Goal: Task Accomplishment & Management: Manage account settings

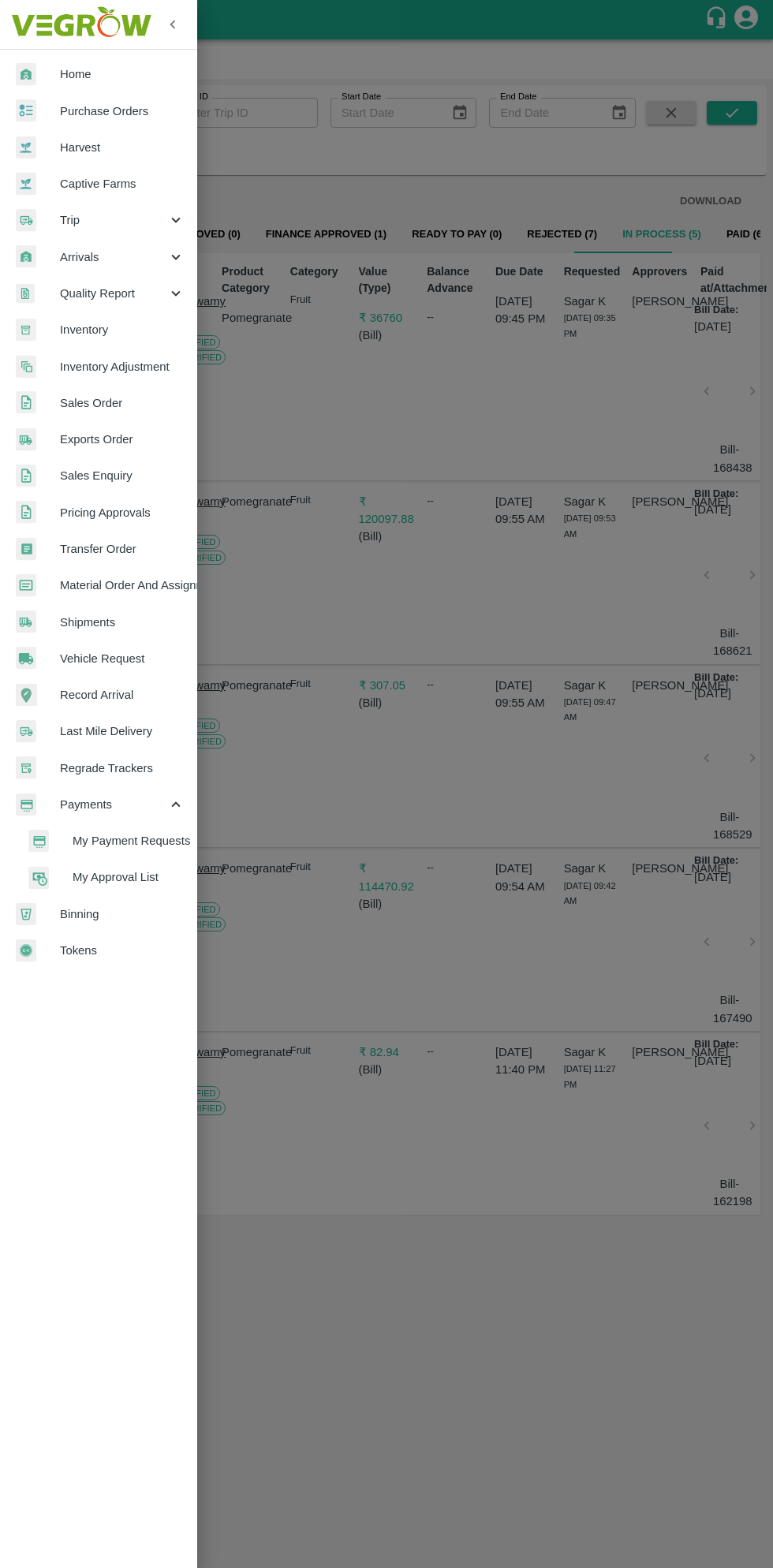
click at [145, 103] on span "Purchase Orders" at bounding box center [122, 111] width 125 height 17
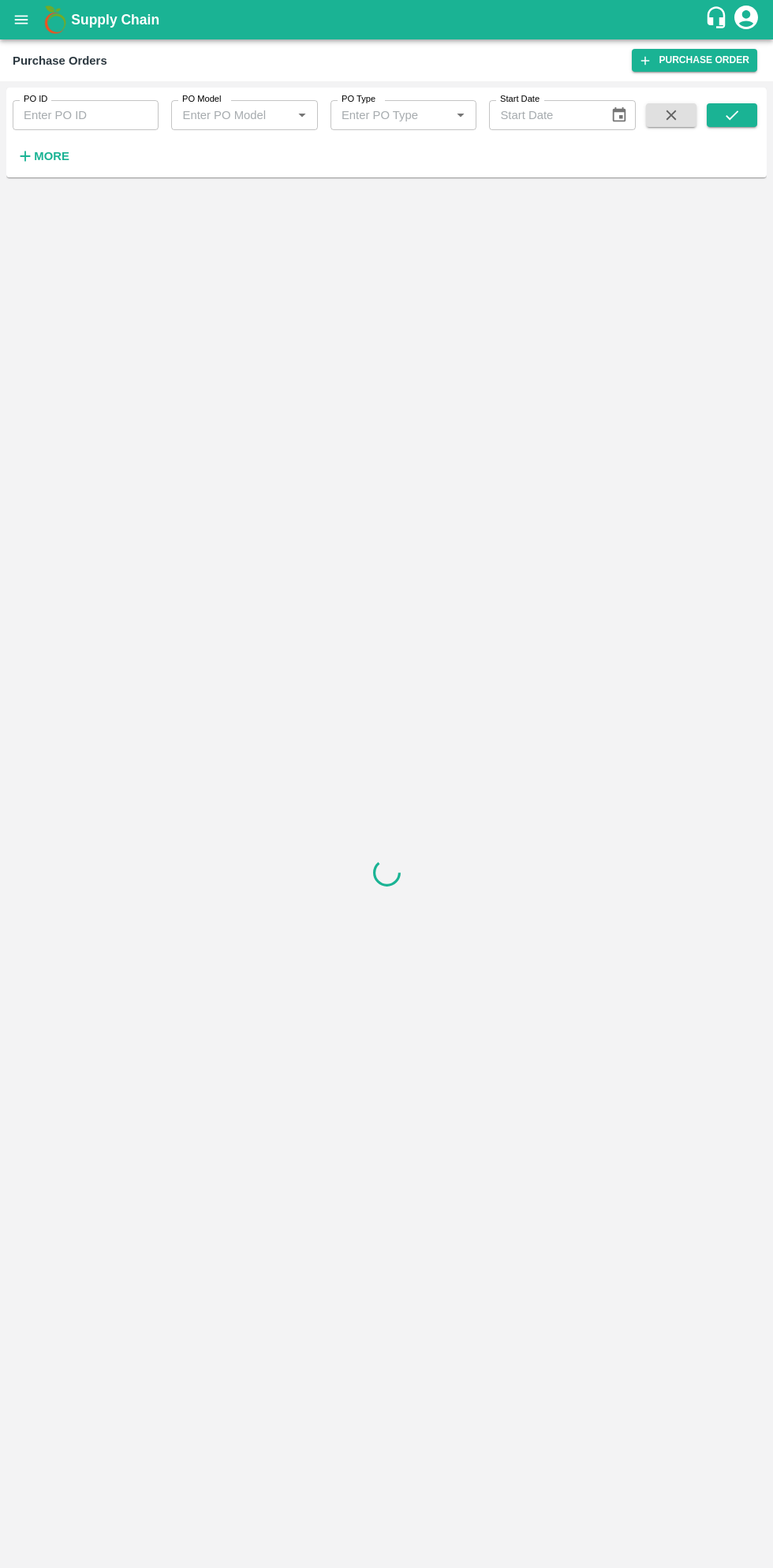
click at [65, 156] on strong "More" at bounding box center [51, 156] width 35 height 13
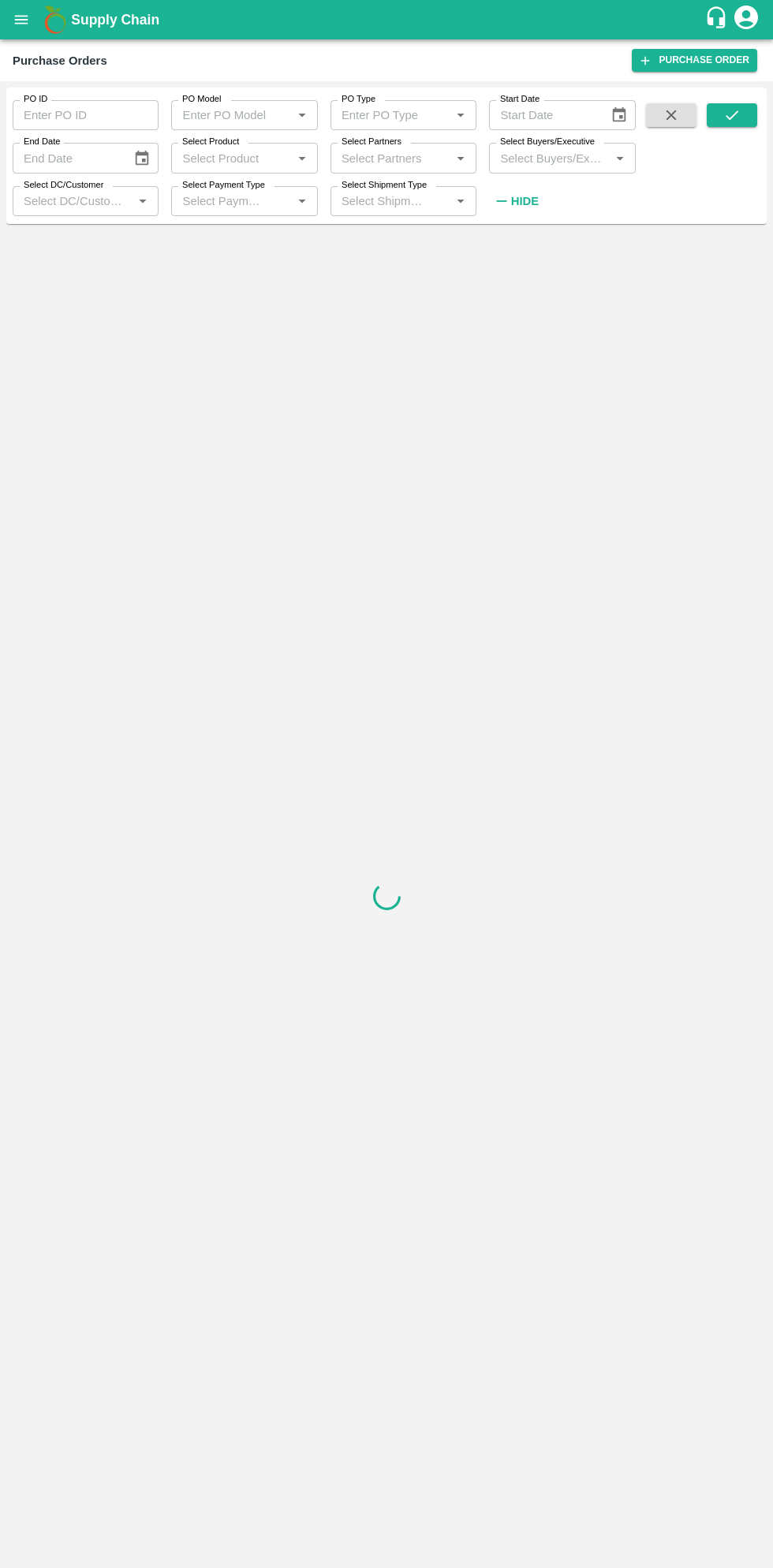
click at [569, 162] on input "Select Buyers/Executive" at bounding box center [549, 158] width 111 height 21
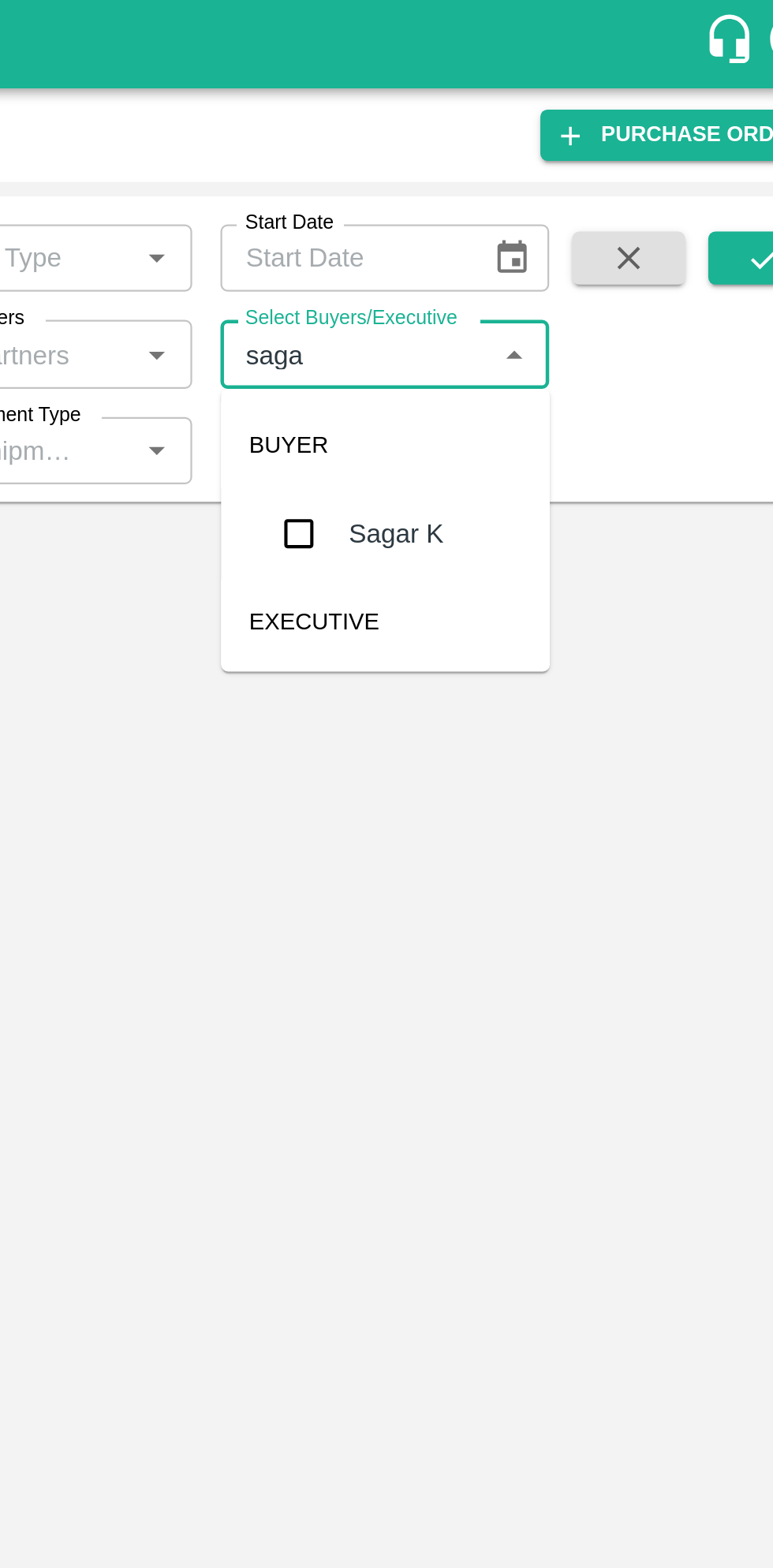
type input "sagar"
click at [538, 240] on input "checkbox" at bounding box center [523, 238] width 32 height 32
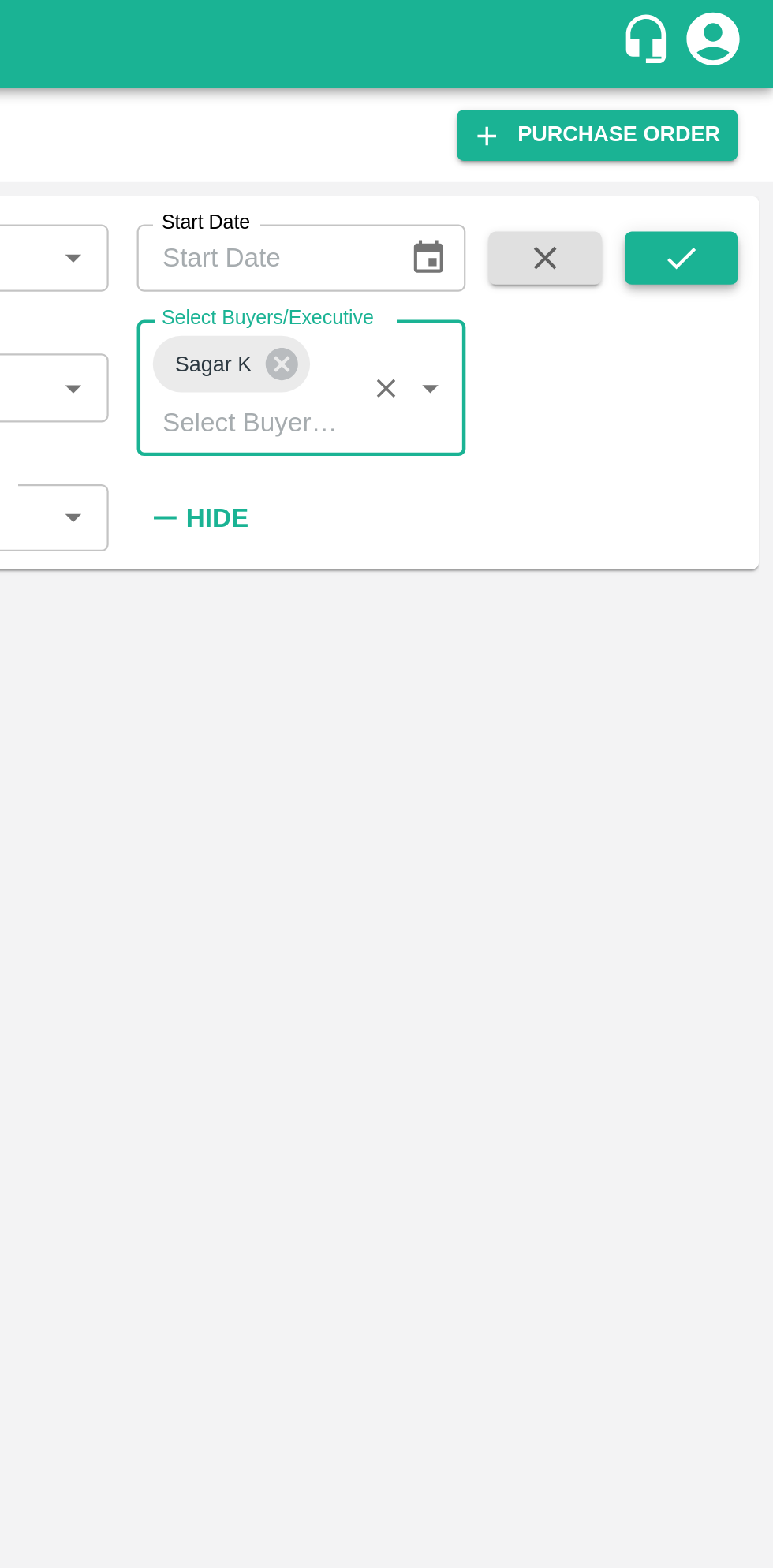
click at [740, 118] on button "submit" at bounding box center [731, 115] width 51 height 24
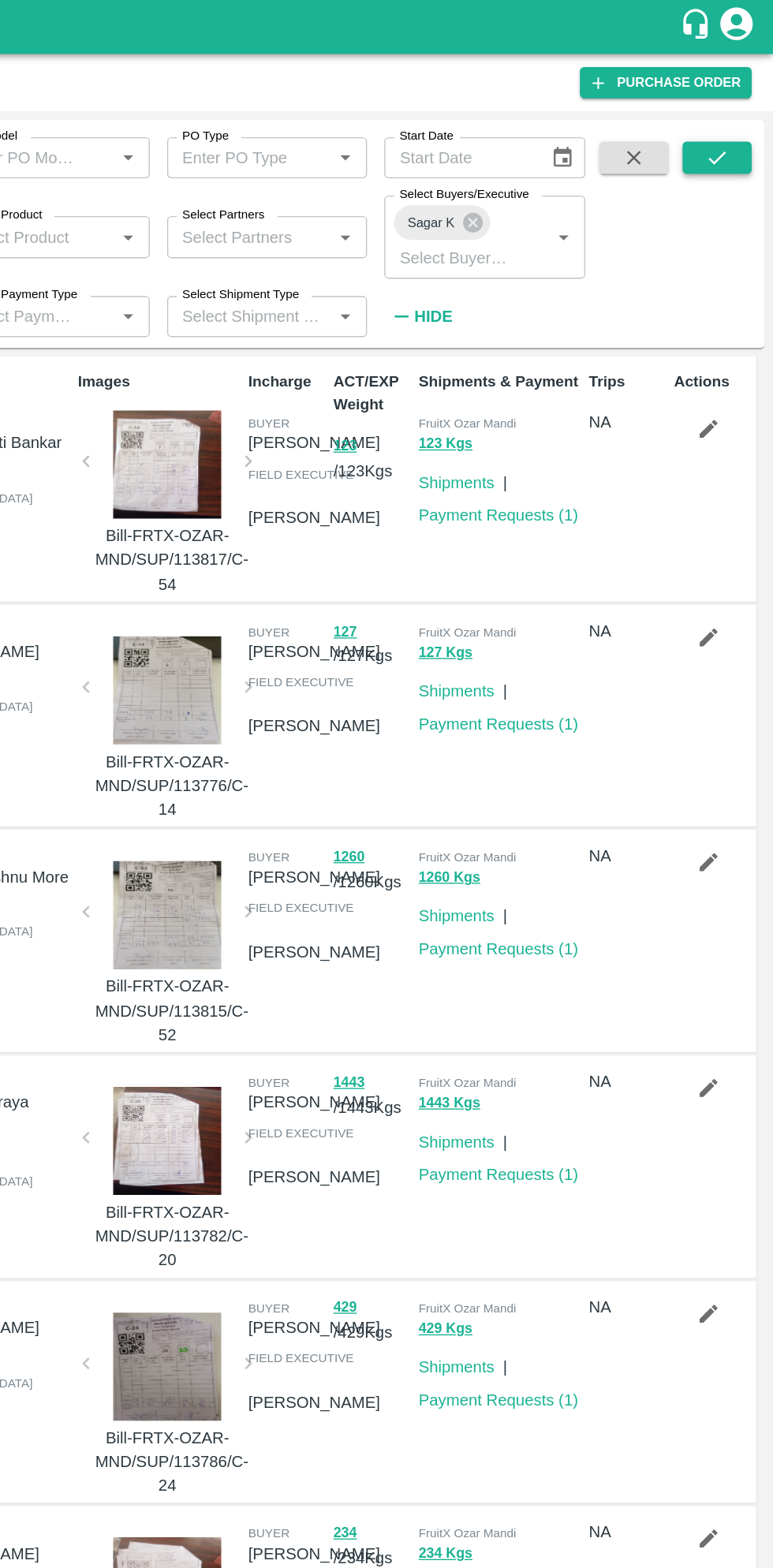
click at [732, 115] on icon "submit" at bounding box center [732, 115] width 17 height 17
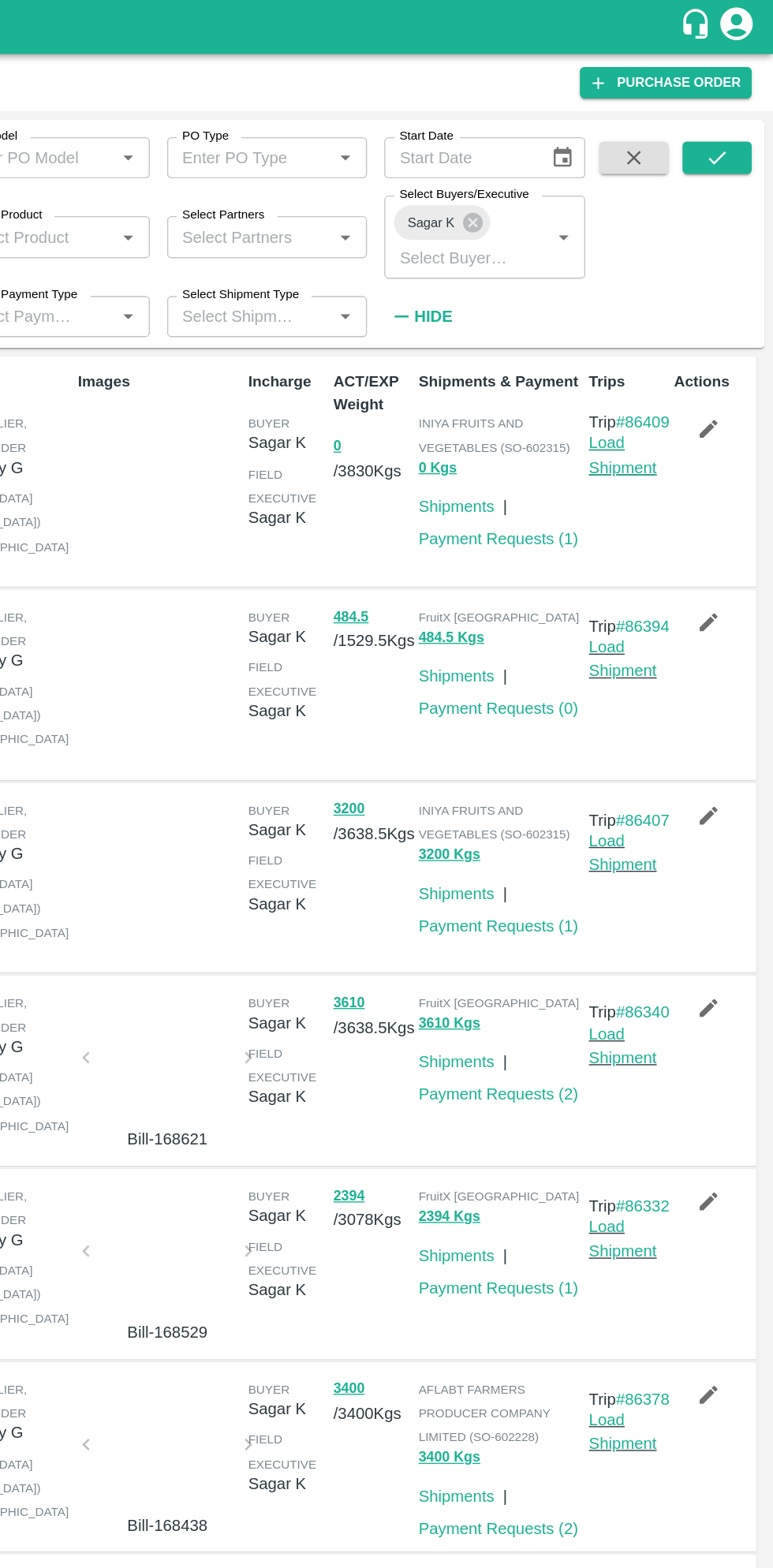
click at [673, 347] on link "Load Shipment" at bounding box center [663, 332] width 50 height 30
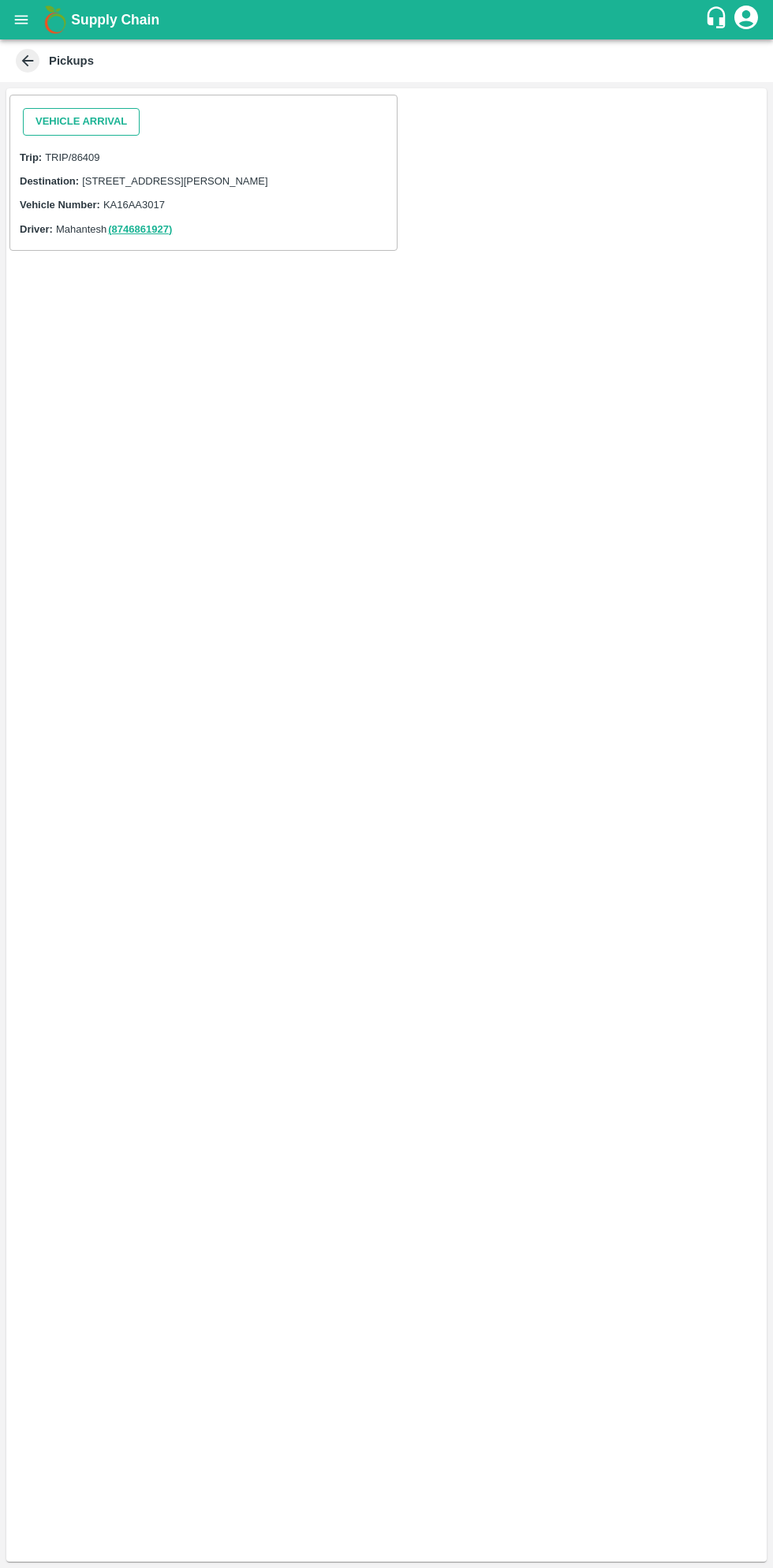
click at [88, 125] on button "Vehicle Arrival" at bounding box center [82, 122] width 117 height 27
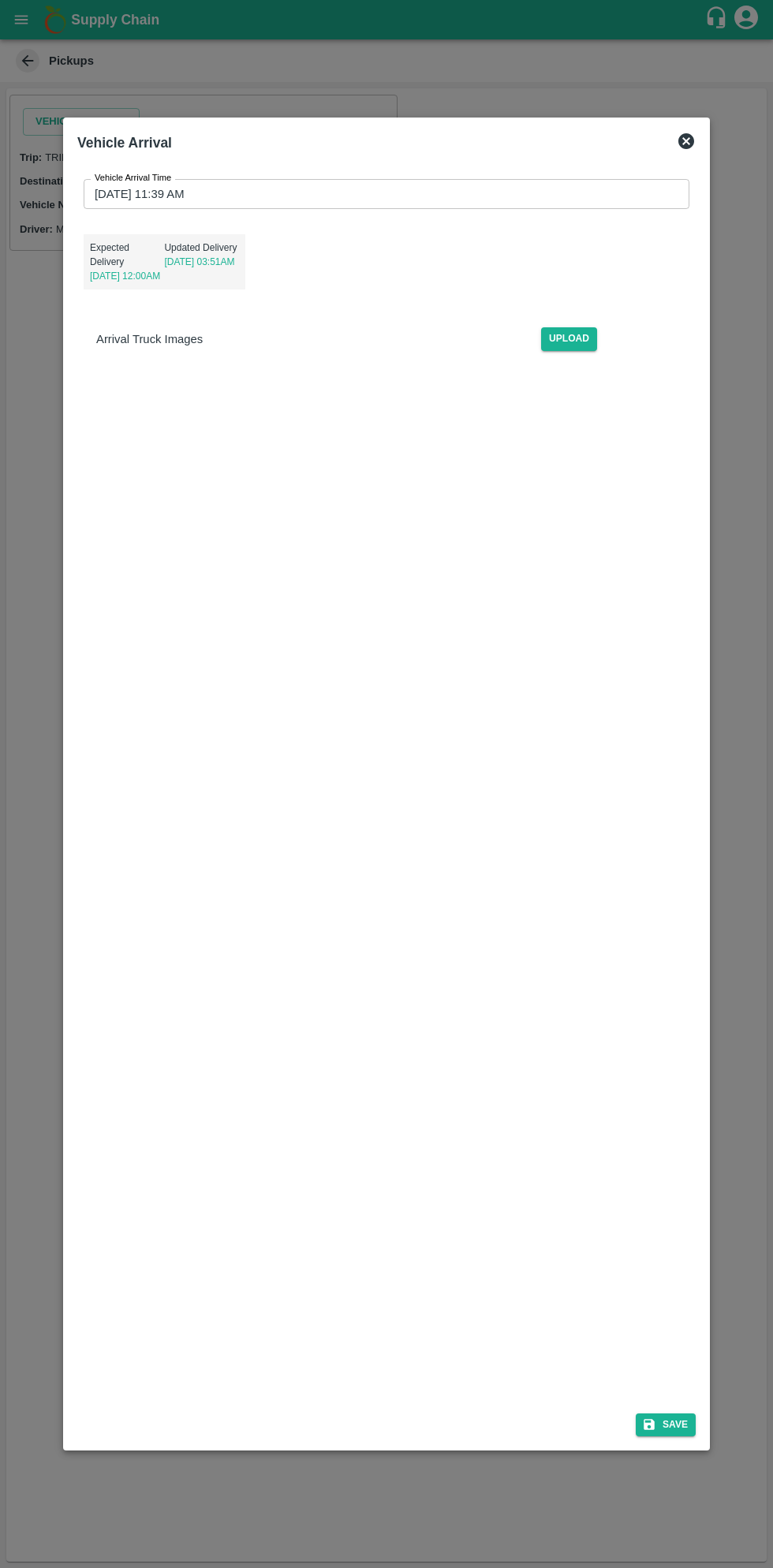
click at [339, 197] on input "[DATE] 11:39 AM" at bounding box center [380, 193] width 594 height 30
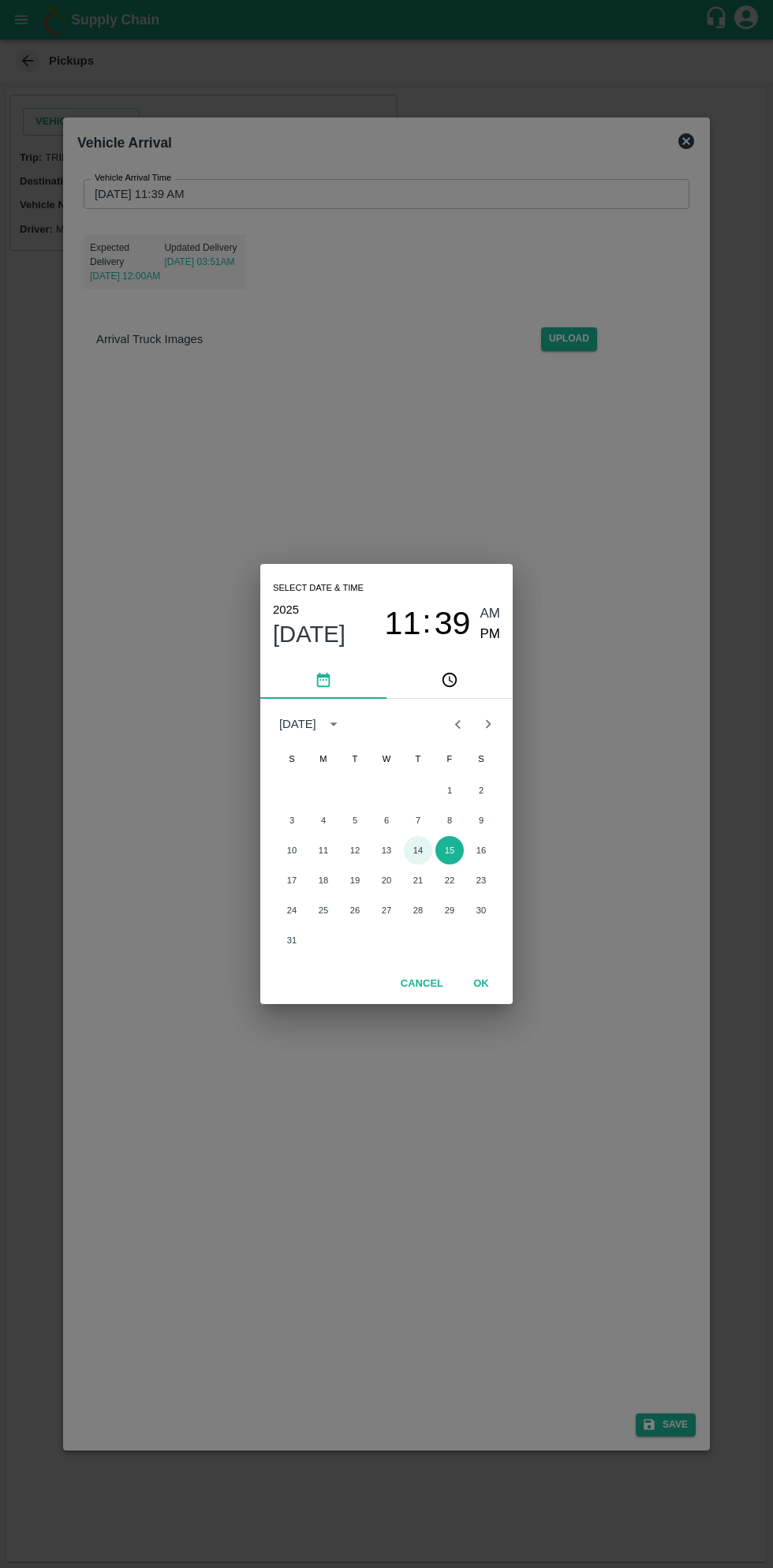
click at [417, 850] on button "14" at bounding box center [417, 850] width 28 height 28
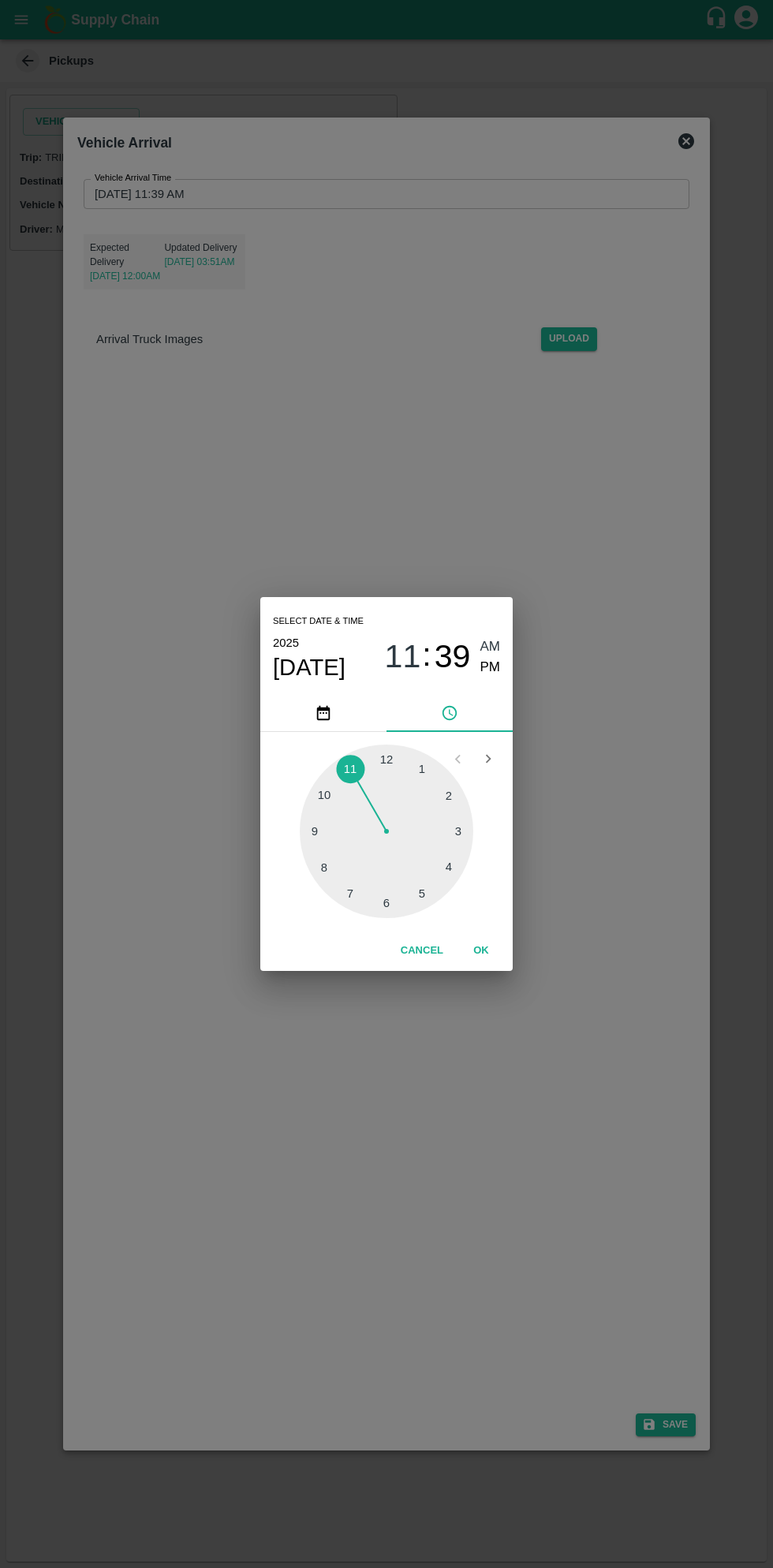
type input "[DATE] 11:39 AM"
click at [496, 642] on span "AM" at bounding box center [490, 647] width 21 height 21
click at [480, 950] on button "OK" at bounding box center [481, 950] width 51 height 27
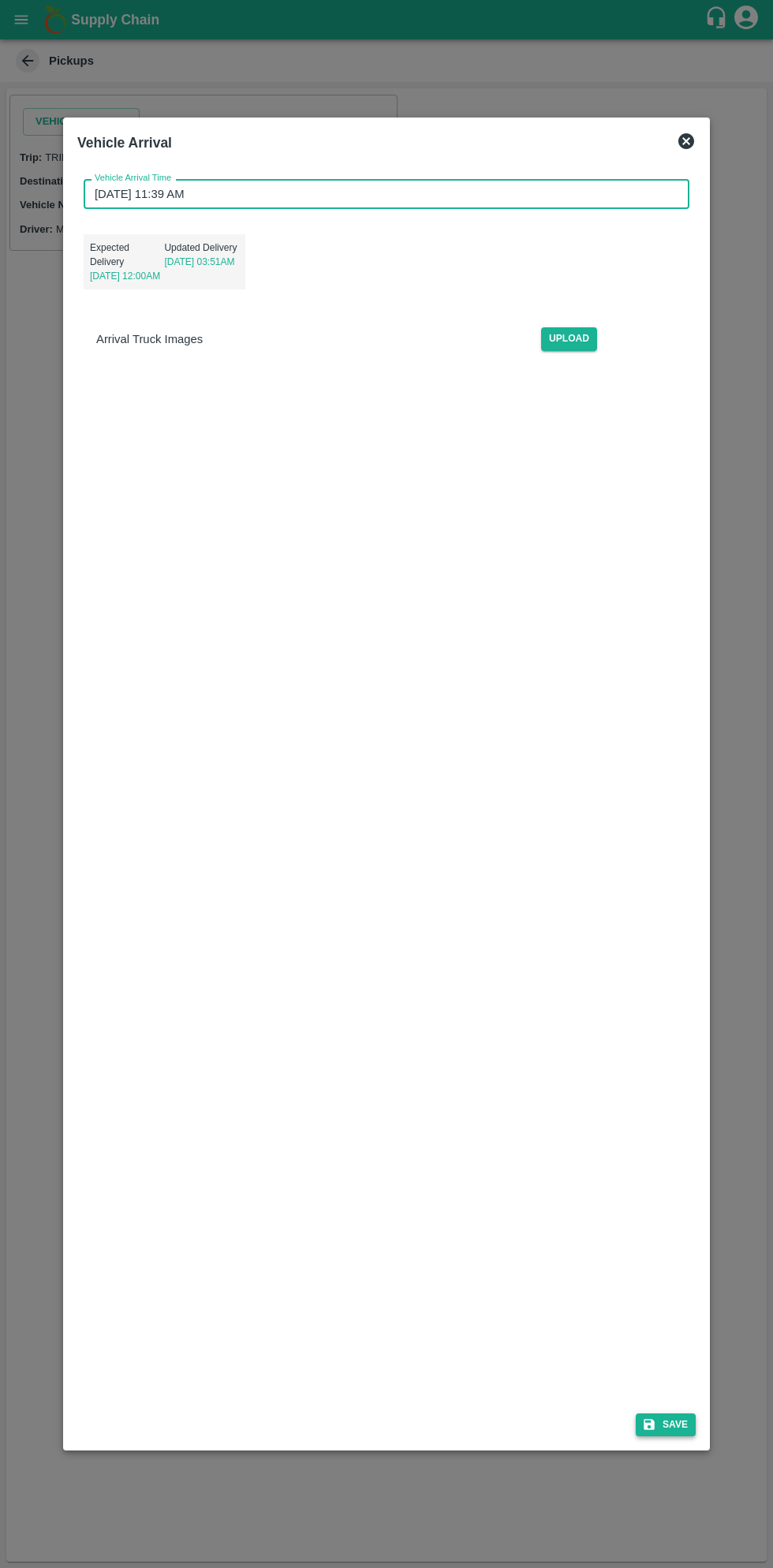
click at [675, 1422] on button "Save" at bounding box center [666, 1425] width 60 height 23
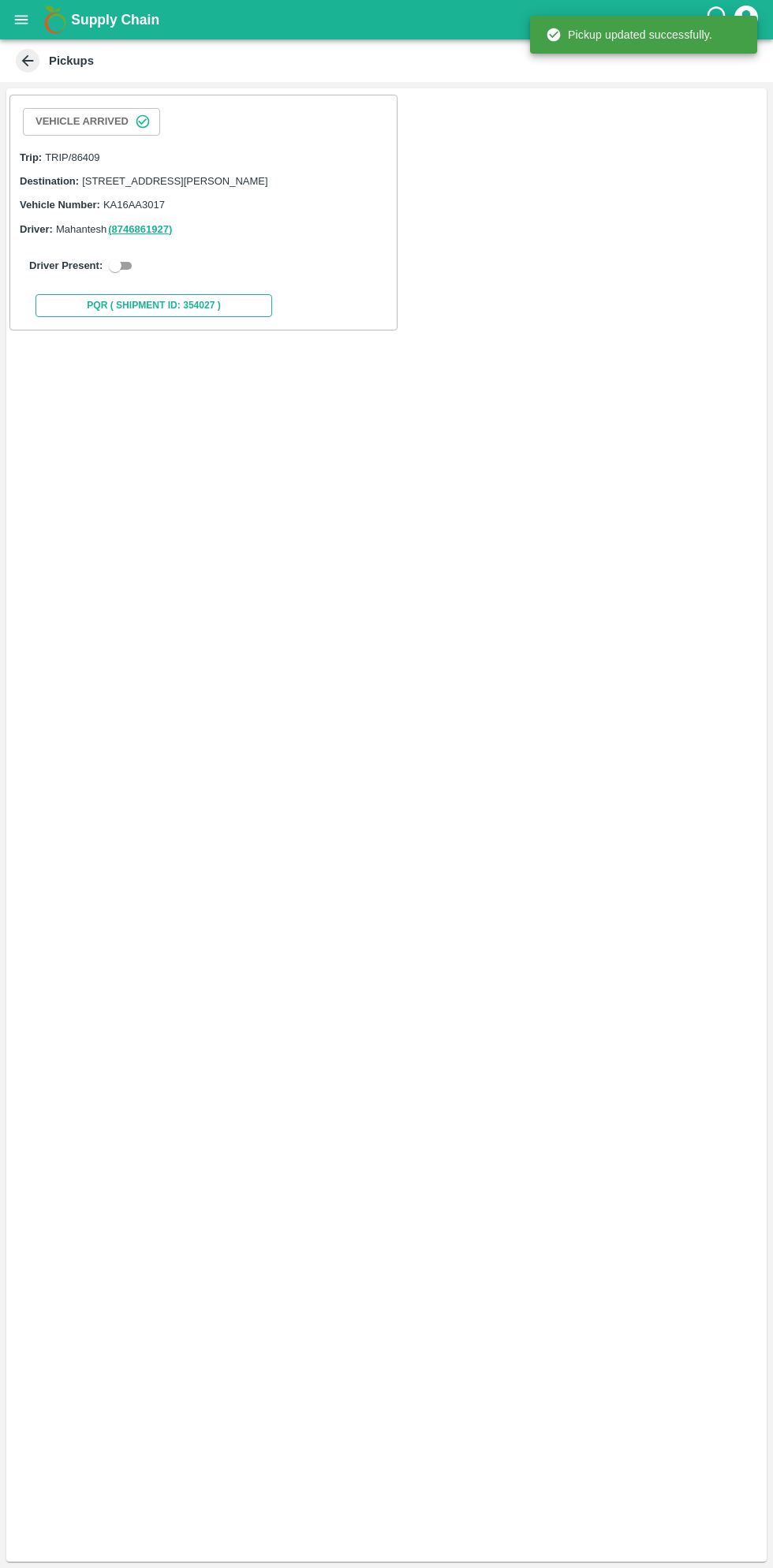
click at [107, 317] on button "PQR ( Shipment Id: 354027 )" at bounding box center [153, 305] width 236 height 23
click at [119, 275] on input "checkbox" at bounding box center [115, 265] width 57 height 19
checkbox input "true"
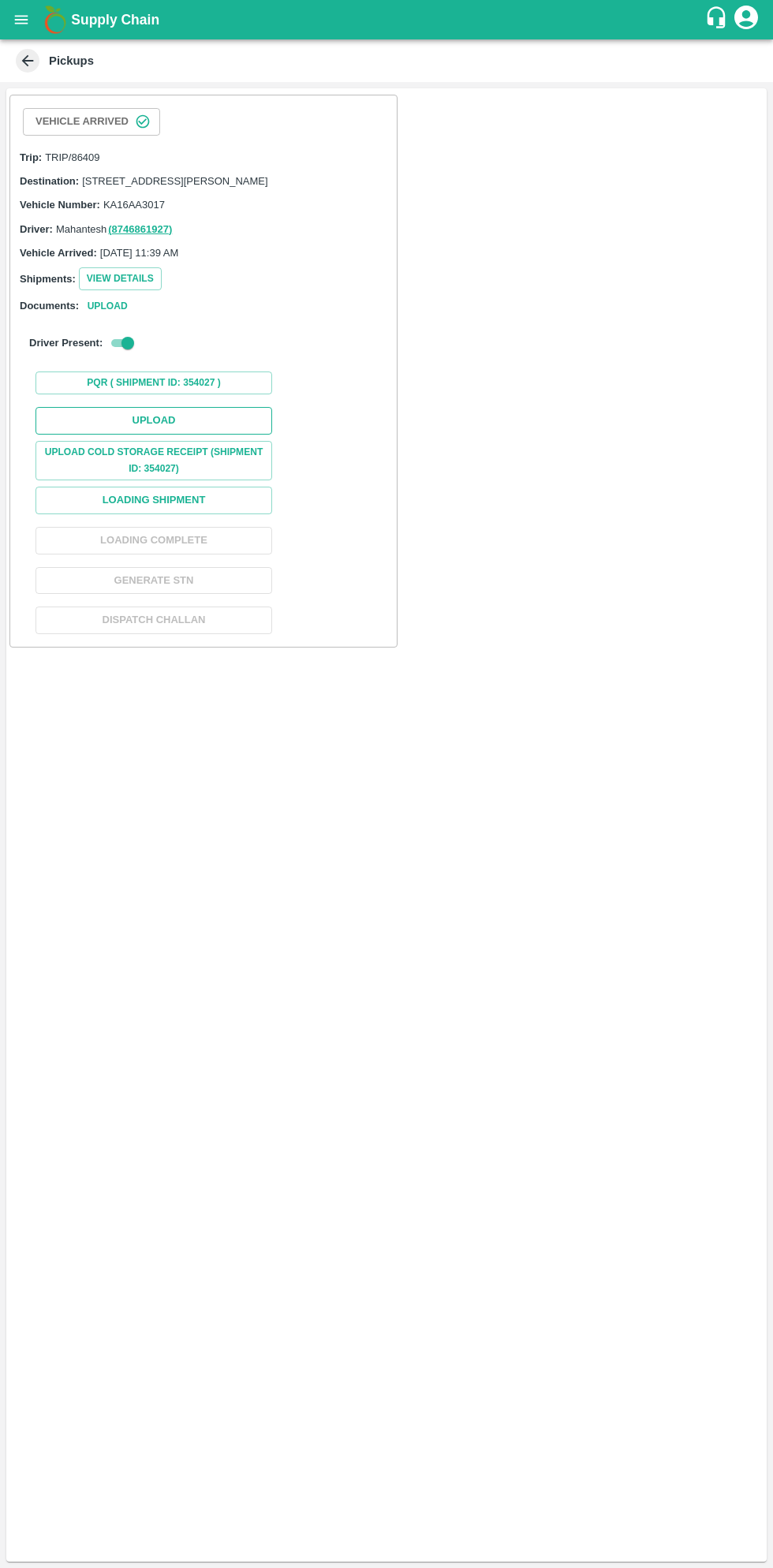
click at [198, 430] on button "Upload" at bounding box center [153, 421] width 236 height 27
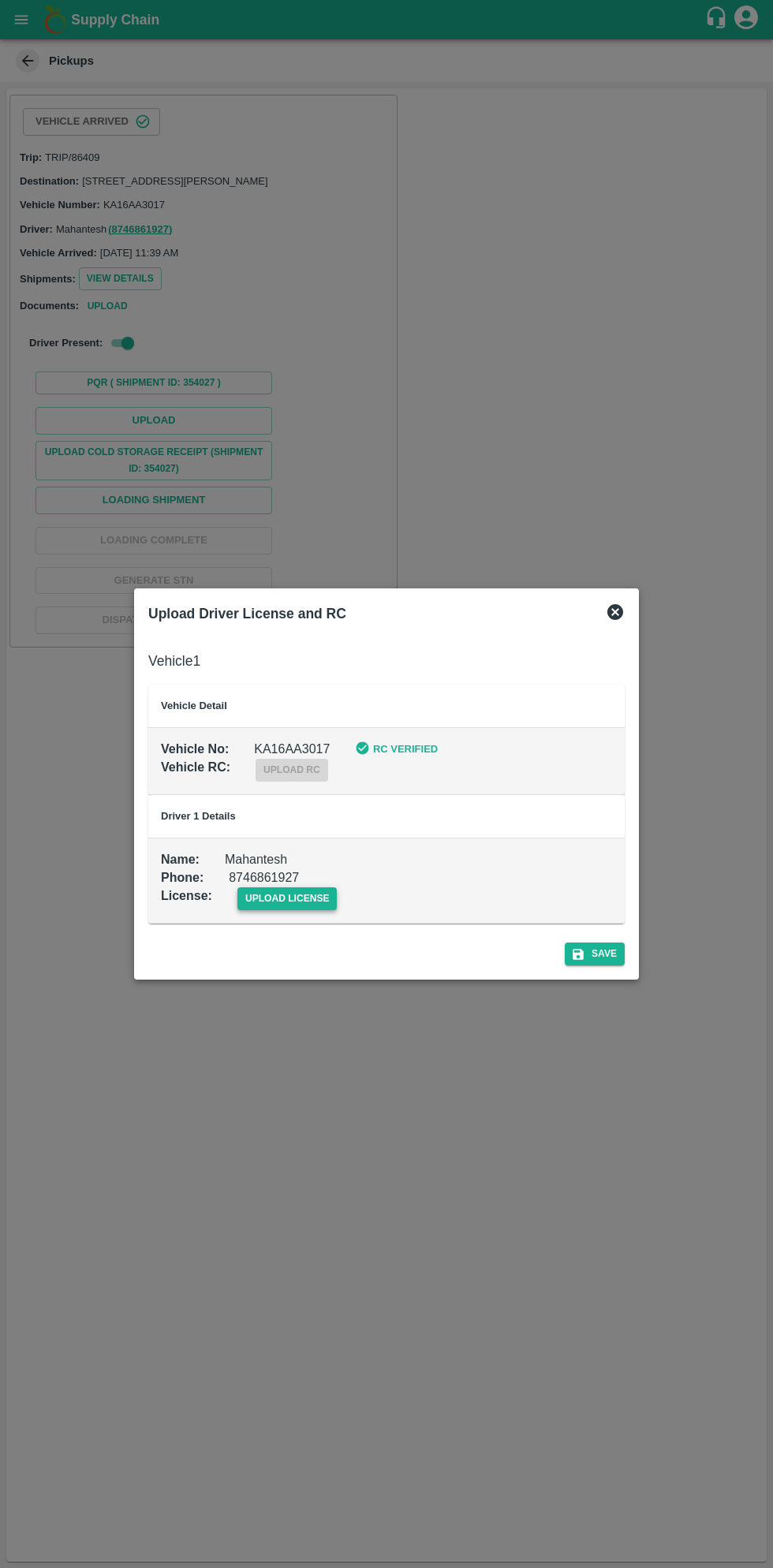
click at [283, 899] on span "upload license" at bounding box center [287, 899] width 100 height 23
click at [0, 0] on input "upload license" at bounding box center [0, 0] width 0 height 0
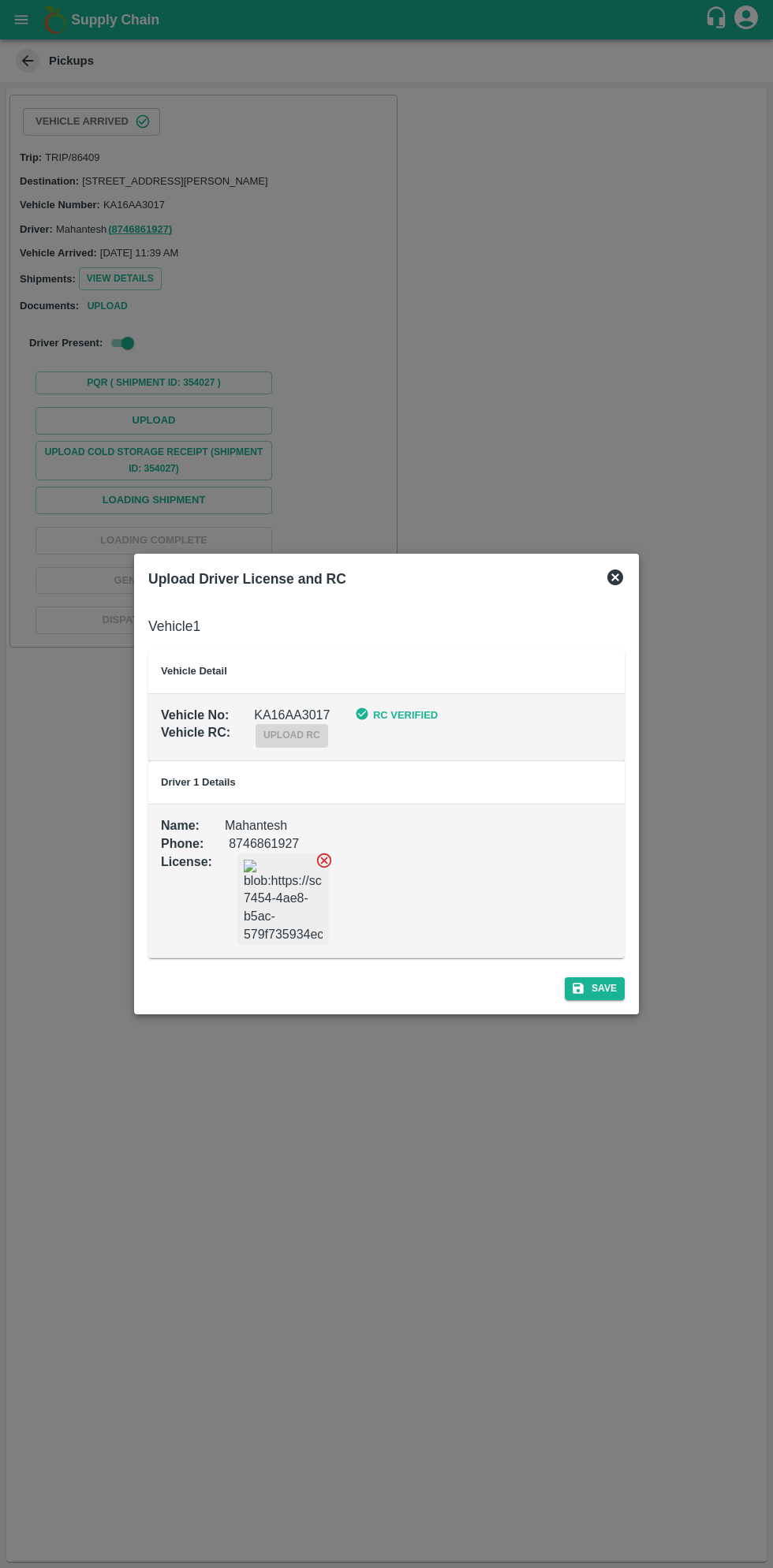
click at [590, 1002] on div "Save" at bounding box center [386, 985] width 489 height 42
click at [594, 1000] on div "Save" at bounding box center [386, 985] width 489 height 42
click at [593, 991] on button "Save" at bounding box center [594, 988] width 60 height 23
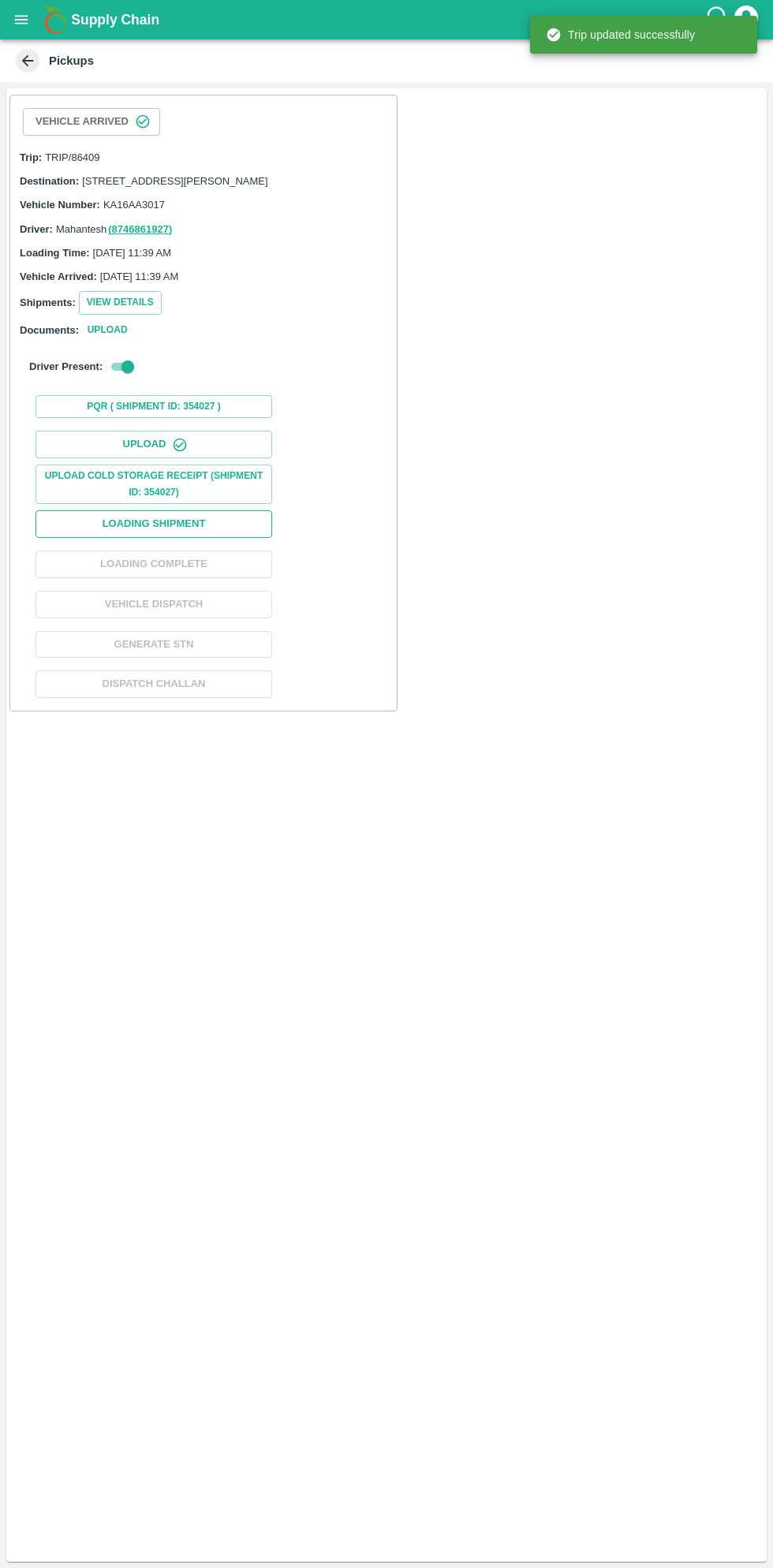
click at [222, 537] on button "Loading Shipment" at bounding box center [153, 524] width 236 height 27
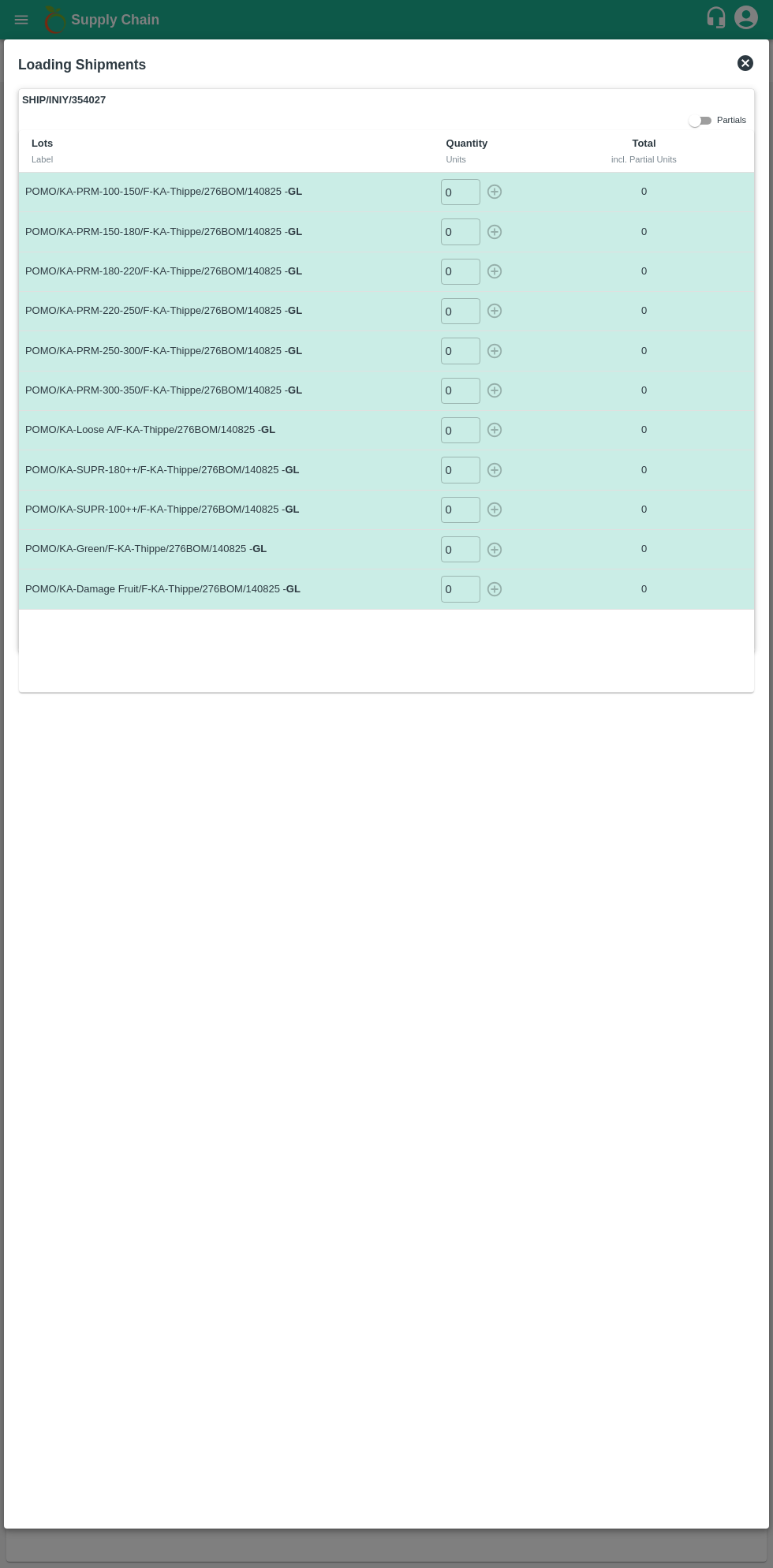
click at [469, 194] on input "0" at bounding box center [460, 192] width 40 height 26
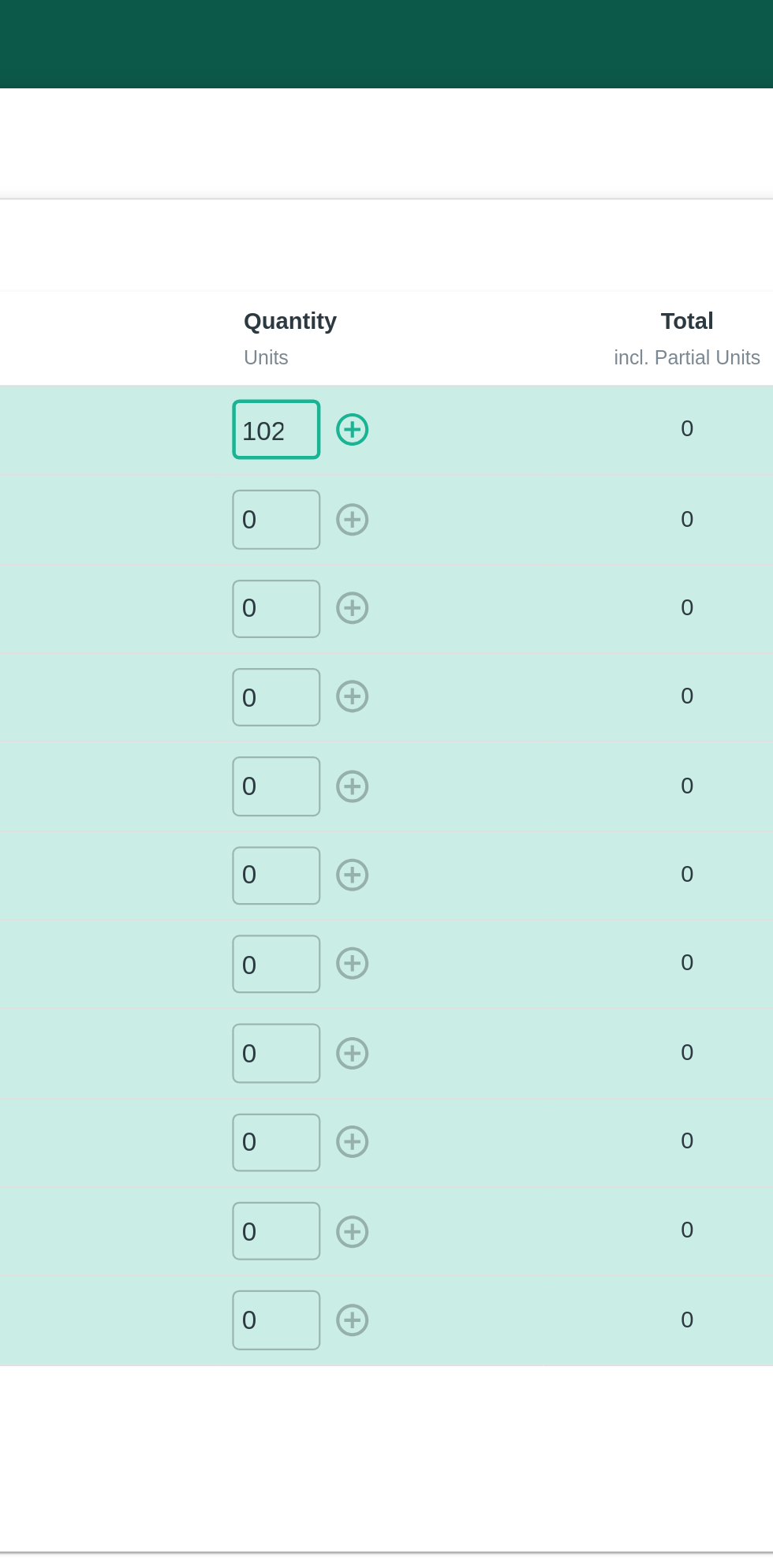
type input "102"
type input "93"
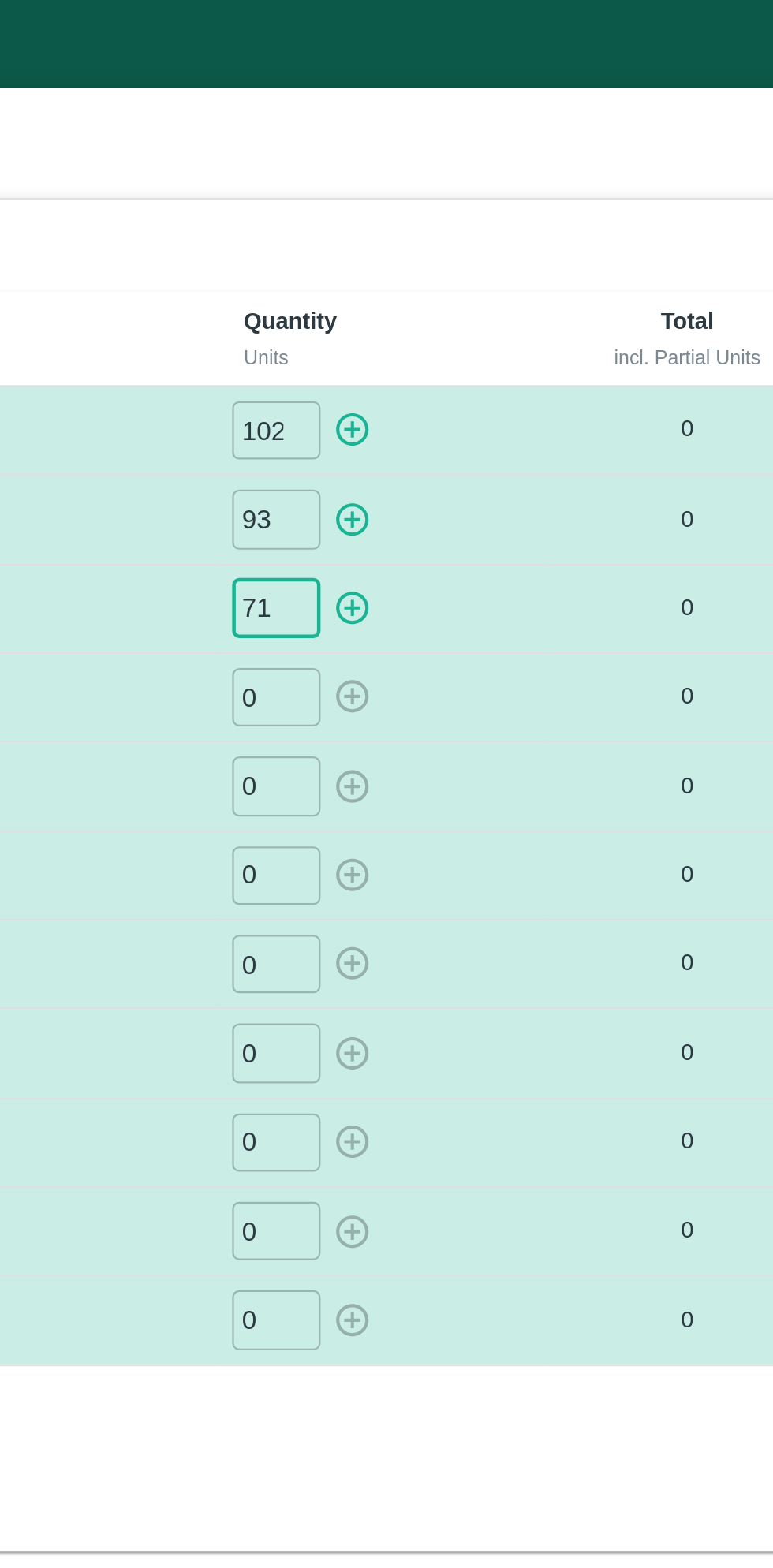
type input "71"
type input "49"
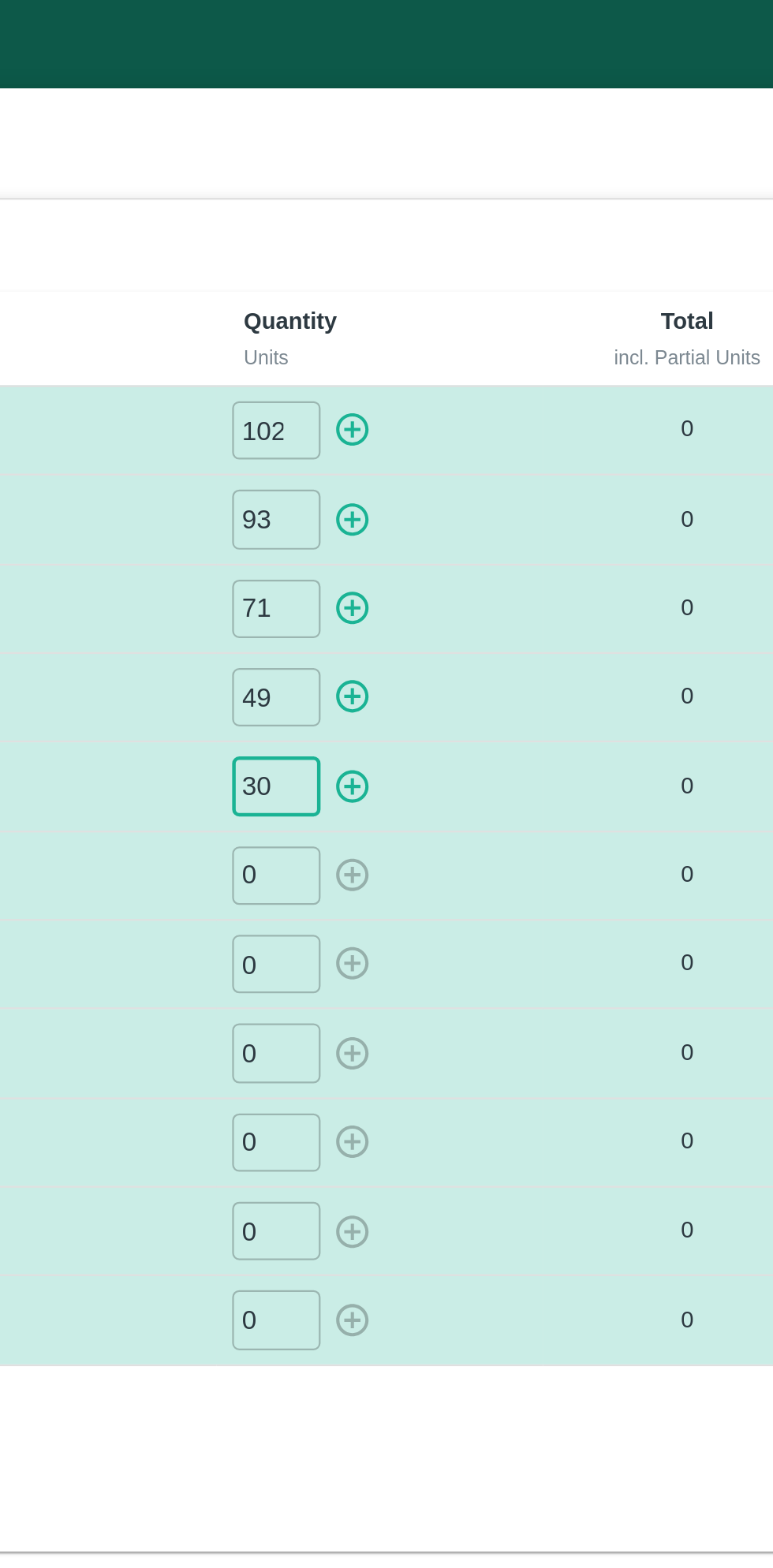
type input "30"
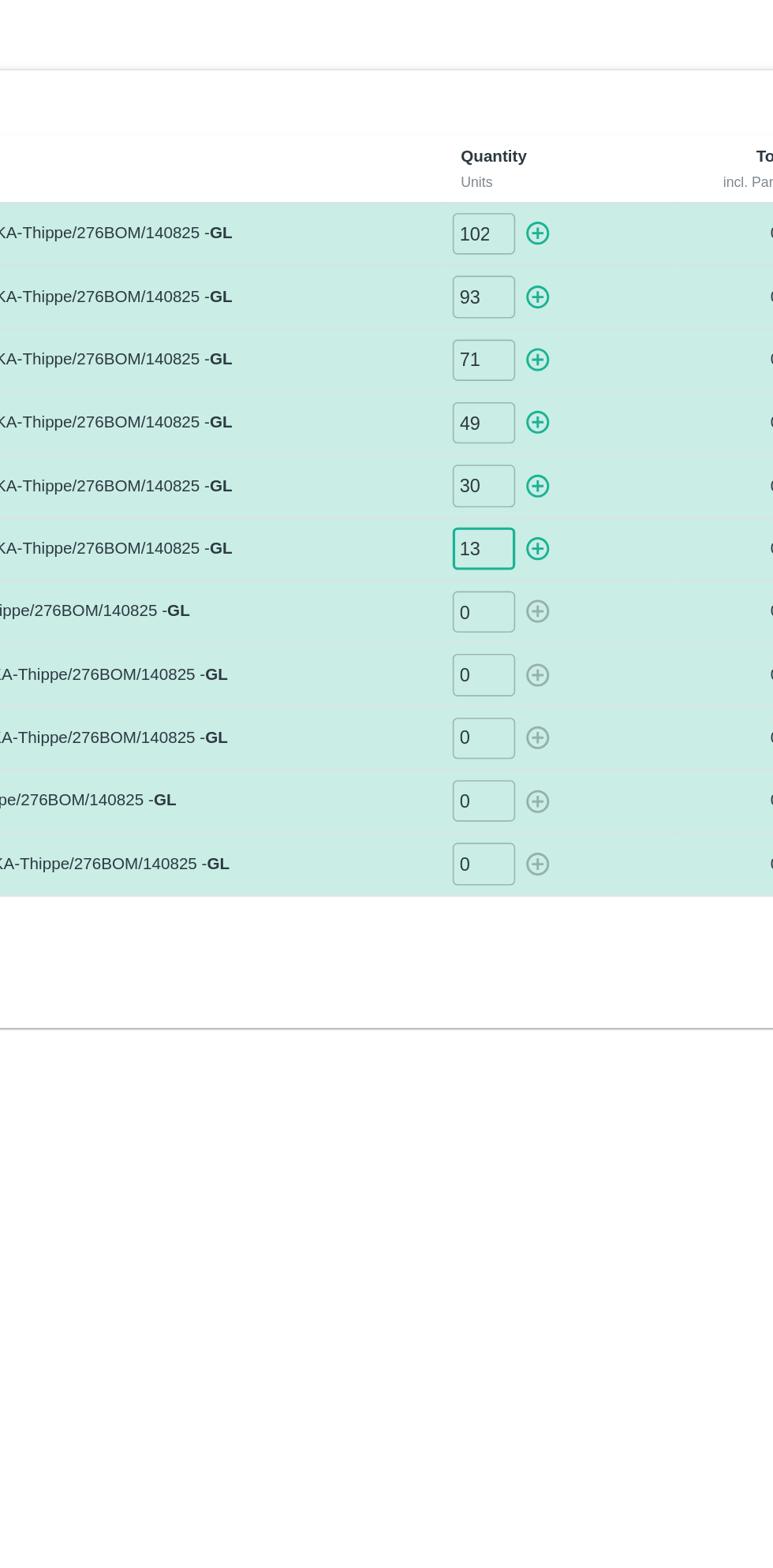
type input "13"
click at [453, 433] on input "0" at bounding box center [460, 430] width 40 height 26
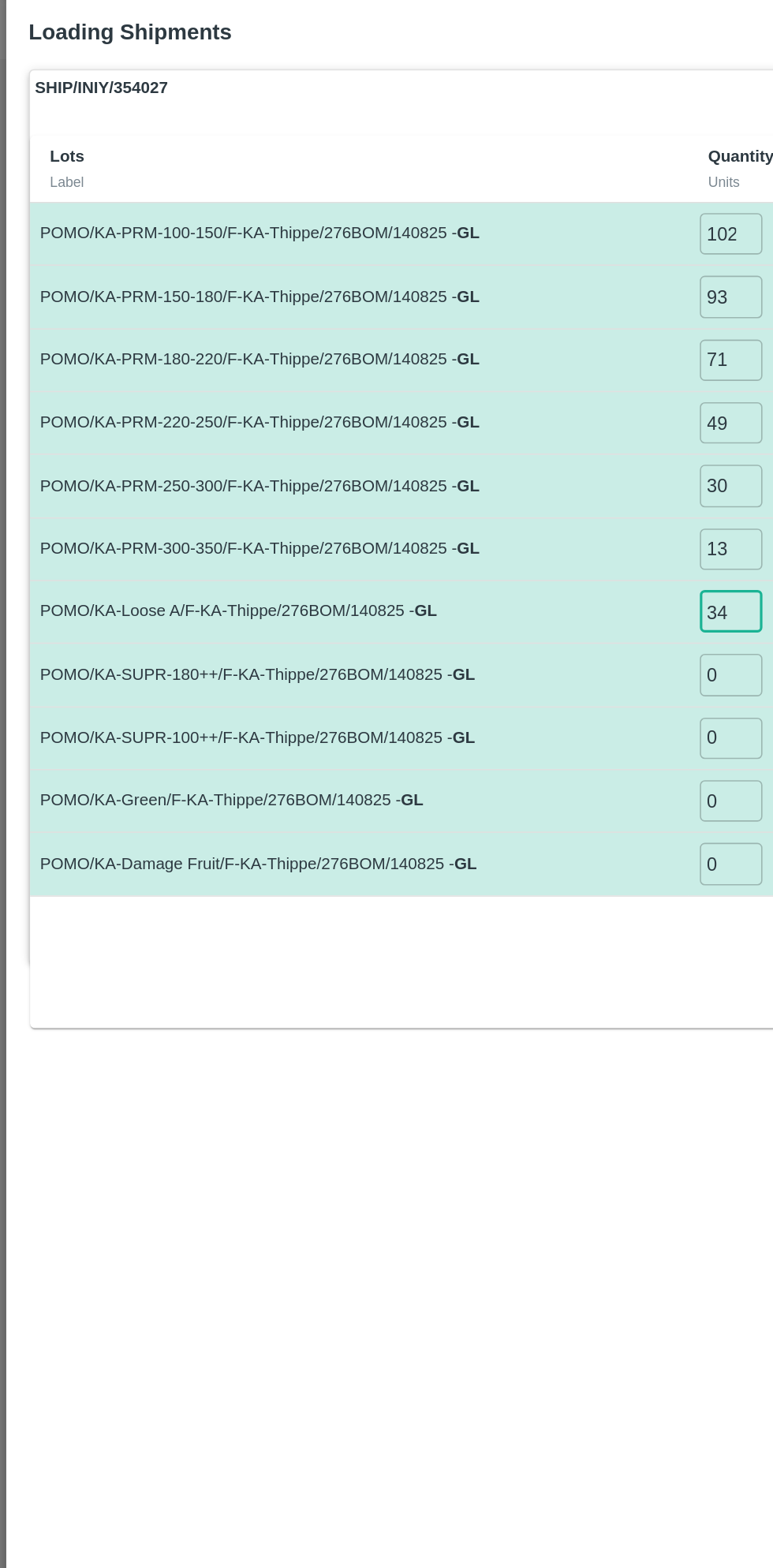
type input "34"
type input "123"
type input "35"
type input "10"
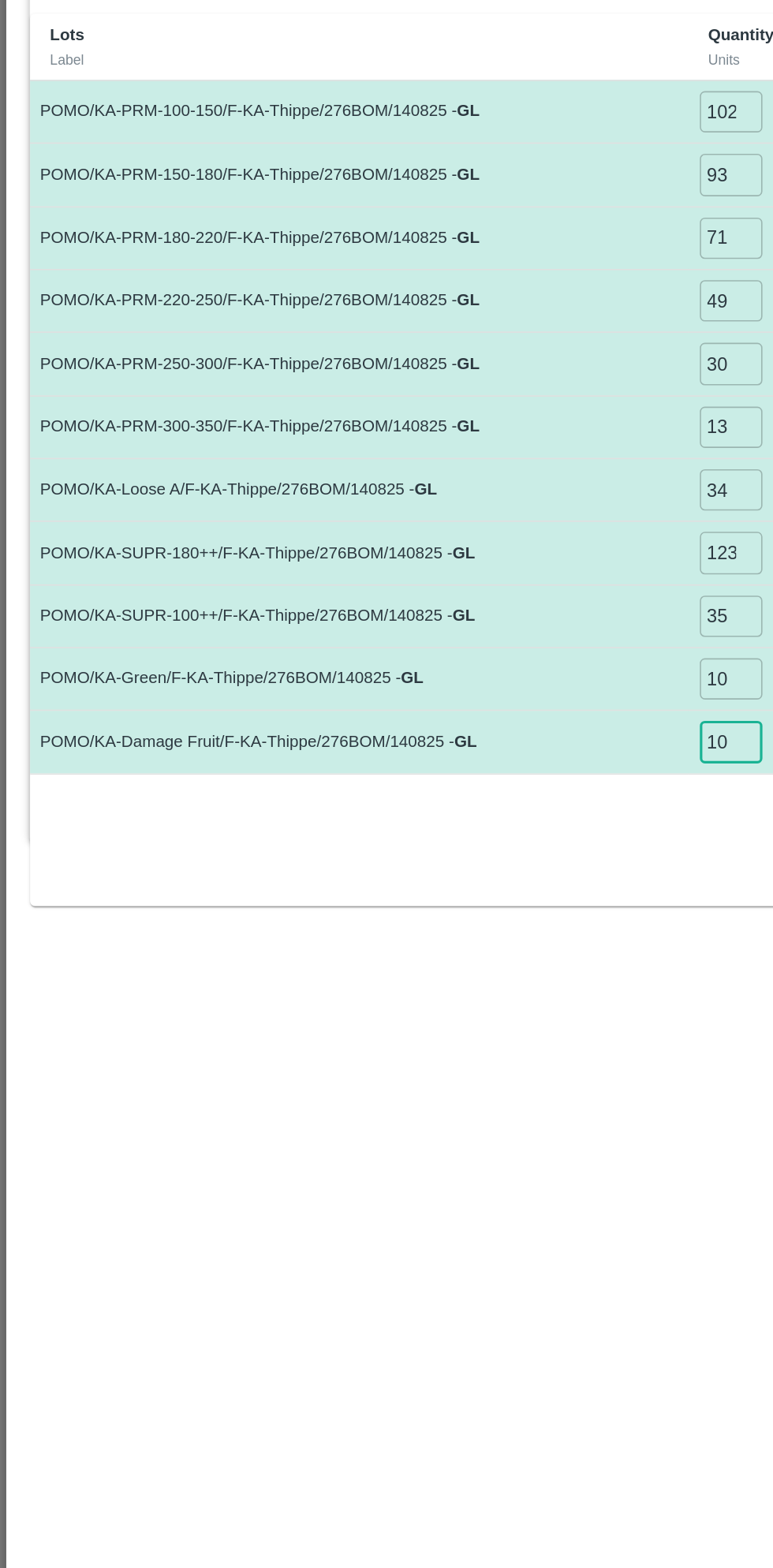
type input "10"
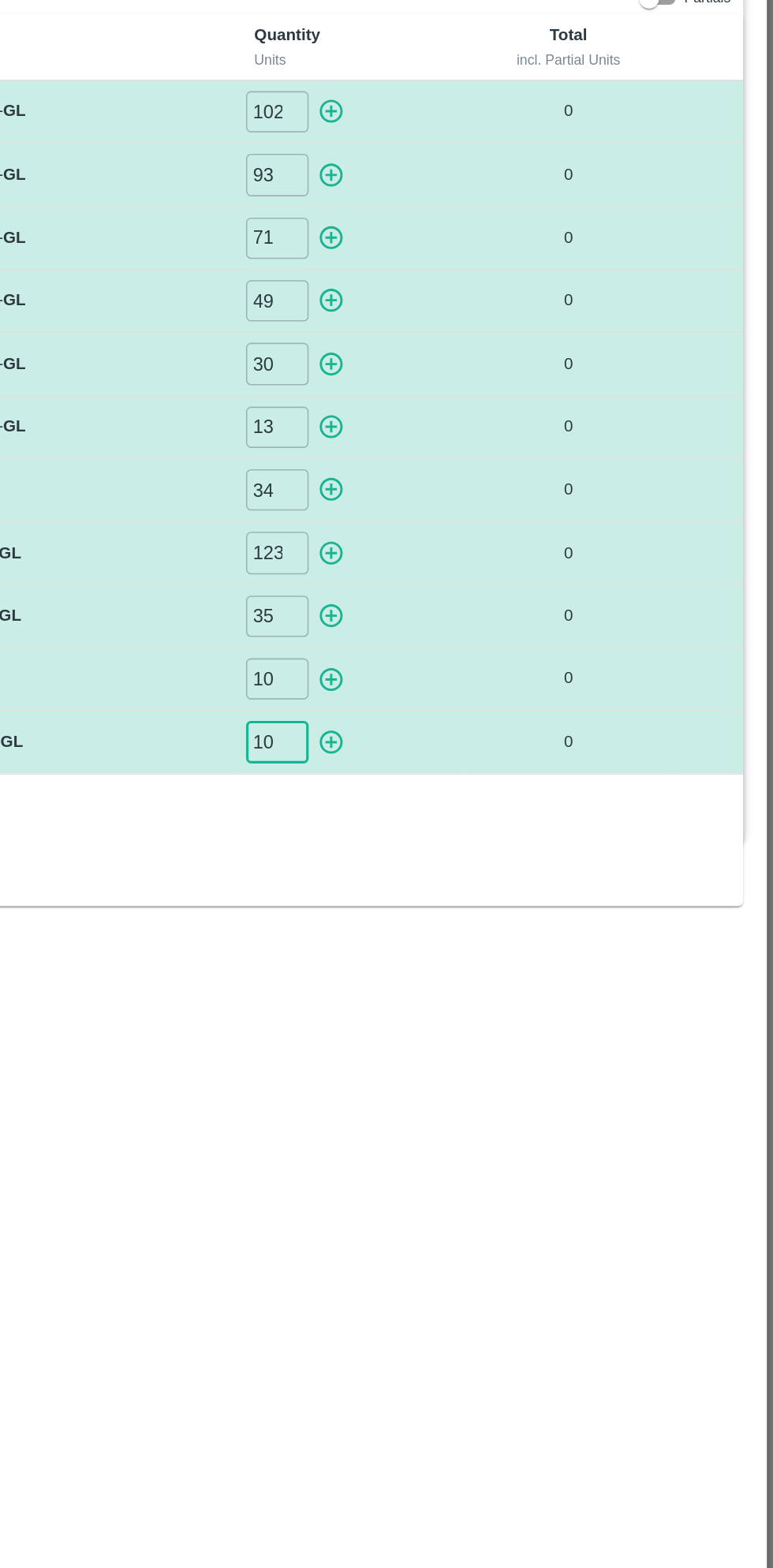
click at [496, 191] on icon "button" at bounding box center [493, 192] width 15 height 15
type input "0"
click at [495, 231] on icon "button" at bounding box center [493, 232] width 15 height 15
type input "0"
click at [501, 269] on icon "button" at bounding box center [493, 271] width 15 height 15
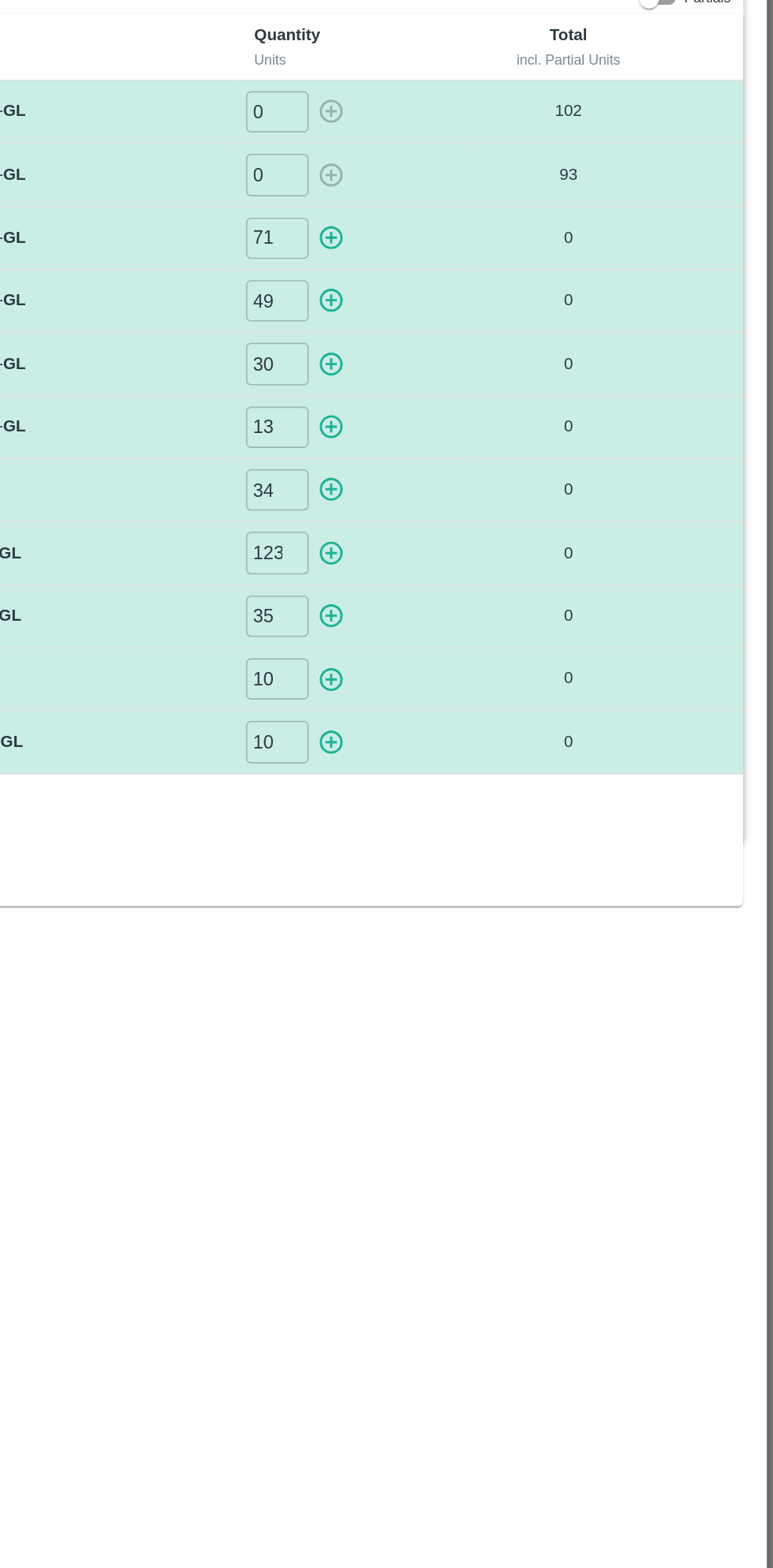
type input "0"
click at [499, 312] on icon "button" at bounding box center [493, 310] width 15 height 15
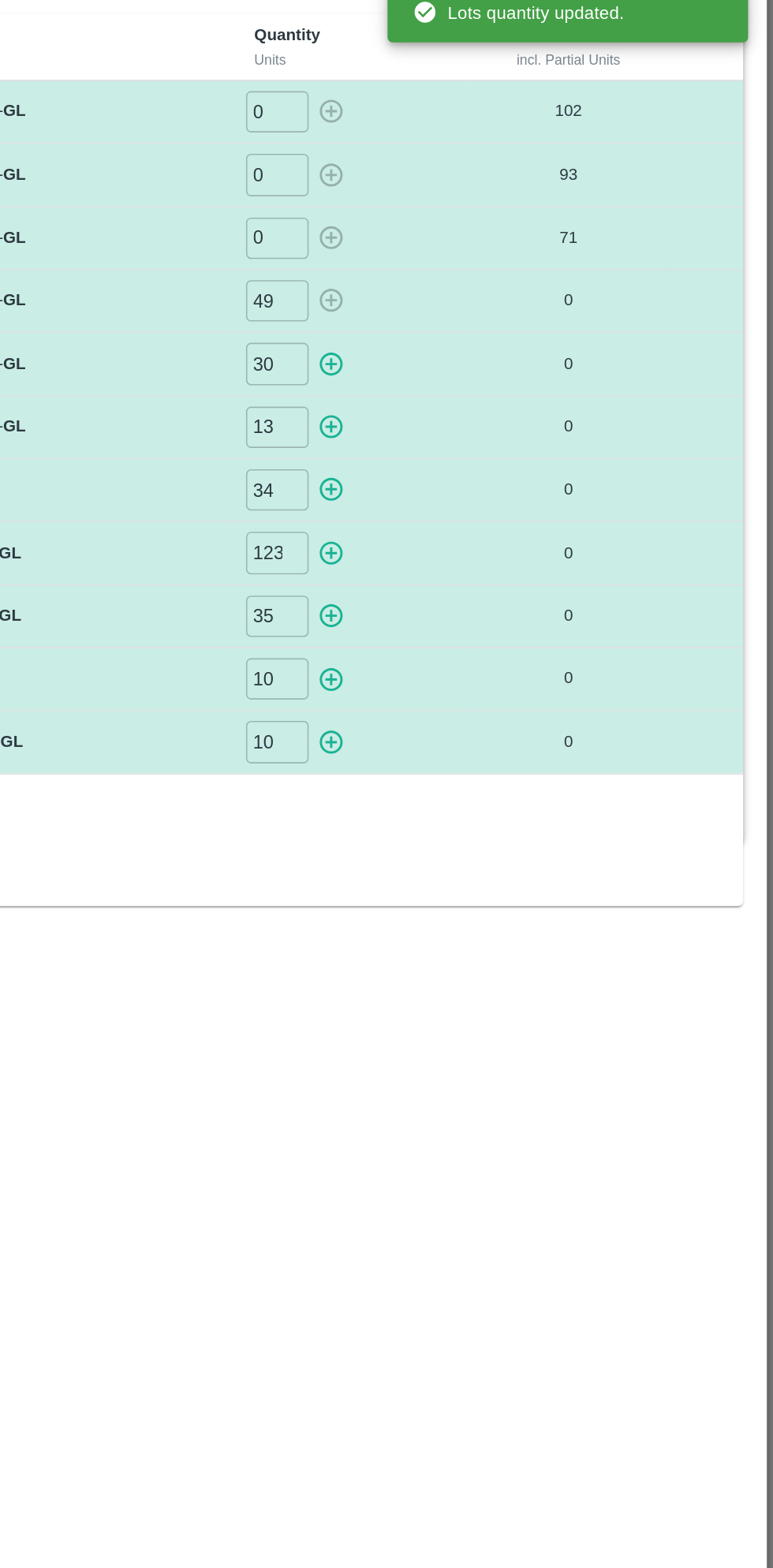
type input "0"
click at [496, 350] on icon "button" at bounding box center [493, 351] width 15 height 15
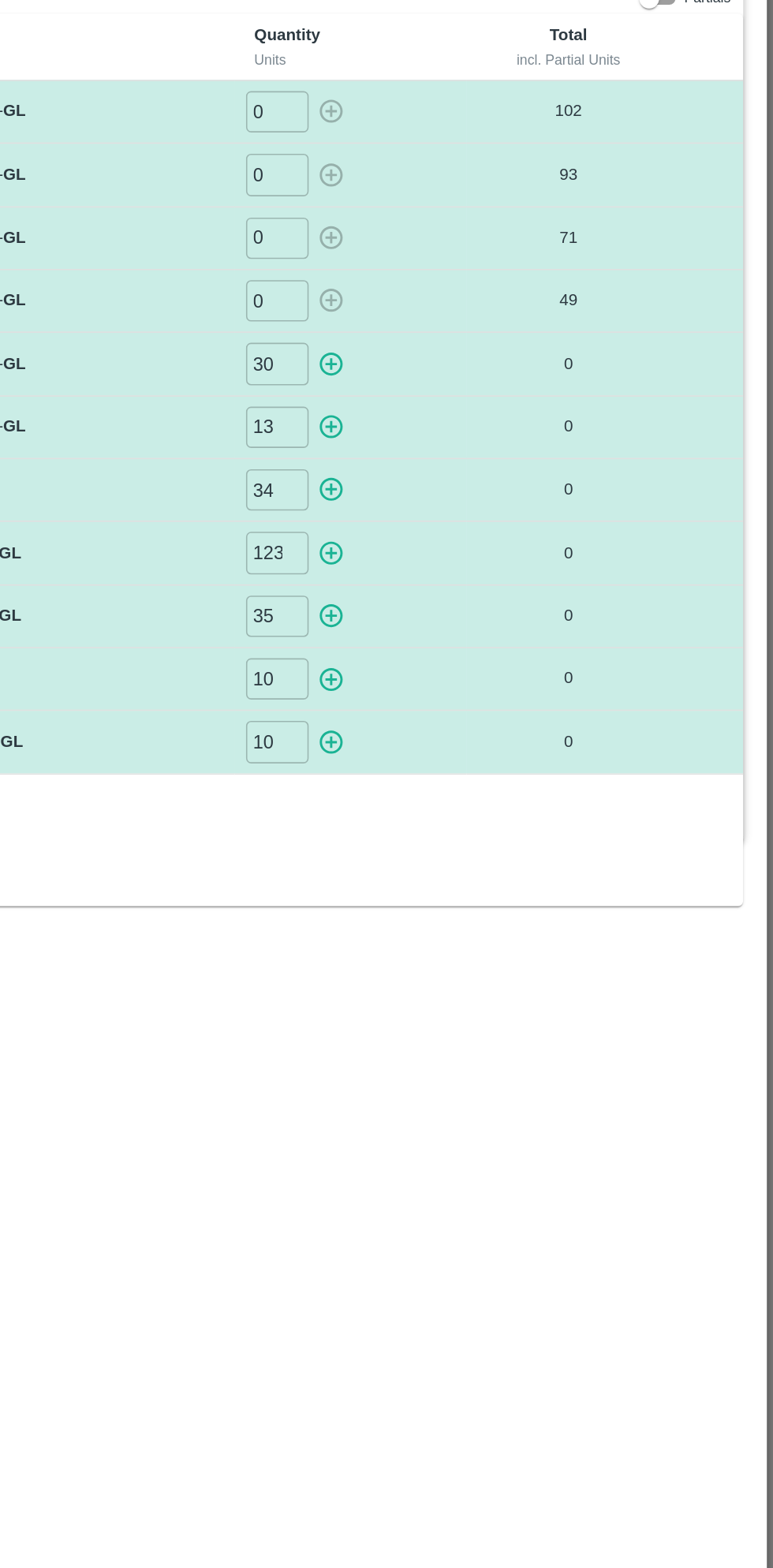
type input "0"
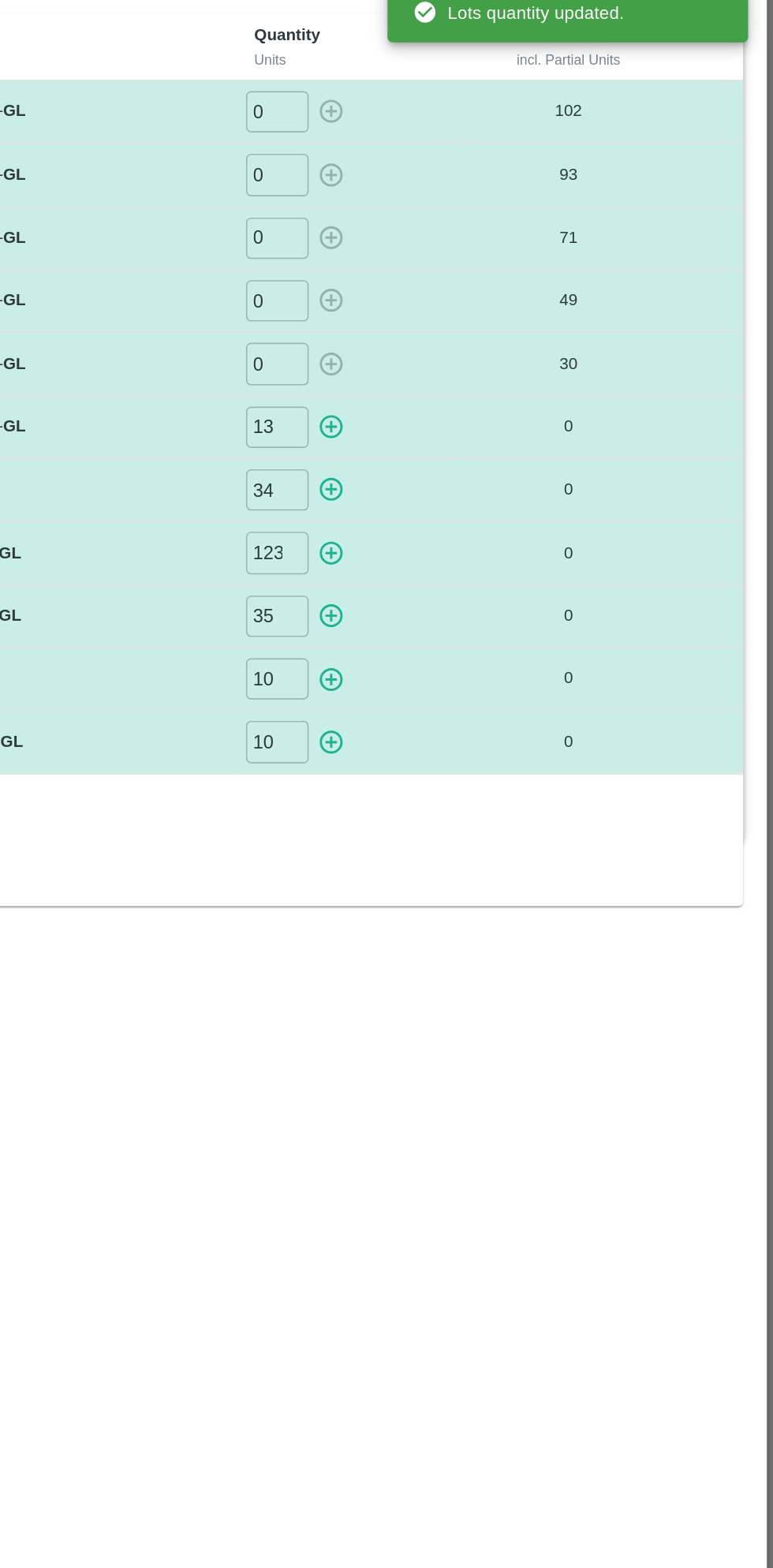
click at [496, 389] on icon "button" at bounding box center [493, 390] width 15 height 15
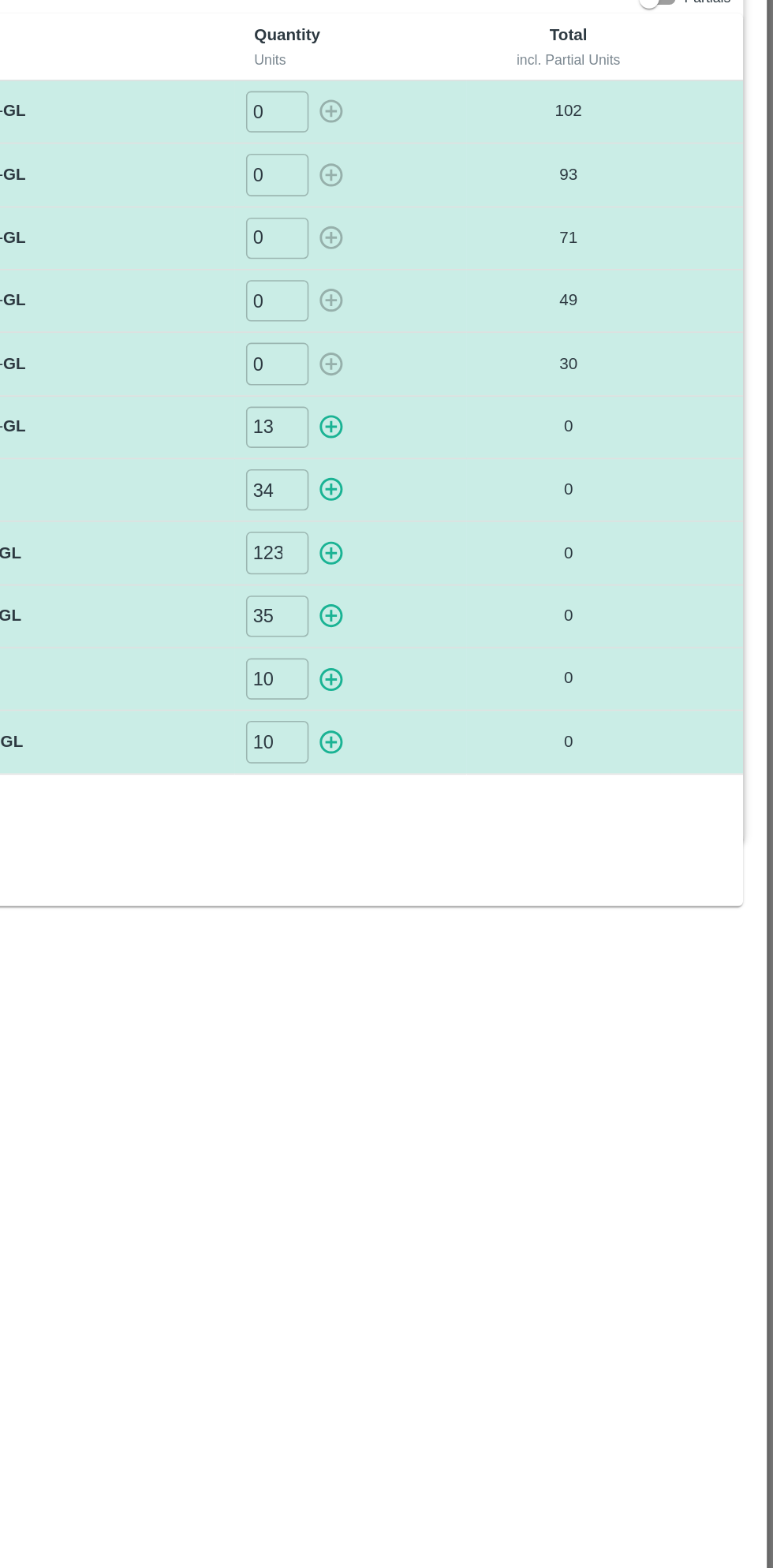
type input "0"
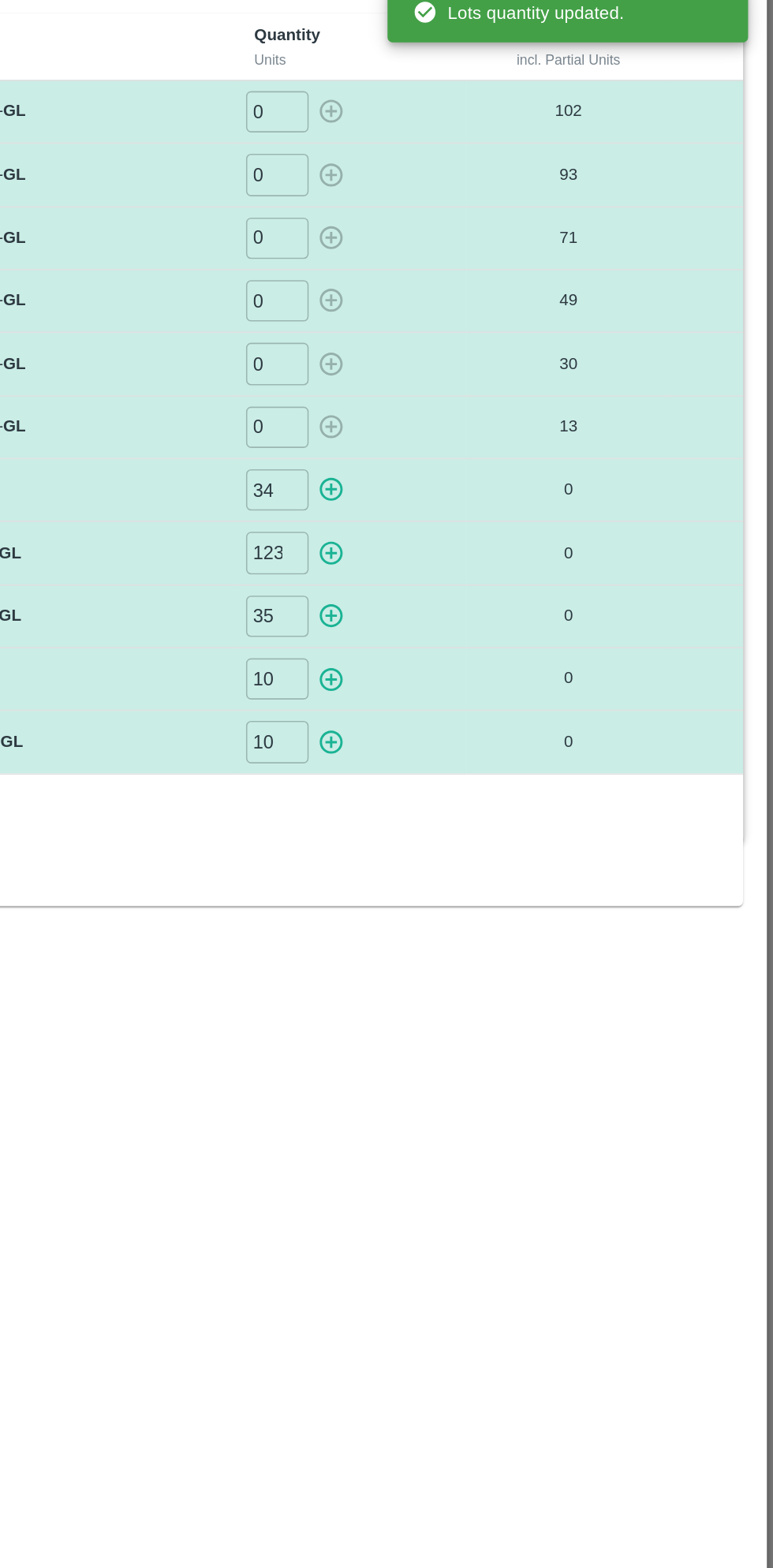
click at [501, 430] on icon "button" at bounding box center [493, 430] width 15 height 15
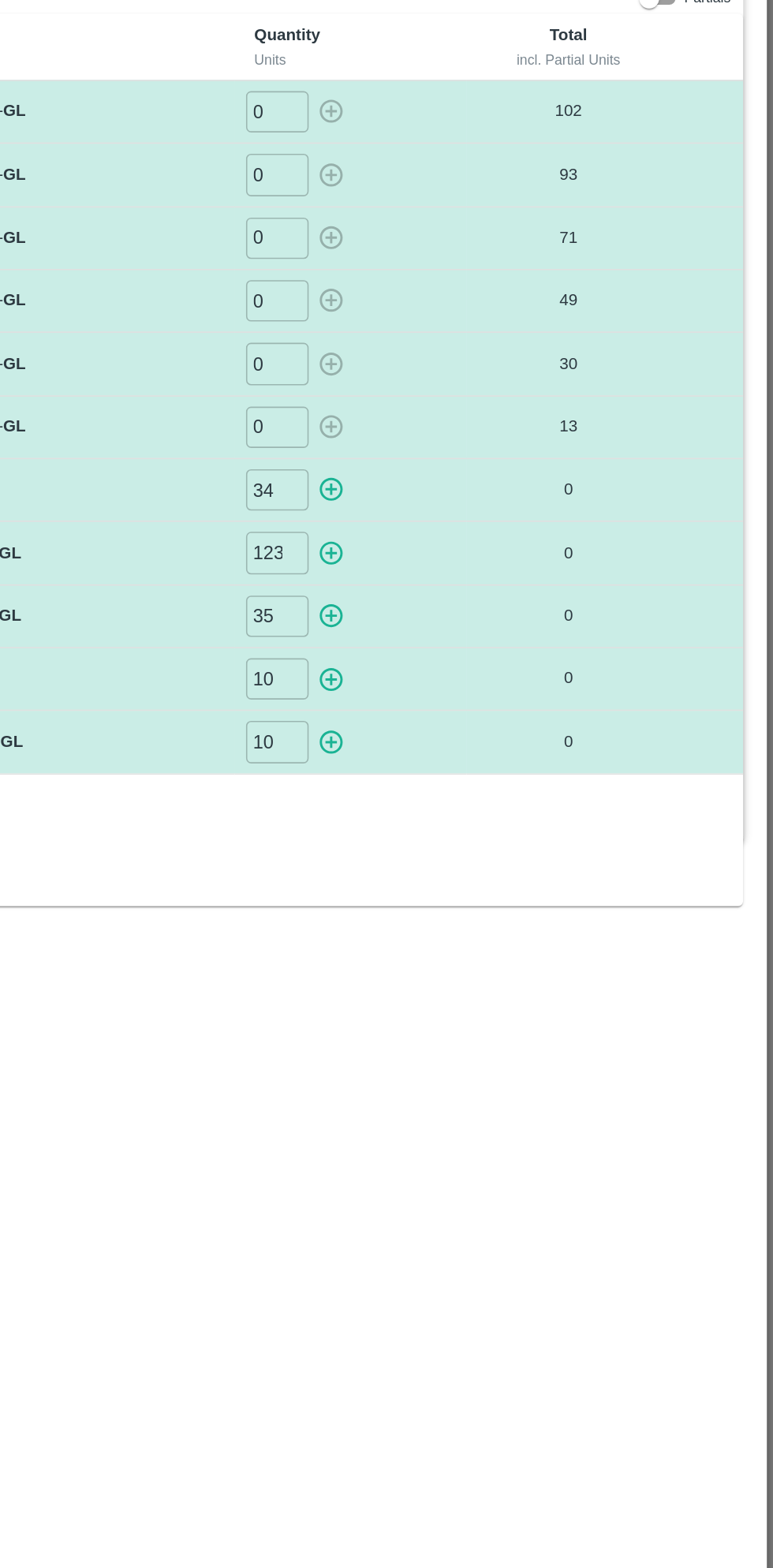
type input "0"
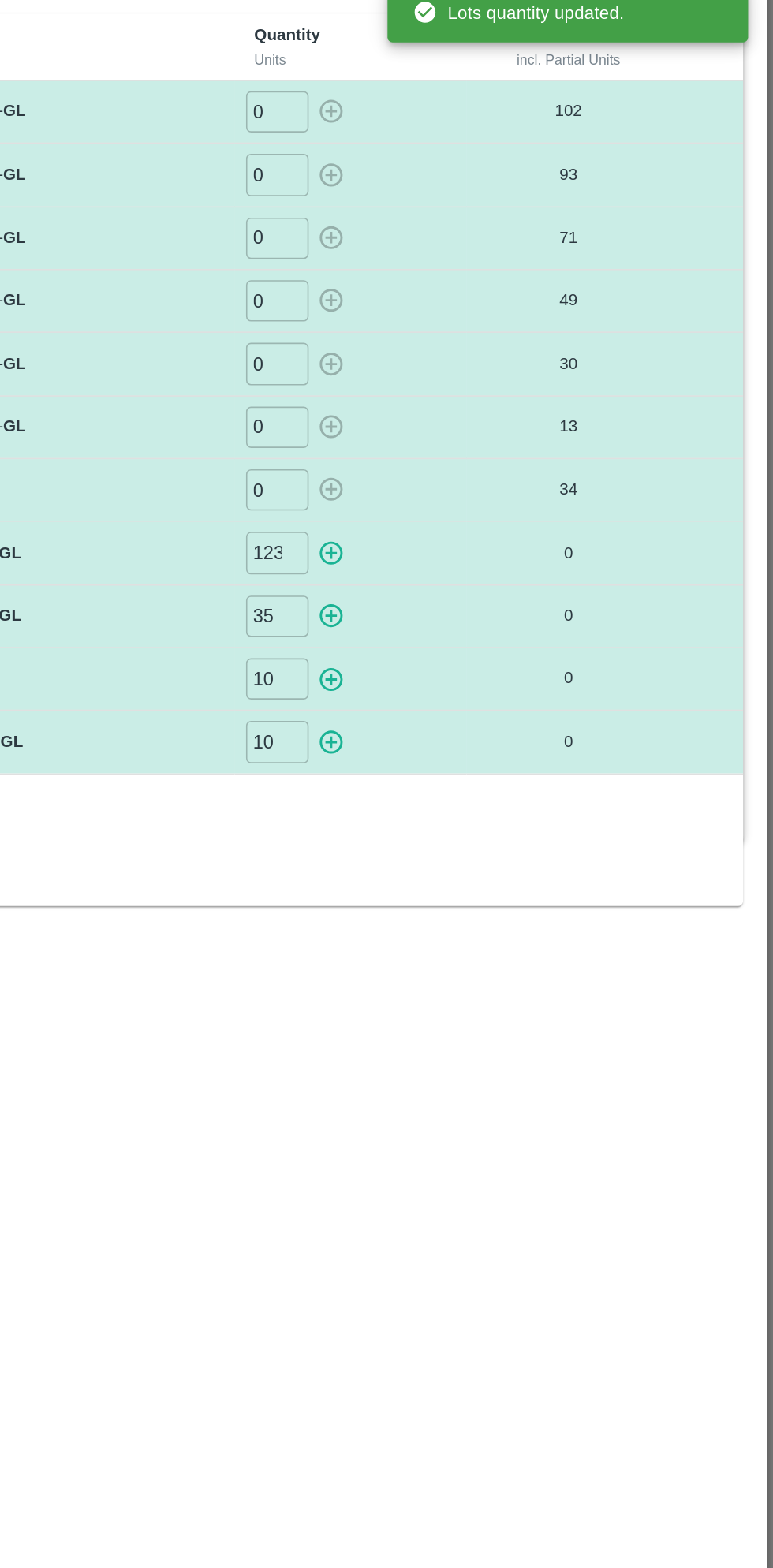
click at [497, 467] on icon "button" at bounding box center [494, 470] width 17 height 17
type input "0"
click at [496, 507] on icon "button" at bounding box center [493, 509] width 15 height 15
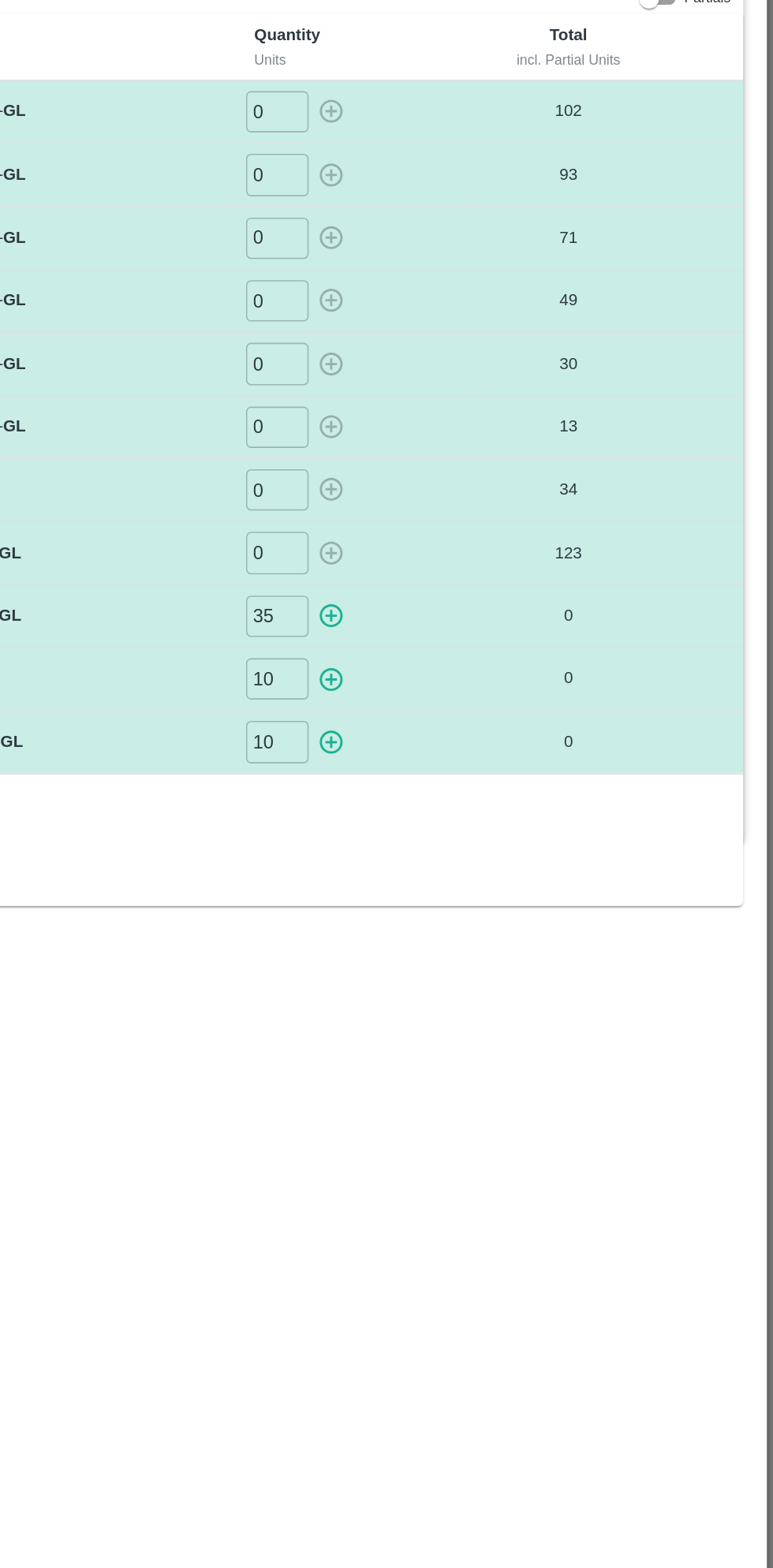
type input "0"
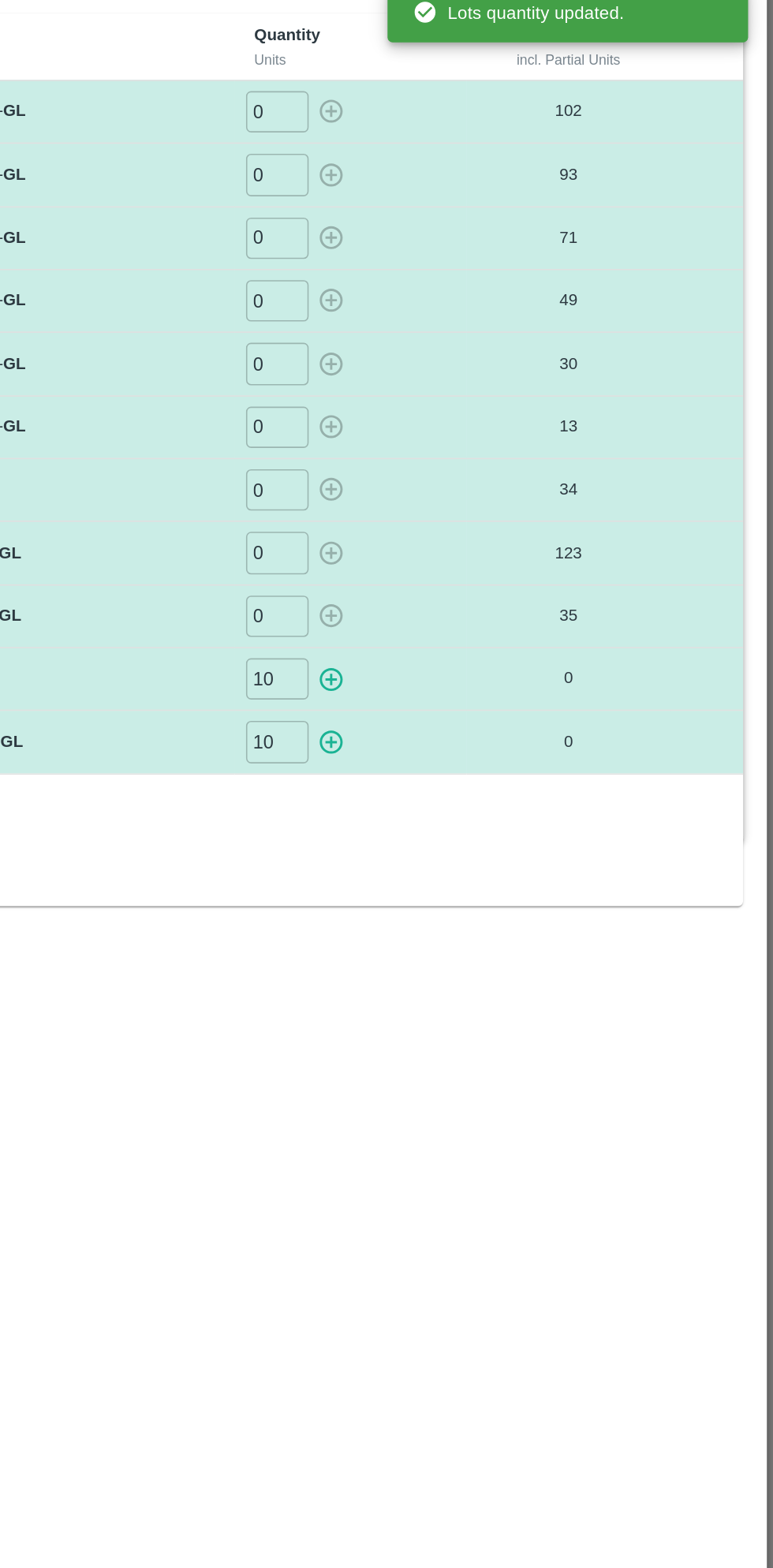
click at [499, 544] on icon "button" at bounding box center [493, 549] width 15 height 15
type input "0"
click at [496, 586] on icon "button" at bounding box center [493, 589] width 15 height 15
type input "0"
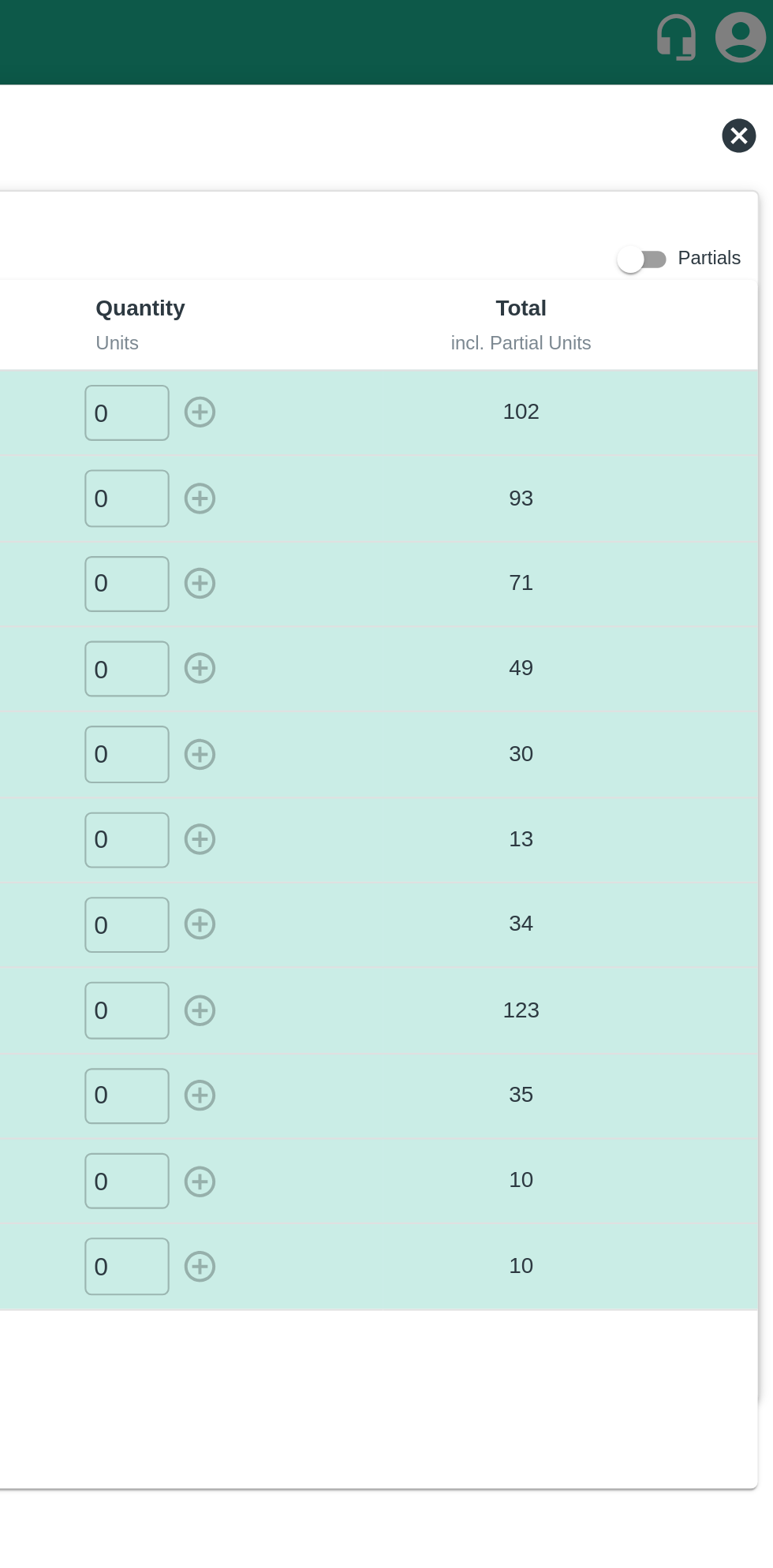
click at [747, 55] on icon at bounding box center [745, 63] width 15 height 15
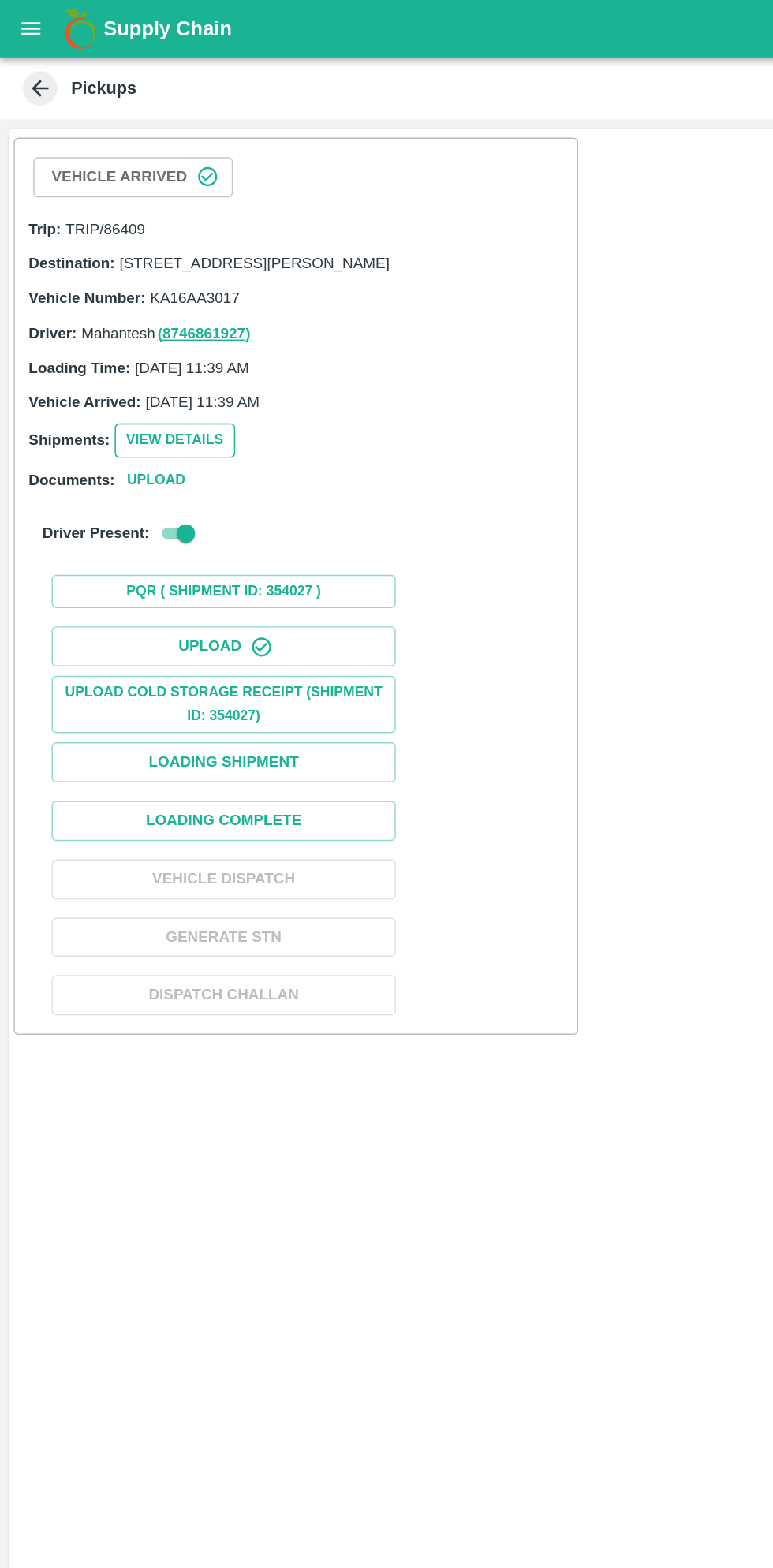
click at [114, 314] on button "View Details" at bounding box center [120, 302] width 82 height 23
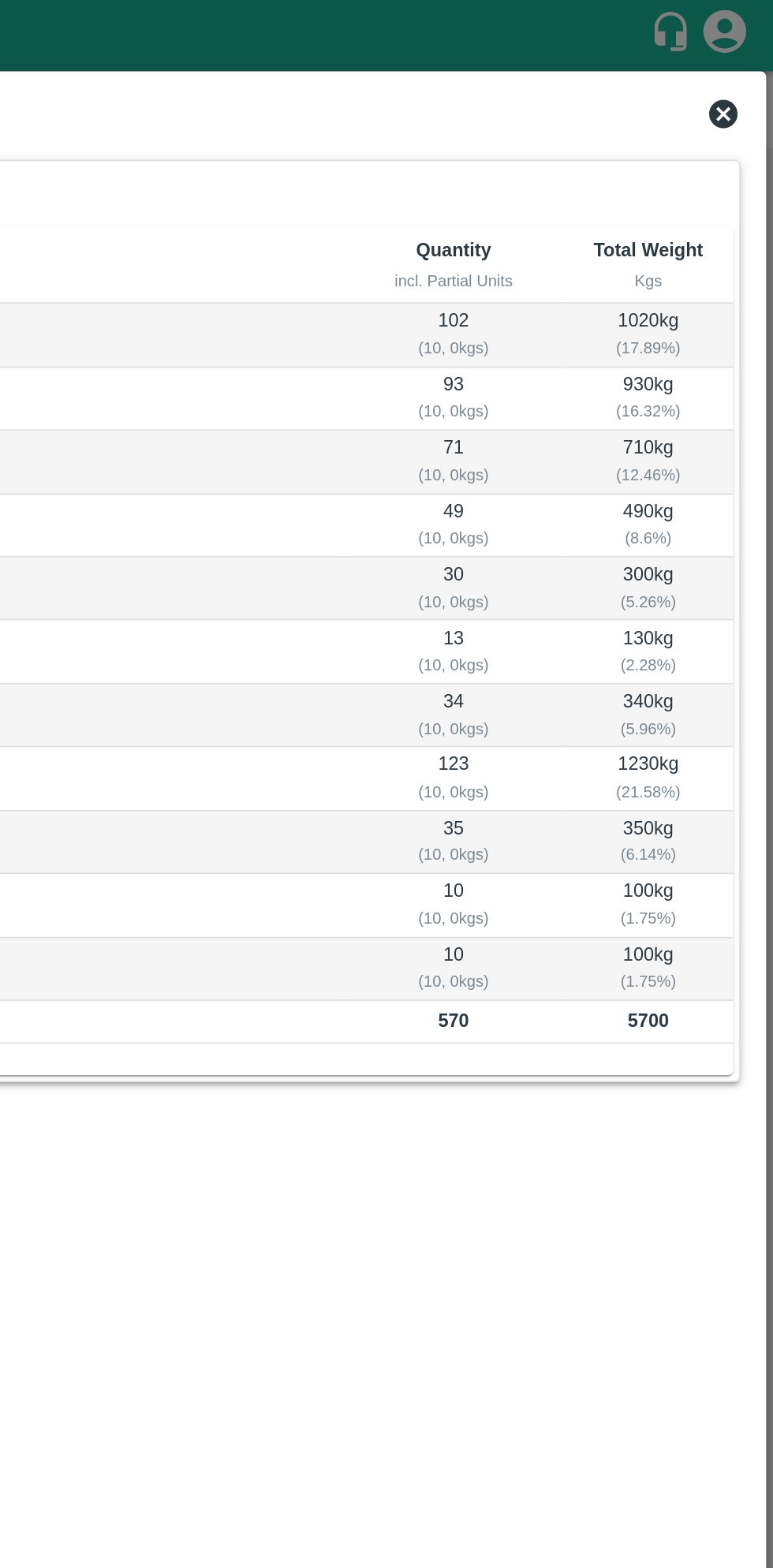
click at [747, 58] on icon at bounding box center [745, 63] width 15 height 15
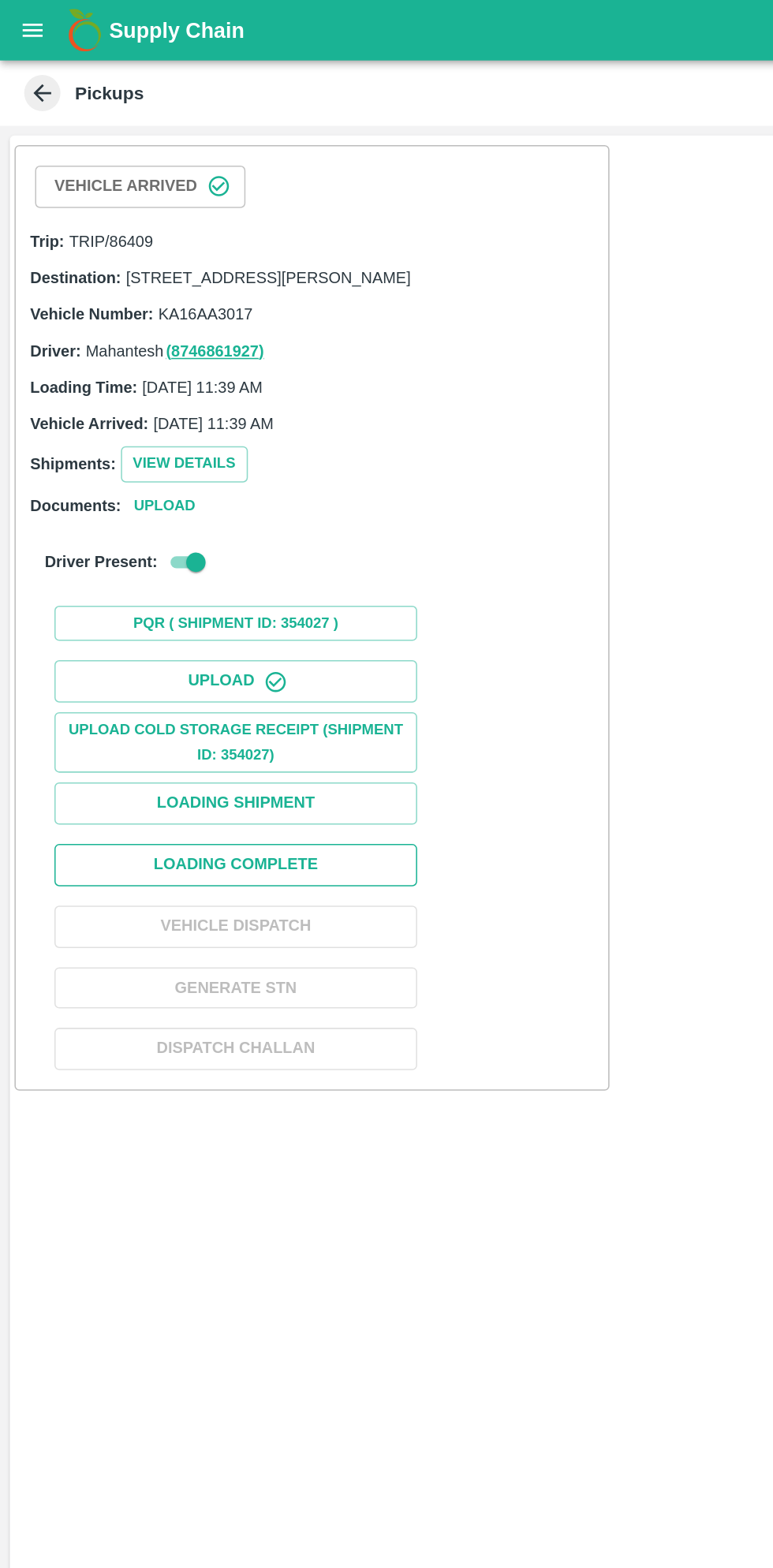
click at [222, 573] on button "Loading Complete" at bounding box center [153, 564] width 236 height 27
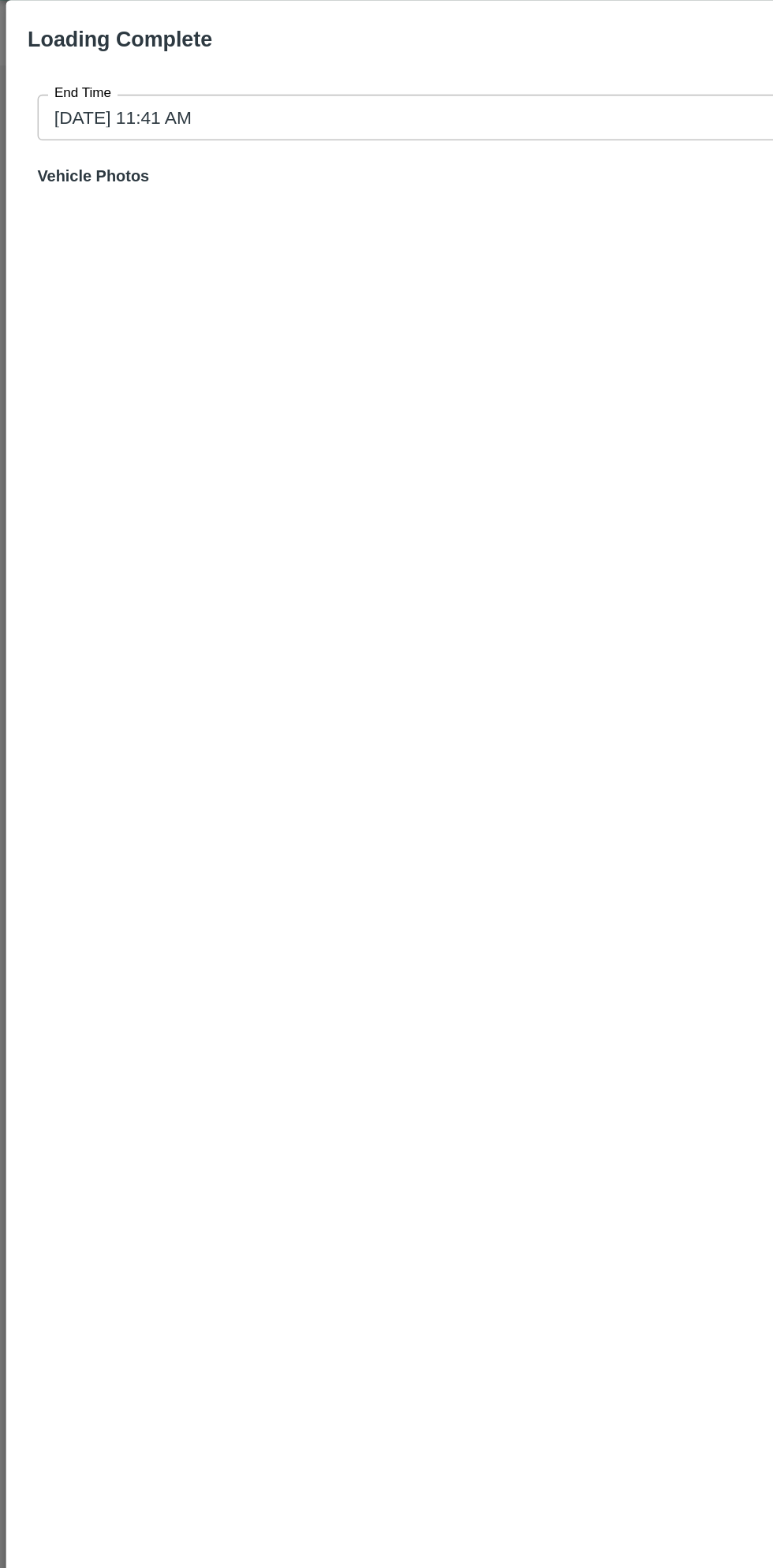
click at [342, 125] on input "[DATE] 11:41 AM" at bounding box center [380, 115] width 713 height 30
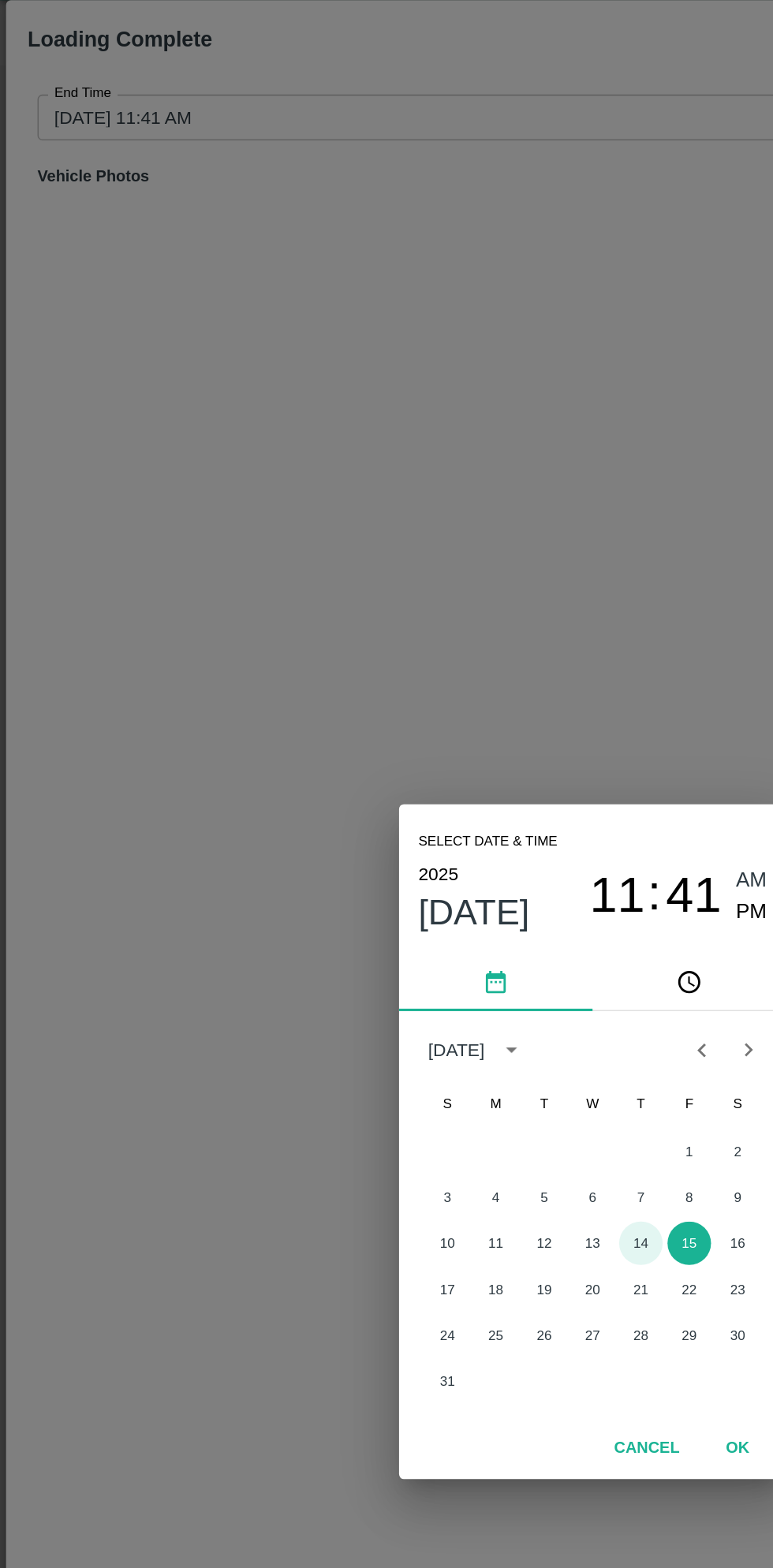
click at [417, 850] on button "14" at bounding box center [417, 850] width 28 height 28
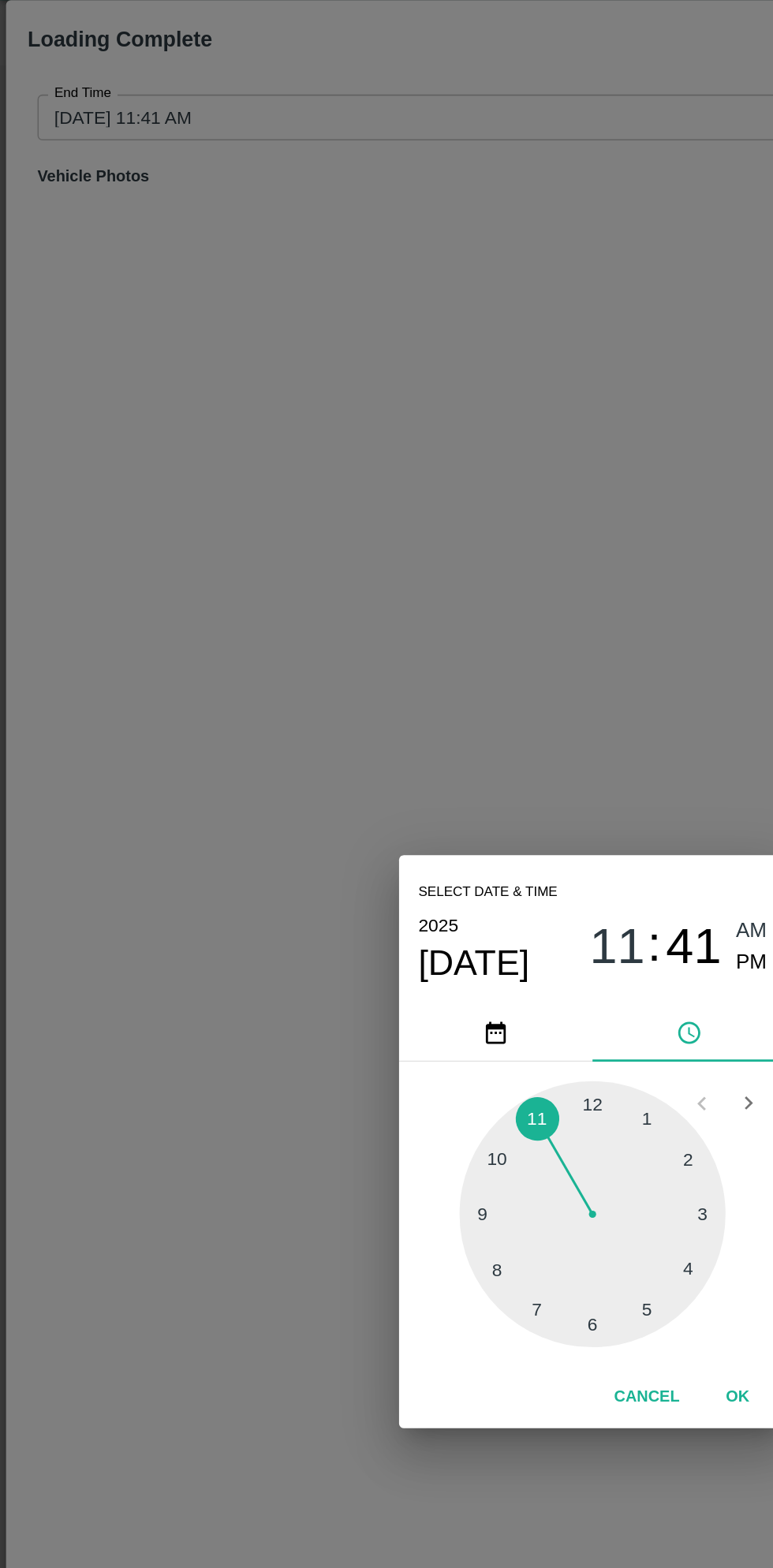
click at [405, 650] on span "11" at bounding box center [403, 657] width 36 height 38
click at [447, 869] on div at bounding box center [386, 831] width 173 height 174
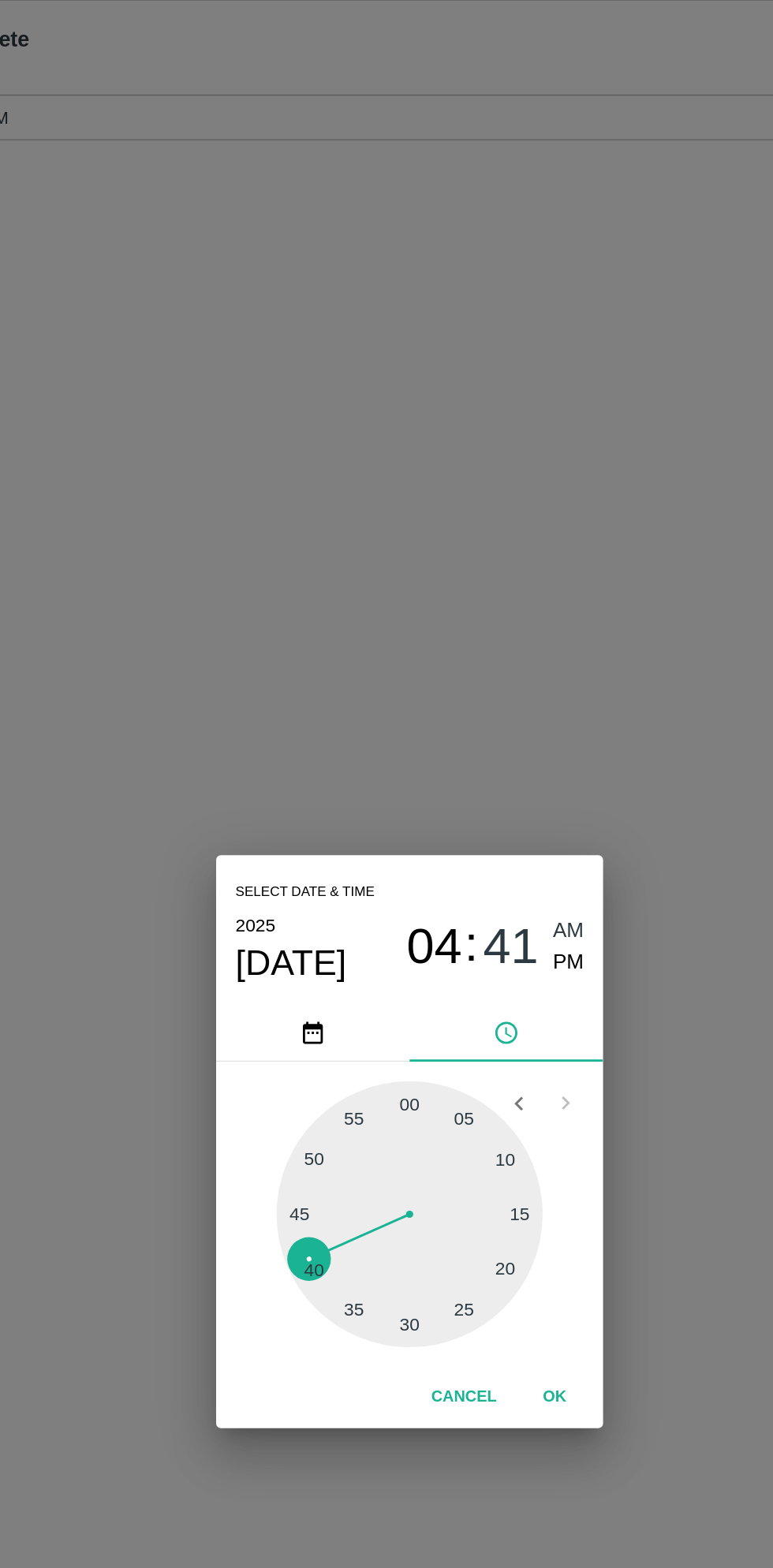
click at [493, 669] on span "PM" at bounding box center [490, 668] width 21 height 21
click at [492, 959] on button "OK" at bounding box center [481, 950] width 51 height 27
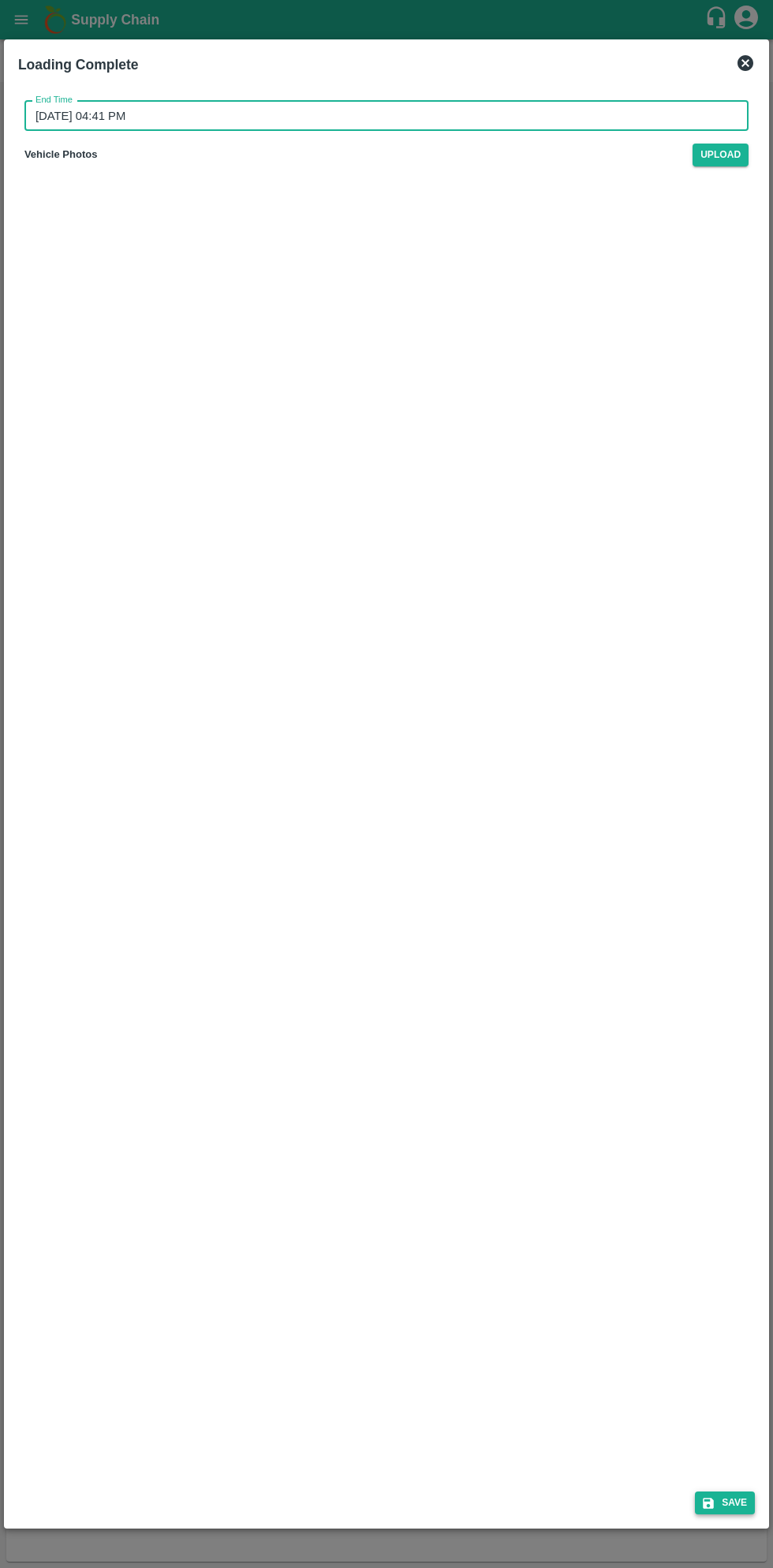
click at [726, 1498] on button "Save" at bounding box center [725, 1503] width 60 height 23
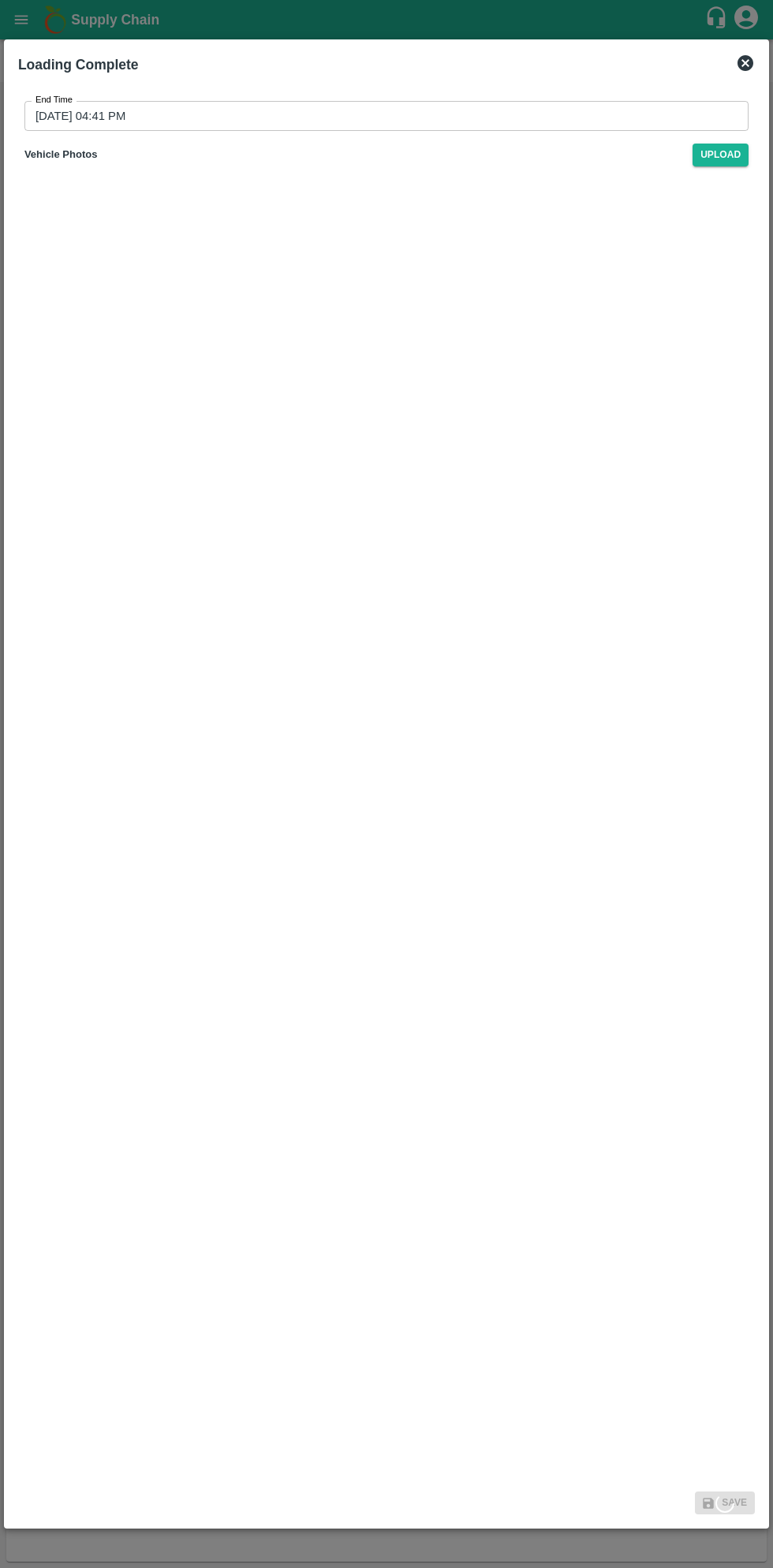
type input "[DATE] 11:41 AM"
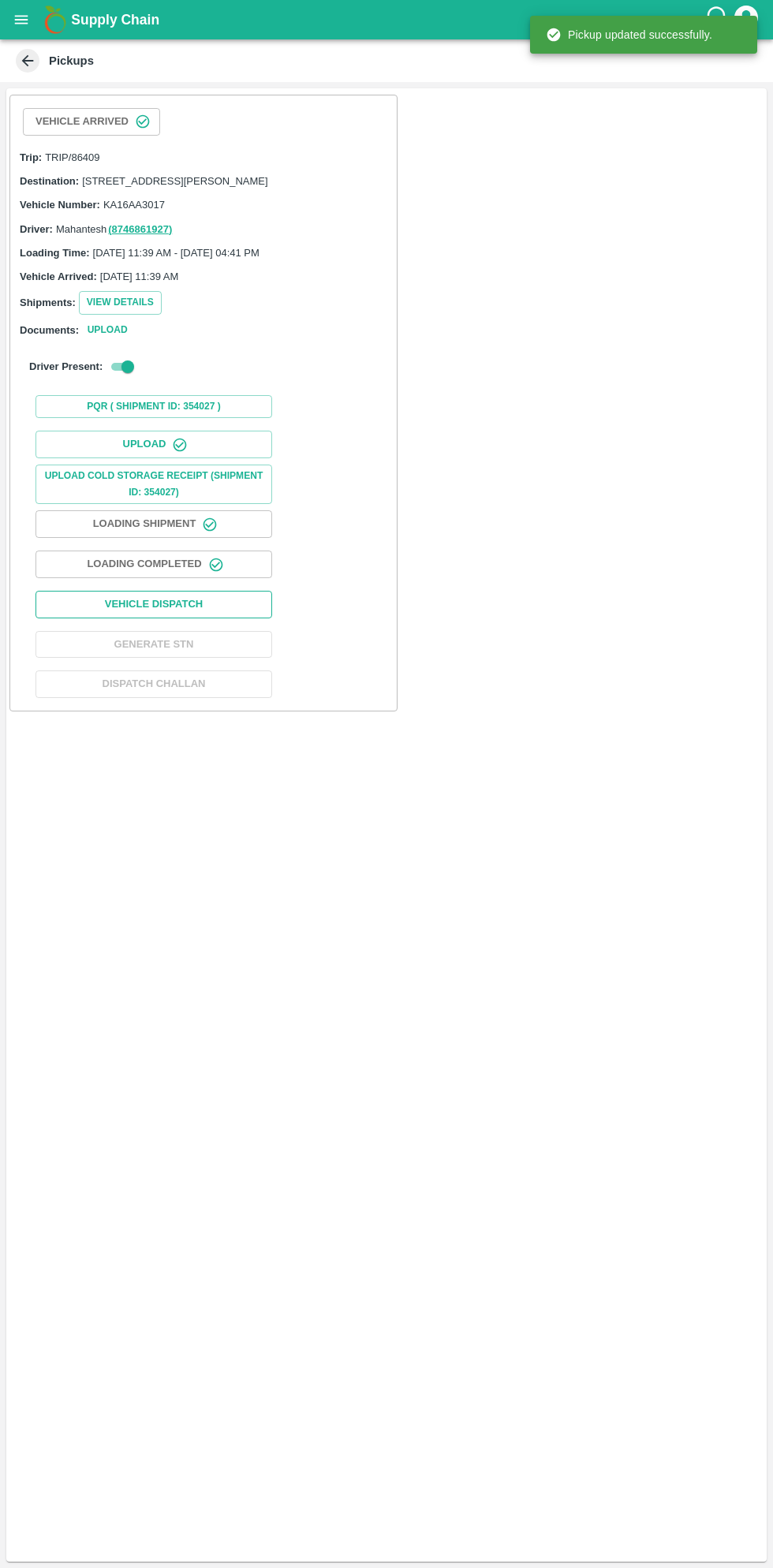
click at [229, 619] on button "Vehicle Dispatch" at bounding box center [153, 604] width 236 height 27
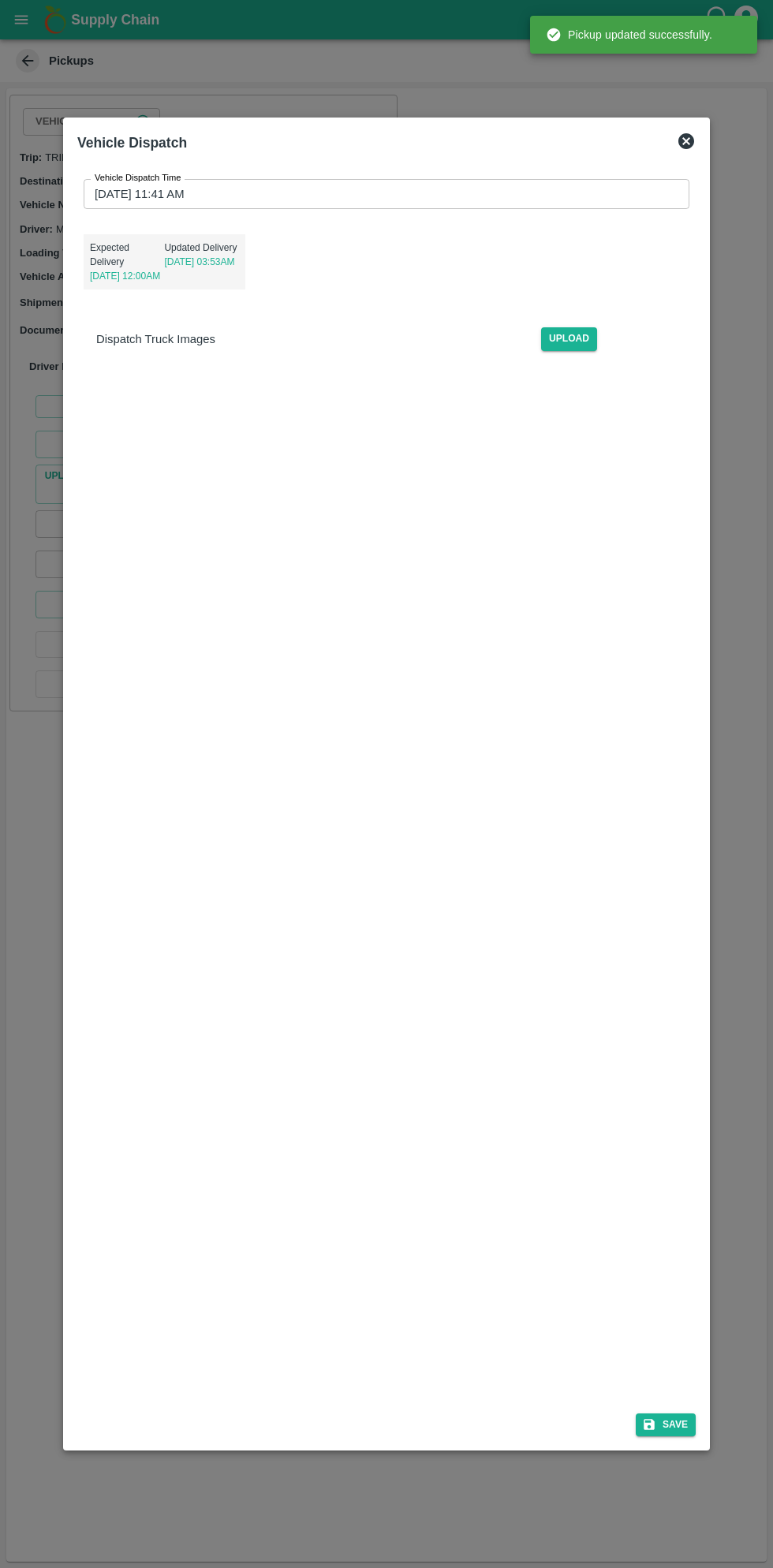
click at [523, 192] on input "[DATE] 11:41 AM" at bounding box center [380, 193] width 594 height 30
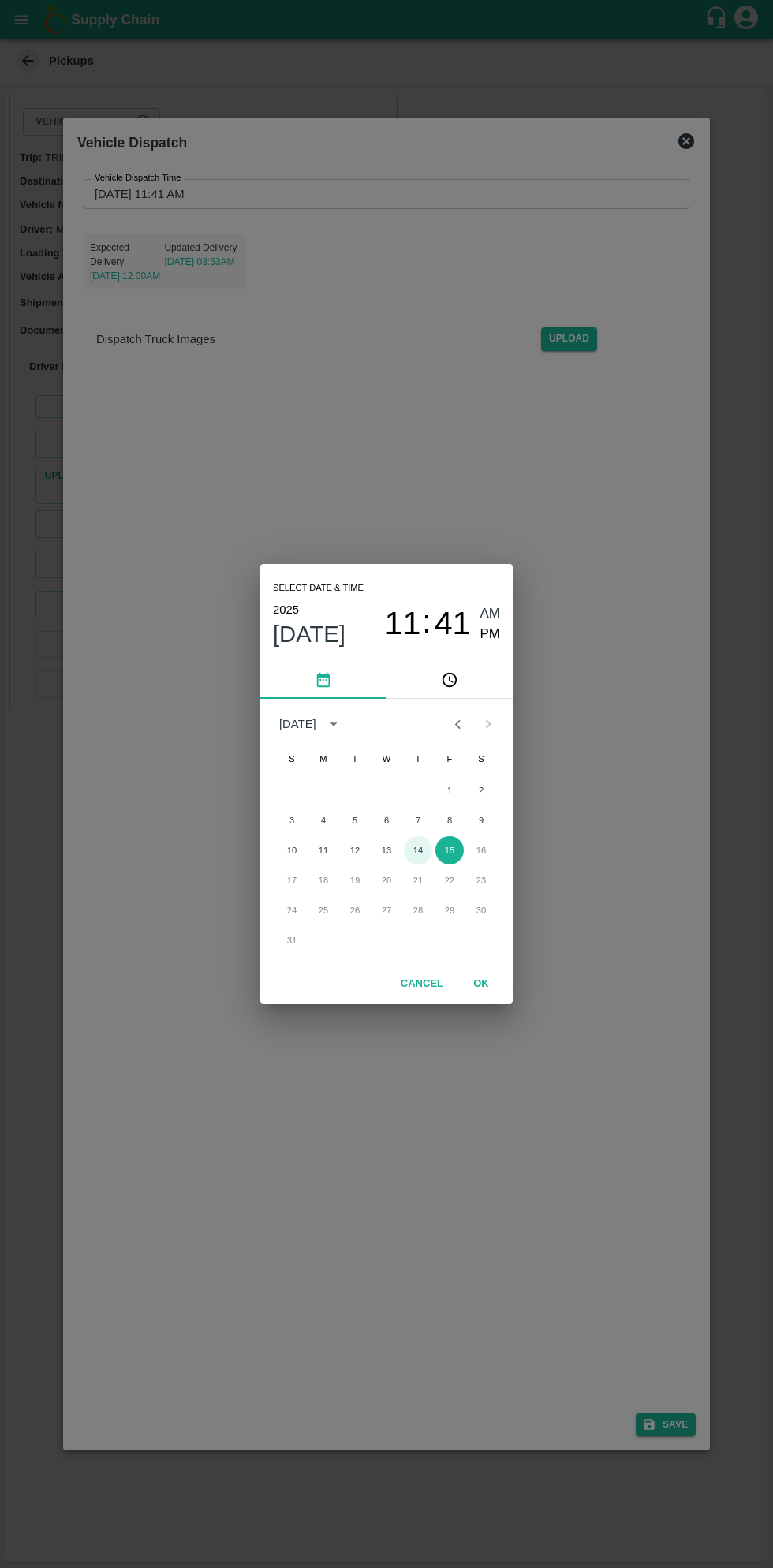
click at [414, 851] on button "14" at bounding box center [417, 850] width 28 height 28
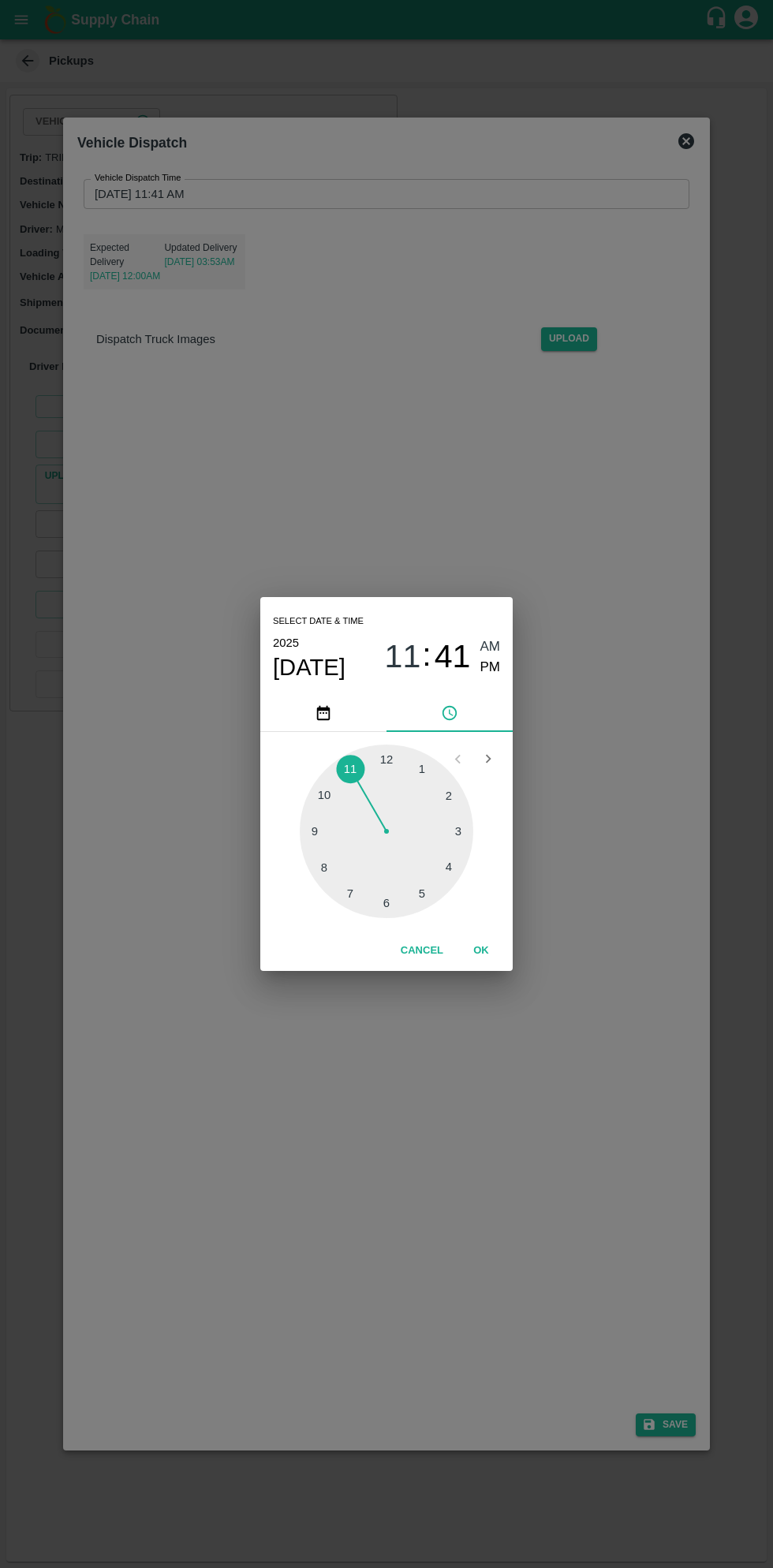
click at [423, 889] on div at bounding box center [386, 831] width 173 height 174
click at [489, 668] on span "PM" at bounding box center [490, 668] width 21 height 21
type input "[DATE] 05:41 PM"
click at [496, 961] on button "OK" at bounding box center [481, 950] width 51 height 27
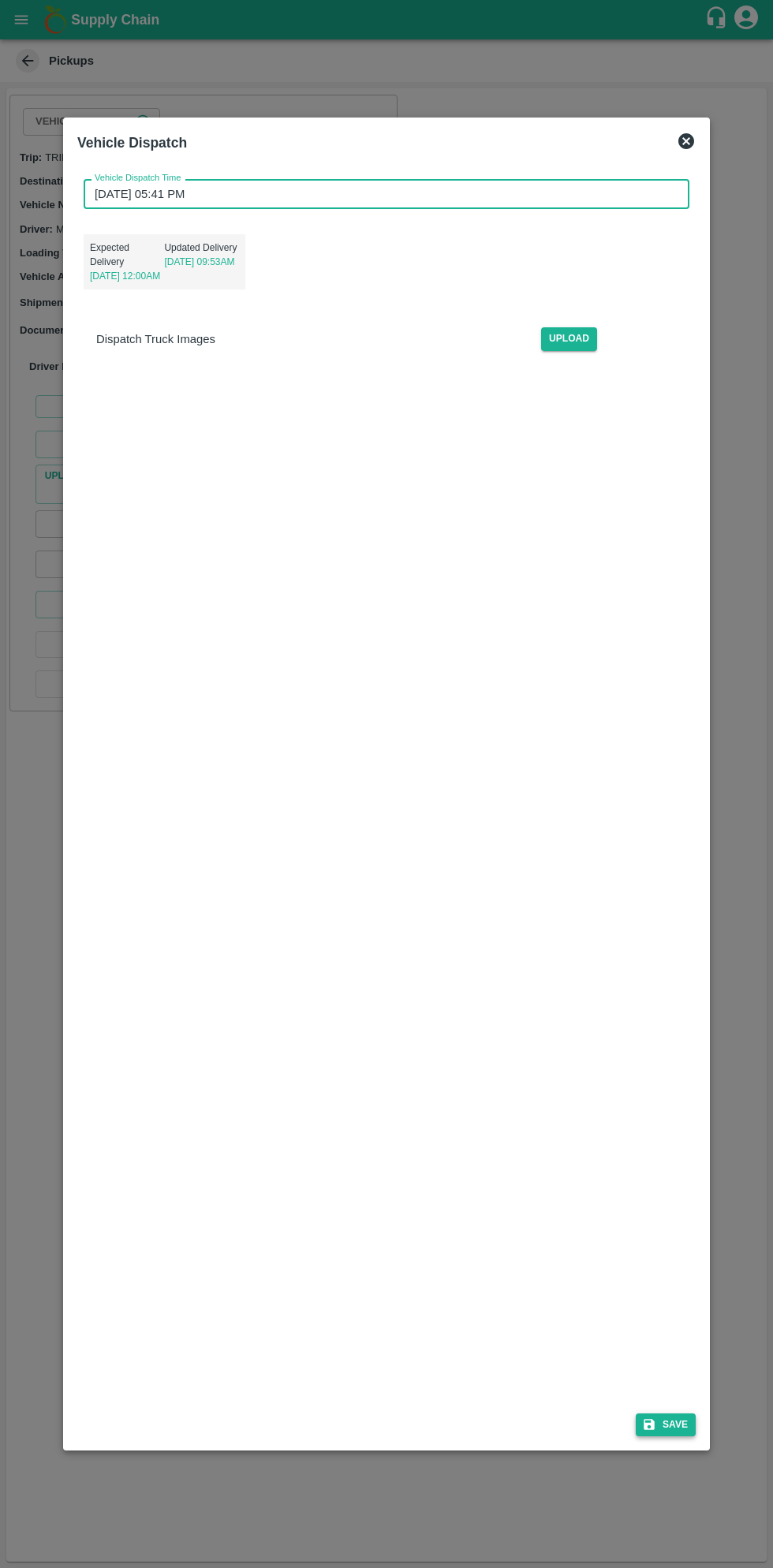
click at [679, 1419] on button "Save" at bounding box center [666, 1425] width 60 height 23
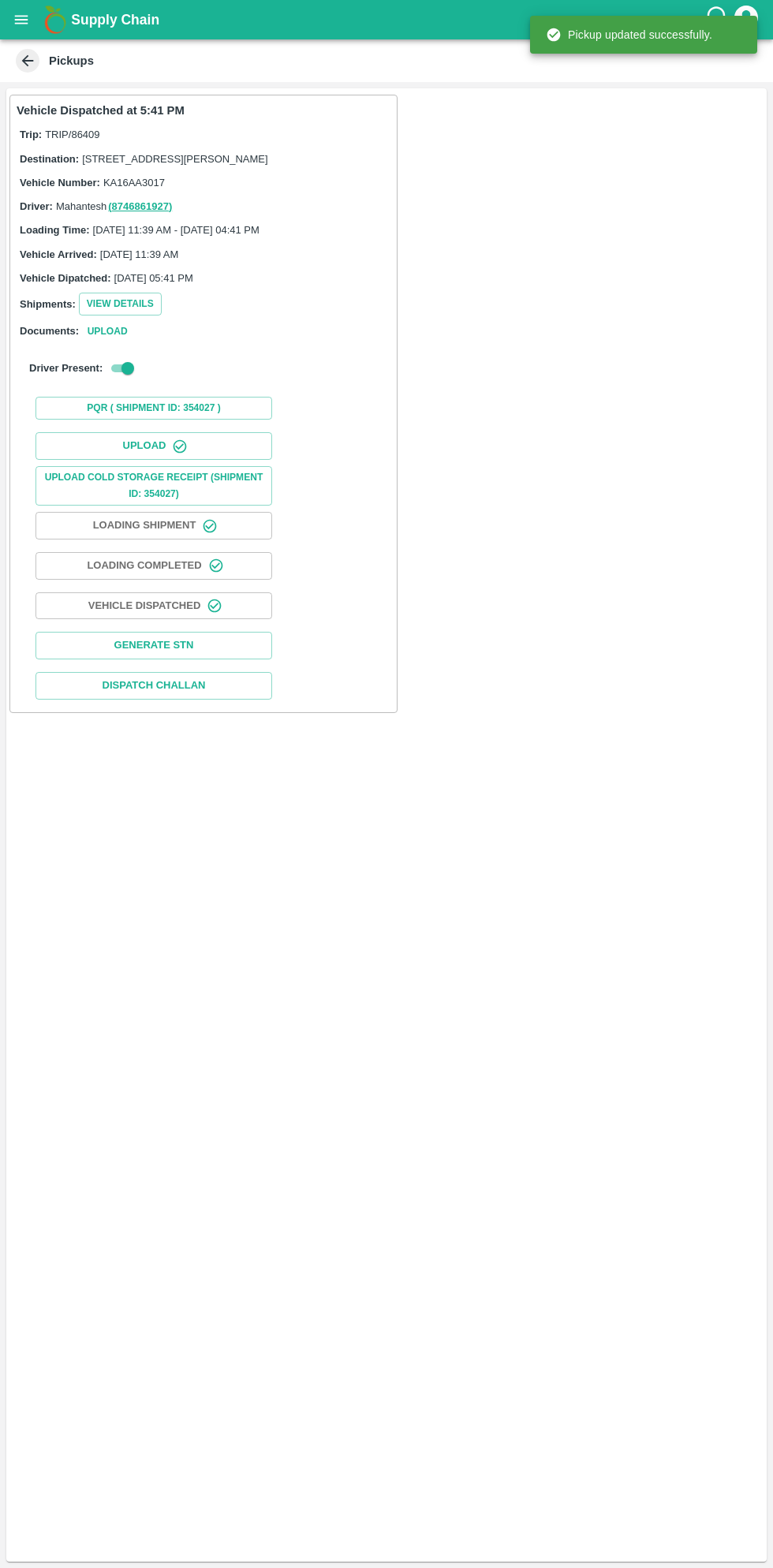
click at [72, 20] on b "Supply Chain" at bounding box center [115, 20] width 88 height 15
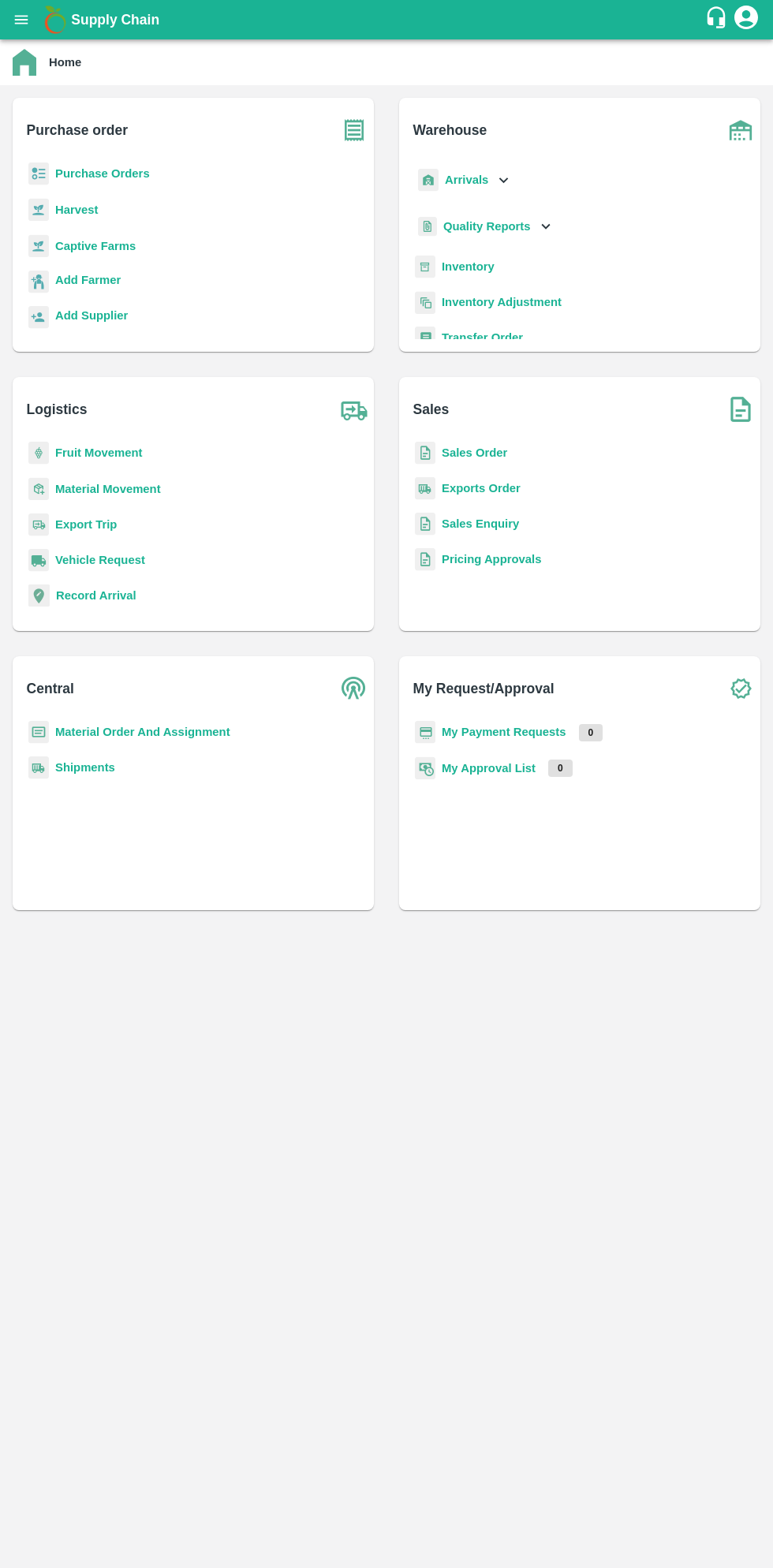
click at [31, 30] on button "open drawer" at bounding box center [21, 20] width 36 height 36
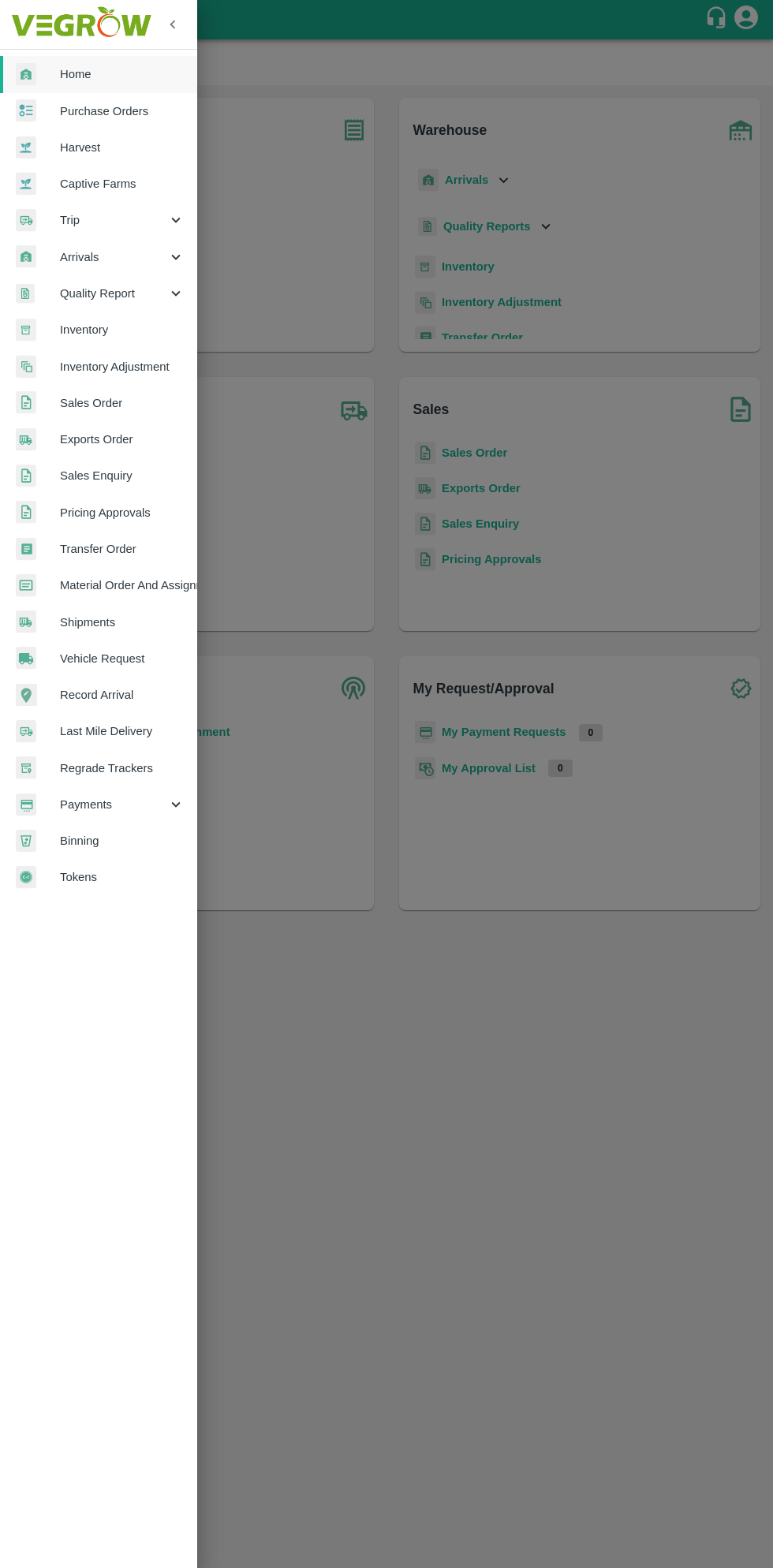
click at [128, 111] on span "Purchase Orders" at bounding box center [122, 111] width 125 height 17
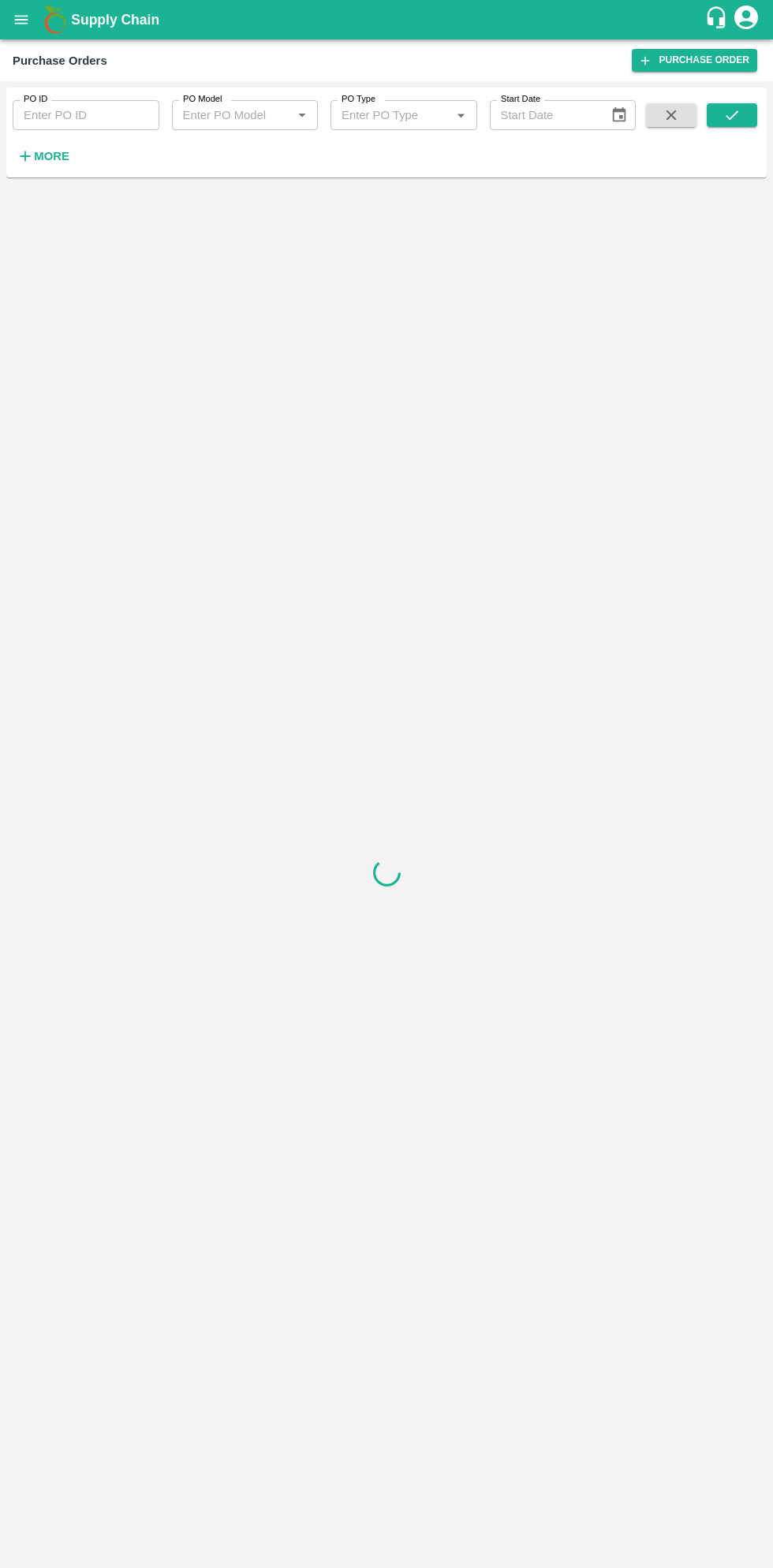
click at [69, 162] on button "More" at bounding box center [43, 156] width 61 height 27
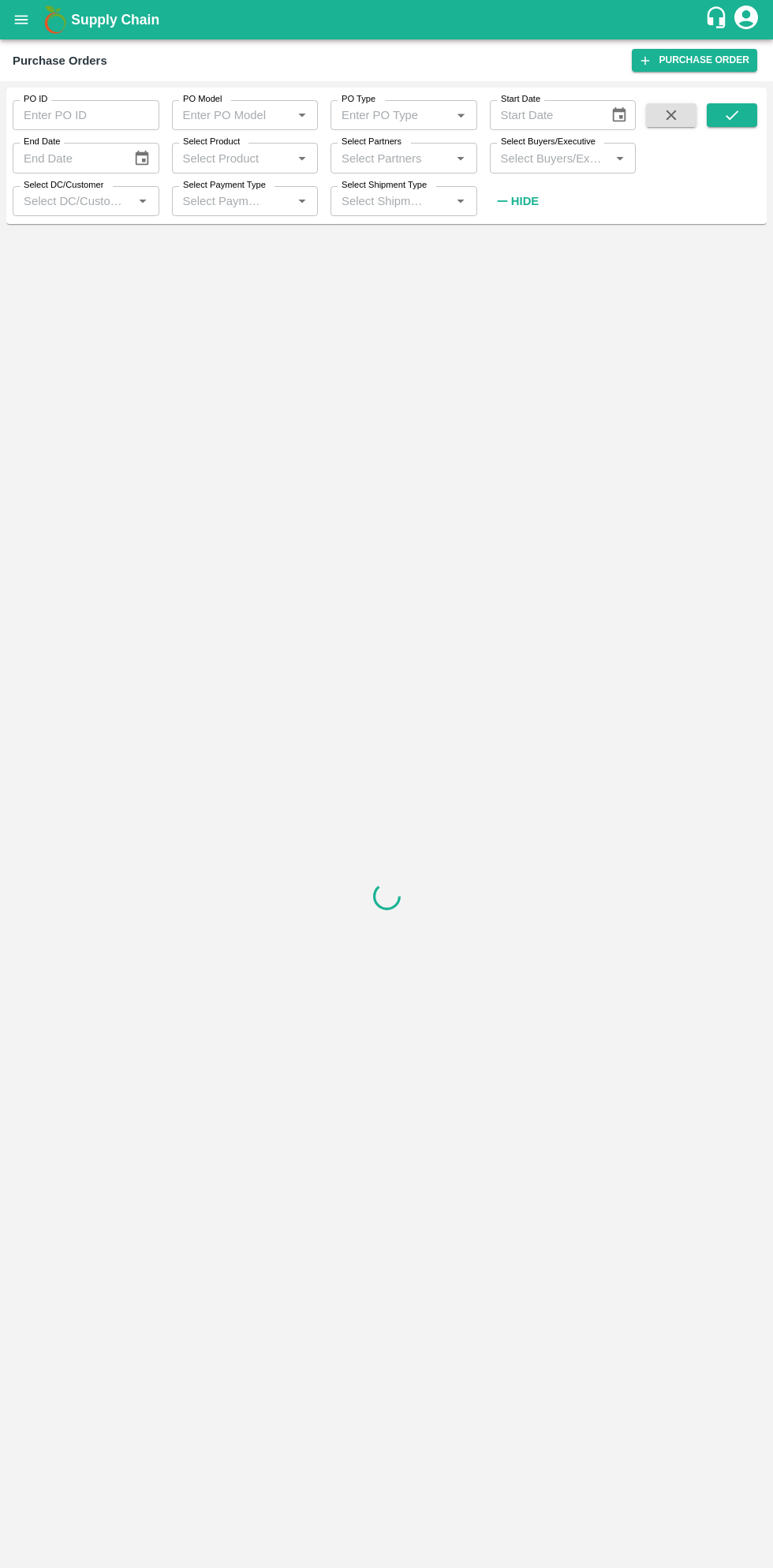
click at [547, 162] on input "Select Buyers/Executive" at bounding box center [549, 158] width 111 height 21
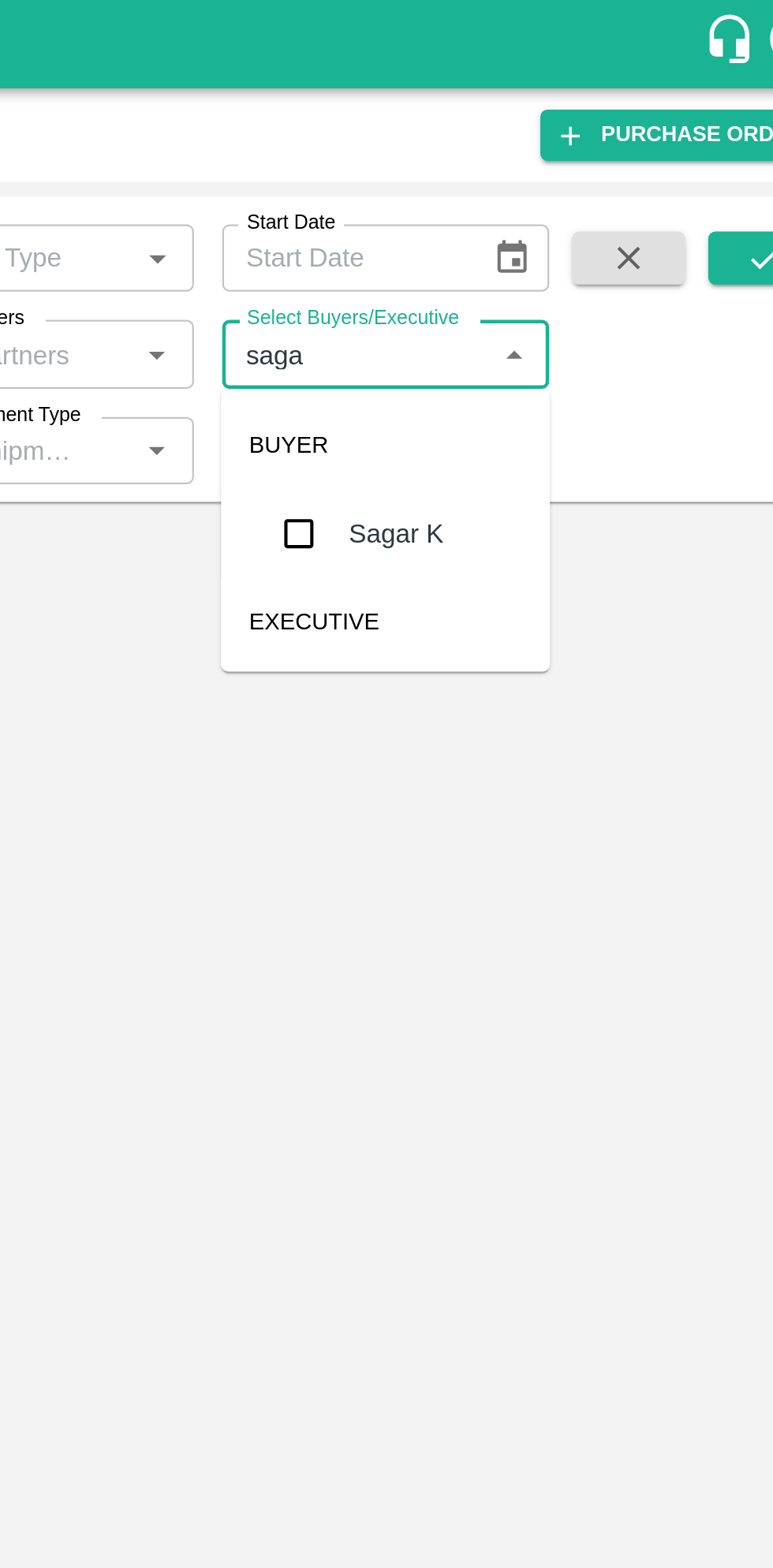
type input "sagar"
click at [526, 244] on input "checkbox" at bounding box center [523, 238] width 32 height 32
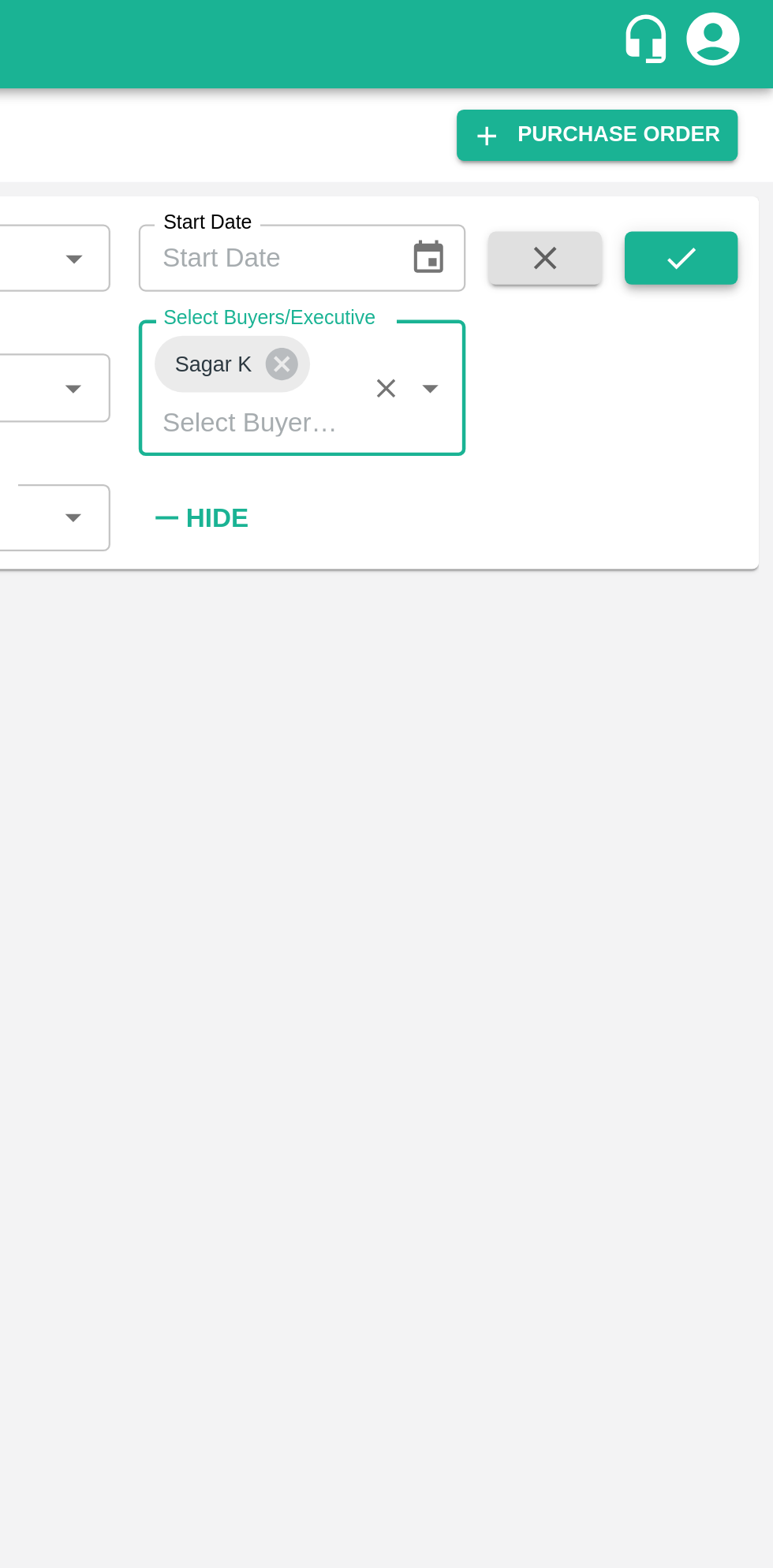
click at [726, 119] on icon "submit" at bounding box center [732, 115] width 17 height 17
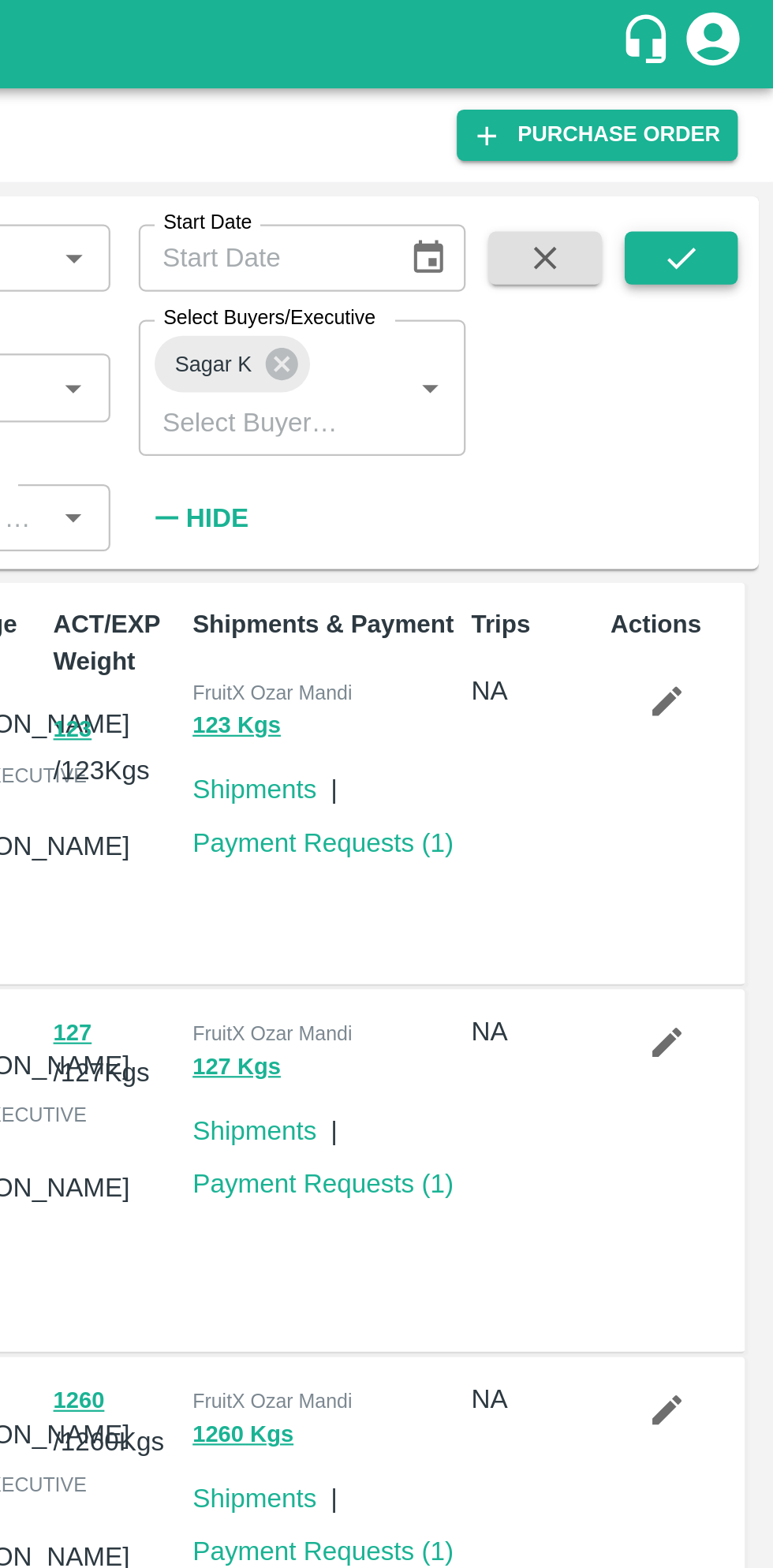
click at [741, 122] on button "submit" at bounding box center [731, 115] width 51 height 24
